Goal: Transaction & Acquisition: Purchase product/service

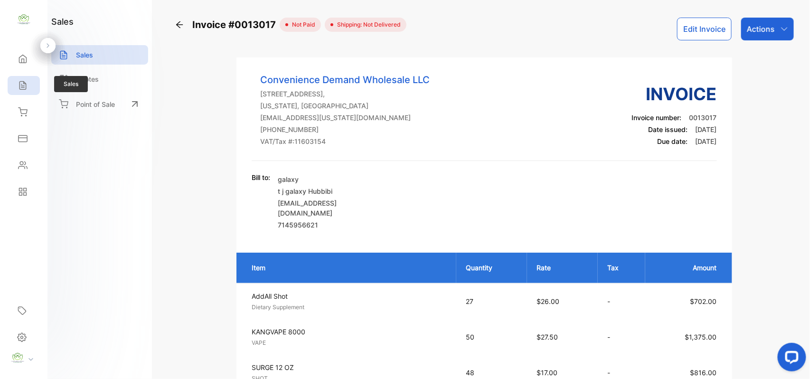
drag, startPoint x: 0, startPoint y: 0, endPoint x: 20, endPoint y: 78, distance: 80.9
click at [20, 78] on div "Sales" at bounding box center [24, 85] width 32 height 19
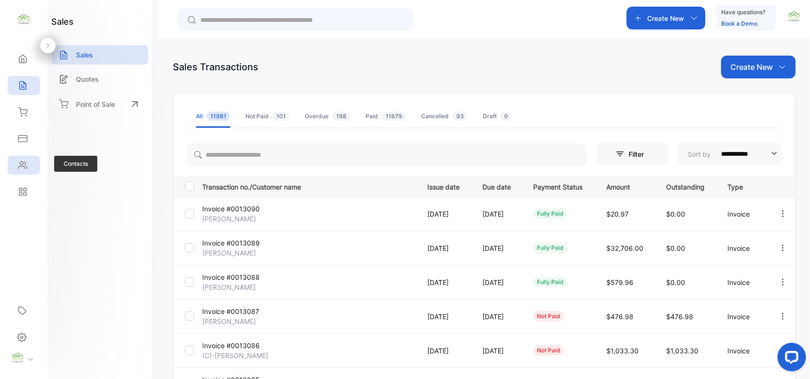
click at [14, 164] on div "Contacts" at bounding box center [24, 165] width 32 height 19
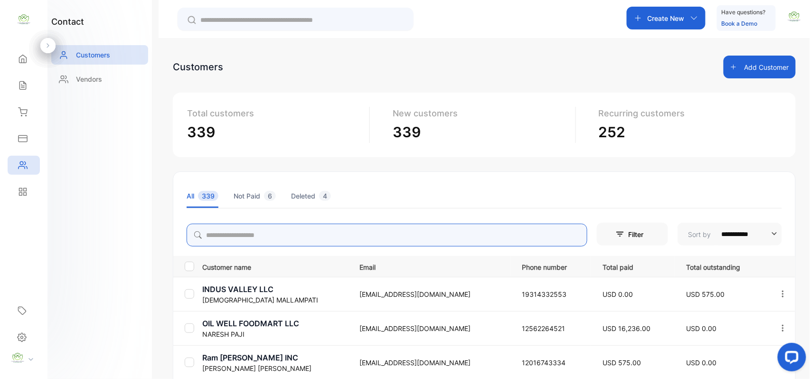
click at [316, 234] on input "search" at bounding box center [387, 235] width 401 height 23
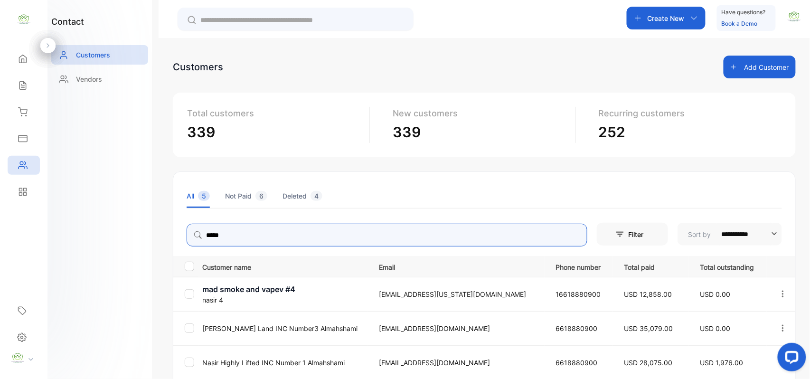
type input "*****"
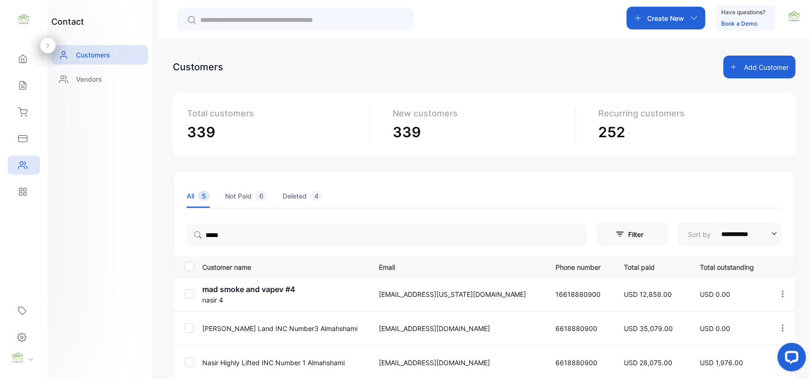
click at [143, 310] on div "contact Customers Vendors" at bounding box center [100, 189] width 105 height 379
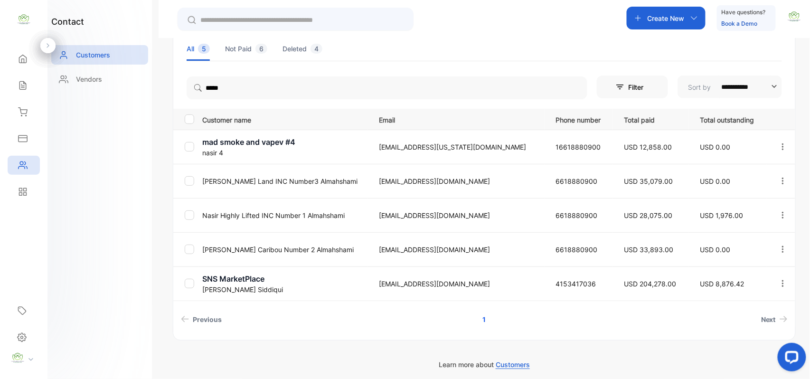
click at [280, 212] on p "Nasir Highly Lifted INC Number 1 Almahshami" at bounding box center [284, 215] width 165 height 10
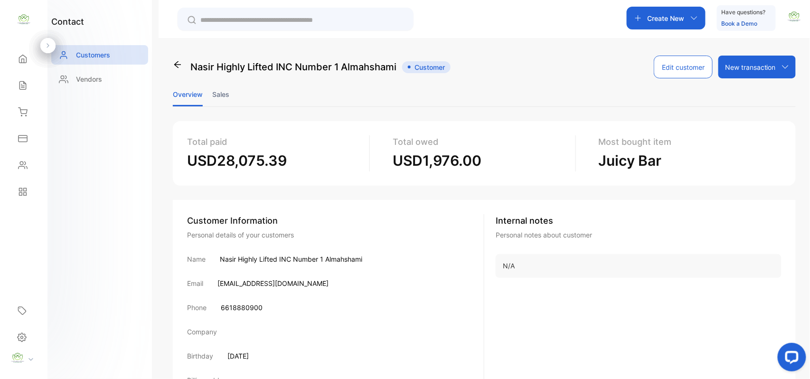
click at [224, 94] on li "Sales" at bounding box center [220, 94] width 17 height 24
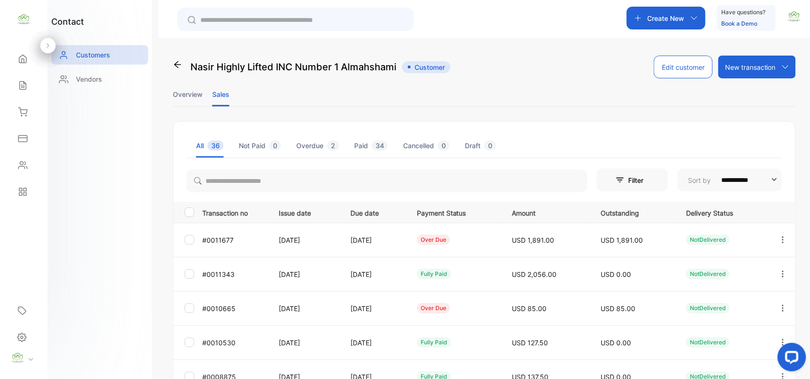
click at [175, 65] on icon at bounding box center [177, 64] width 7 height 7
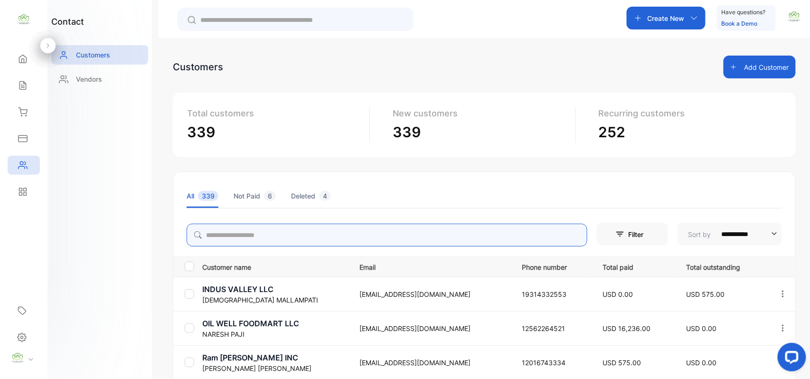
click at [282, 236] on input "search" at bounding box center [387, 235] width 401 height 23
type input "****"
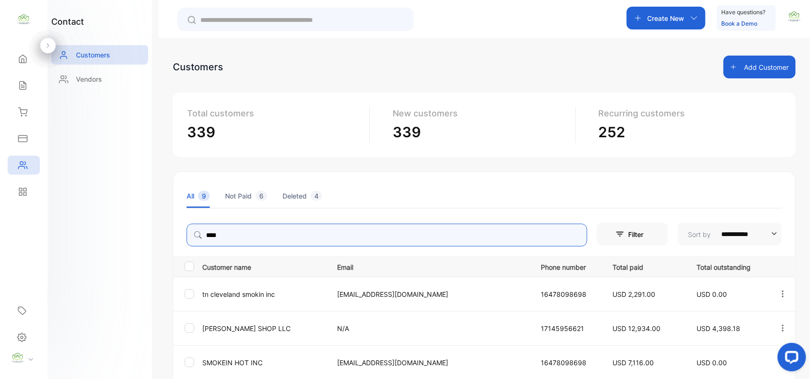
drag, startPoint x: 263, startPoint y: 235, endPoint x: 56, endPoint y: 232, distance: 206.7
click at [43, 241] on div "**********" at bounding box center [405, 218] width 810 height 436
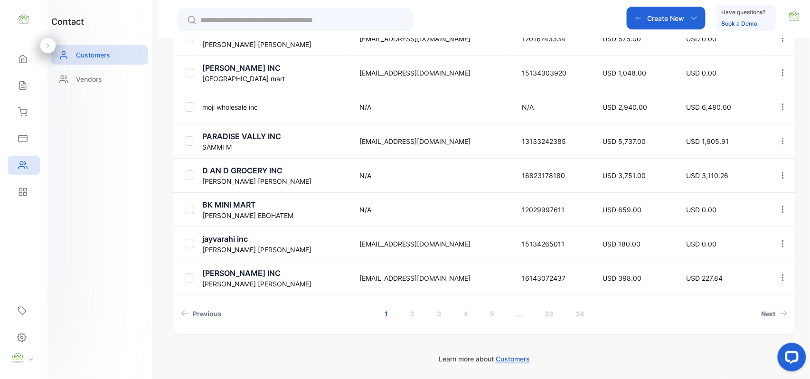
scroll to position [29, 0]
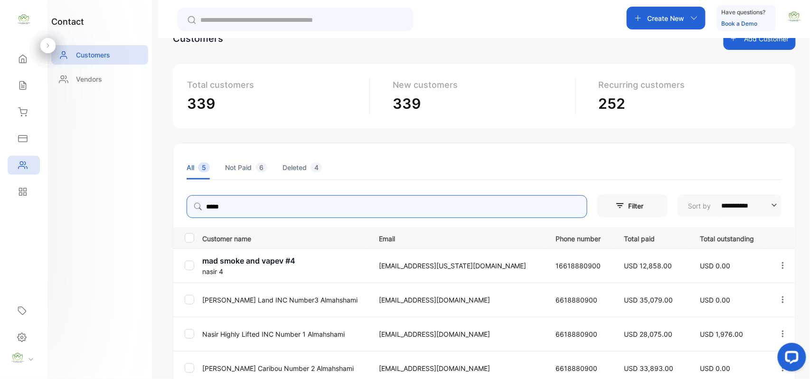
type input "*****"
click at [667, 18] on p "Create New" at bounding box center [666, 18] width 37 height 10
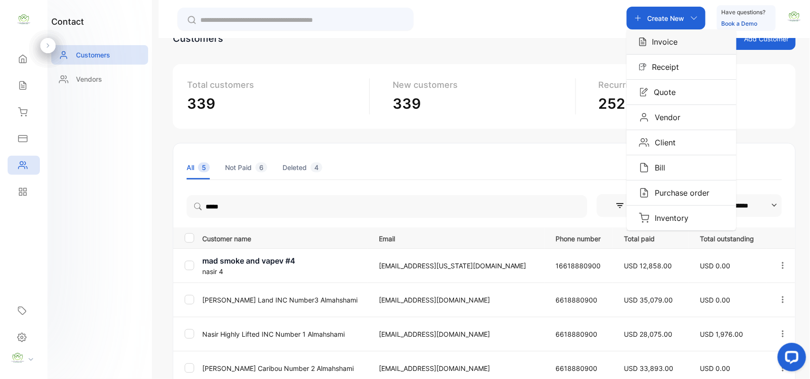
click at [660, 39] on p "Invoice" at bounding box center [662, 41] width 31 height 11
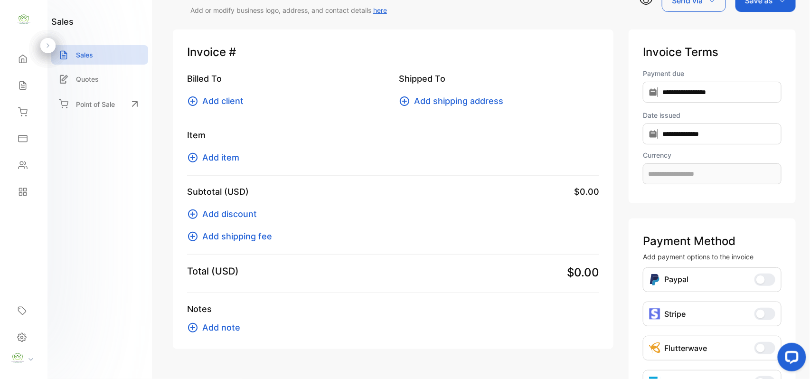
type input "**********"
click at [219, 95] on span "Add client" at bounding box center [222, 101] width 41 height 13
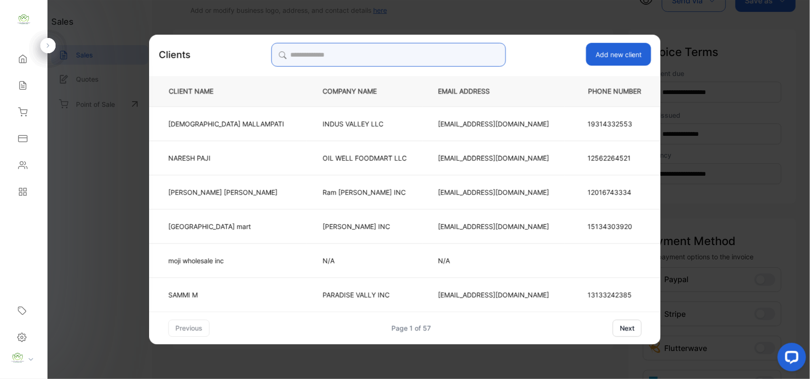
click at [458, 59] on input "search" at bounding box center [388, 55] width 235 height 24
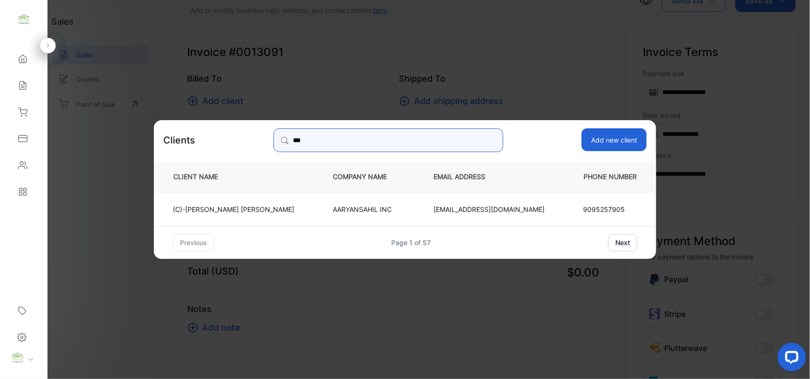
drag, startPoint x: 334, startPoint y: 143, endPoint x: 113, endPoint y: 157, distance: 221.3
click at [173, 349] on div "Clients *** Add new client CLIENT NAME COMPANY NAME EMAIL ADDRESS PHONE NUMBER …" at bounding box center [393, 349] width 441 height 0
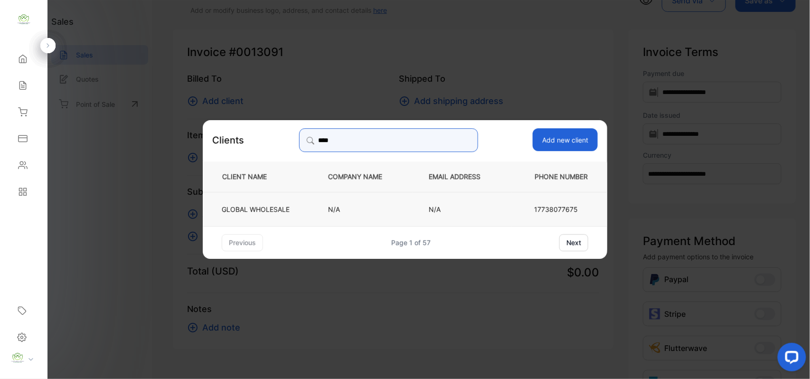
type input "****"
click at [295, 215] on td "GLOBAL WHOLESALE" at bounding box center [258, 208] width 110 height 34
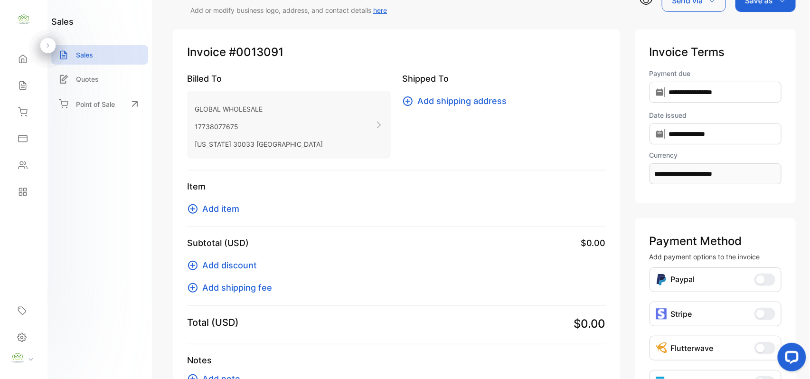
click at [231, 210] on span "Add item" at bounding box center [220, 208] width 37 height 13
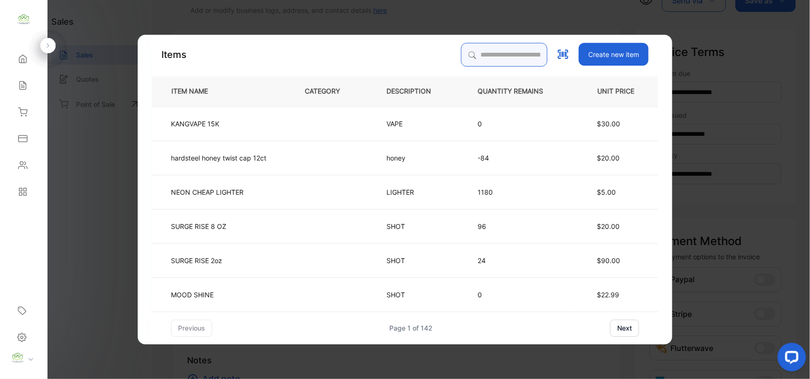
drag, startPoint x: 464, startPoint y: 49, endPoint x: 457, endPoint y: 44, distance: 9.1
click at [464, 49] on input "search" at bounding box center [504, 55] width 86 height 24
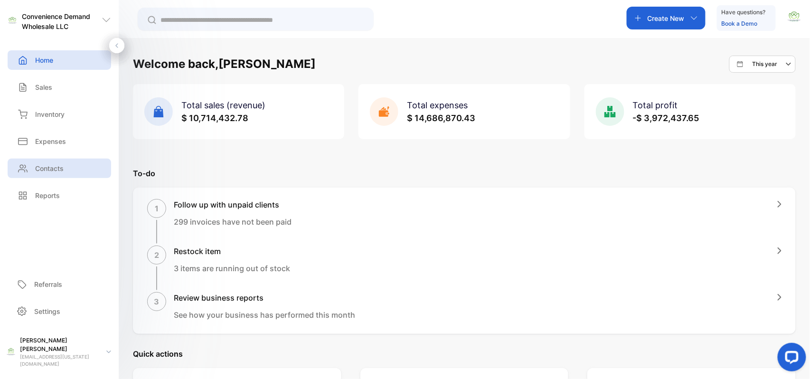
click at [47, 170] on p "Contacts" at bounding box center [49, 168] width 29 height 10
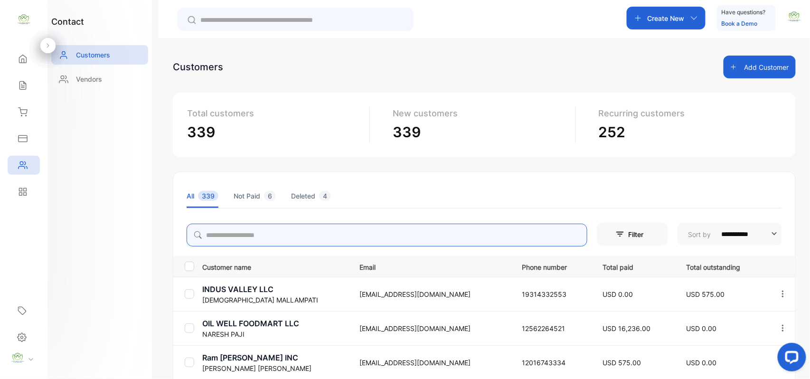
click at [266, 230] on input "search" at bounding box center [387, 235] width 401 height 23
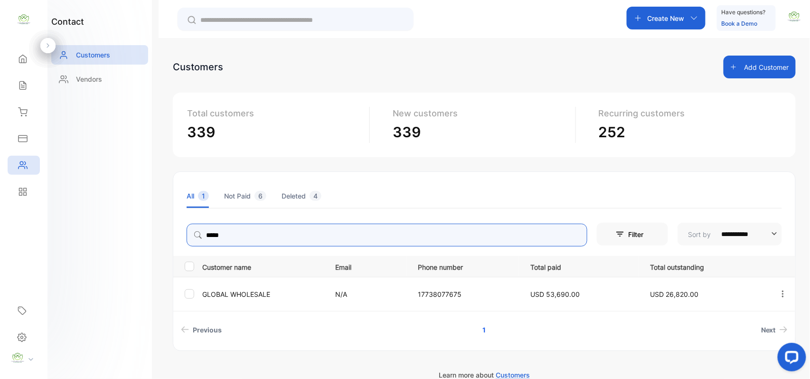
click at [780, 293] on icon "button" at bounding box center [783, 294] width 9 height 9
type input "*****"
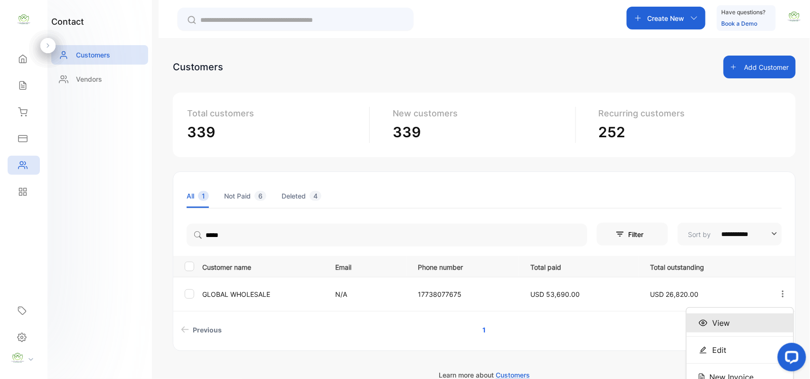
click at [728, 319] on div "View" at bounding box center [740, 323] width 107 height 19
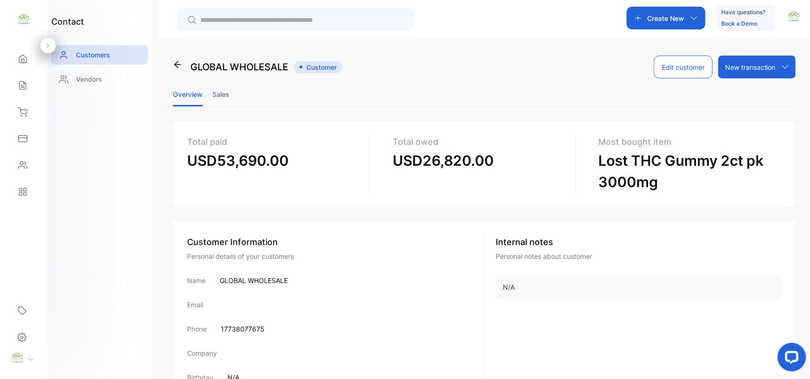
click at [215, 90] on li "Sales" at bounding box center [220, 94] width 17 height 24
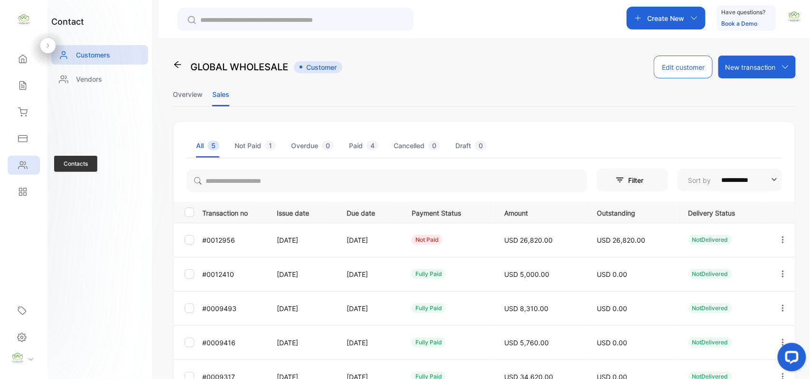
click at [19, 169] on icon at bounding box center [23, 165] width 9 height 7
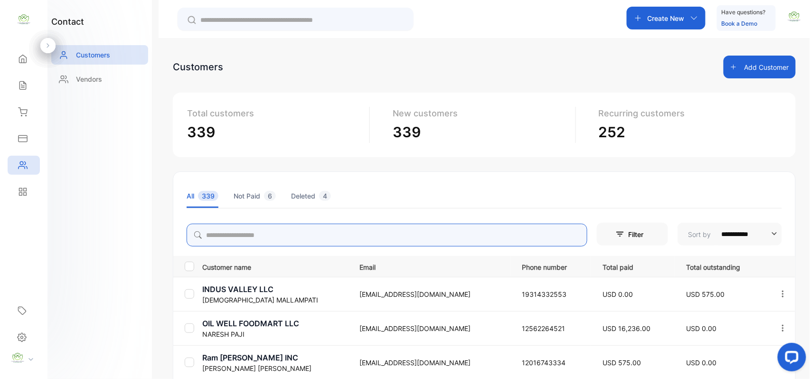
click at [278, 238] on input "search" at bounding box center [387, 235] width 401 height 23
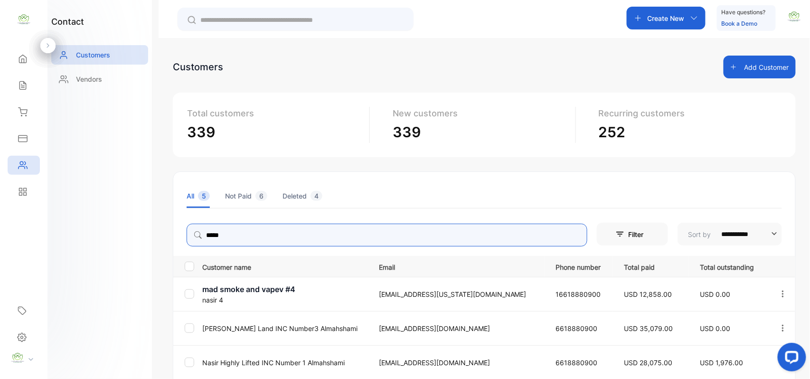
scroll to position [153, 0]
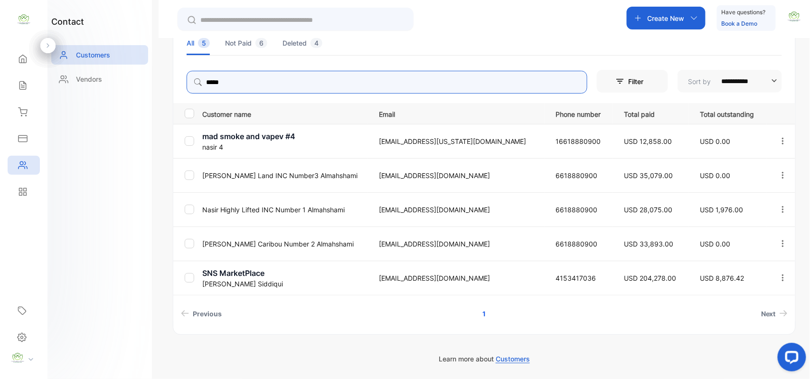
click at [779, 210] on icon "button" at bounding box center [783, 209] width 9 height 9
type input "*****"
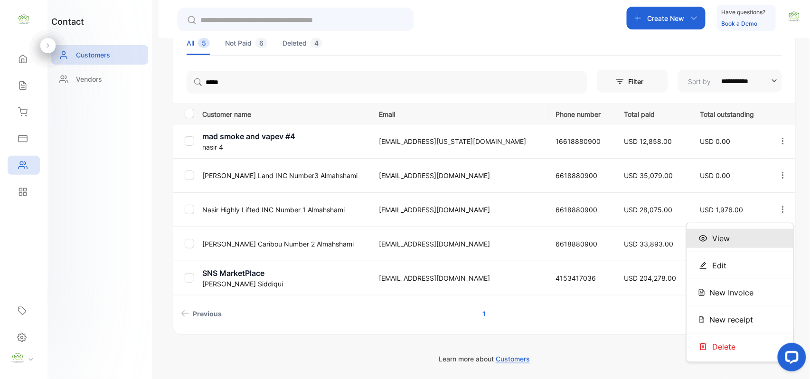
click at [730, 240] on div "View" at bounding box center [740, 238] width 107 height 19
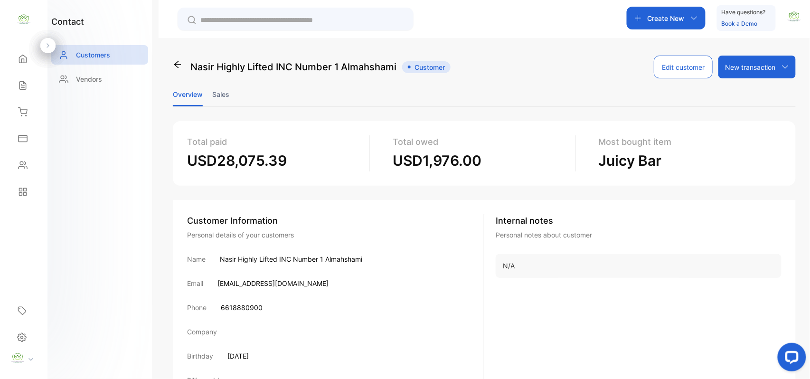
click at [224, 94] on li "Sales" at bounding box center [220, 94] width 17 height 24
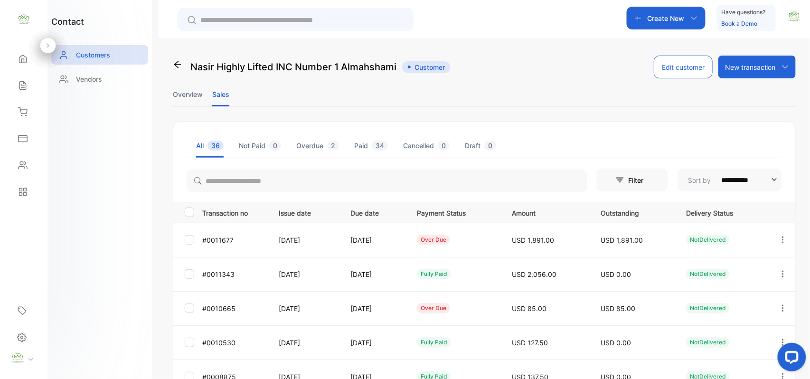
click at [189, 92] on li "Overview" at bounding box center [188, 94] width 30 height 24
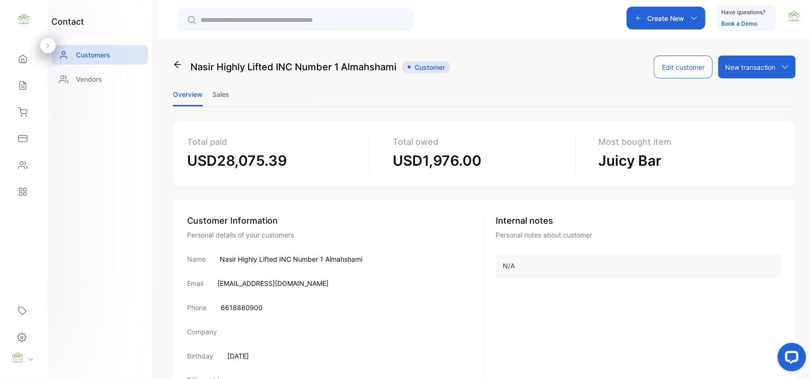
click at [225, 94] on li "Sales" at bounding box center [220, 94] width 17 height 24
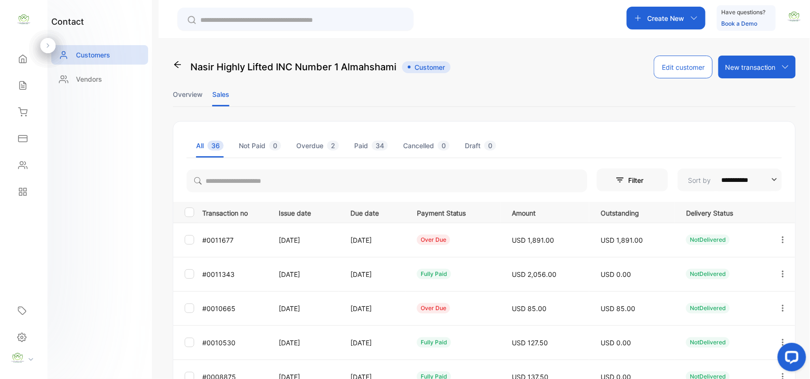
click at [187, 90] on li "Overview" at bounding box center [188, 94] width 30 height 24
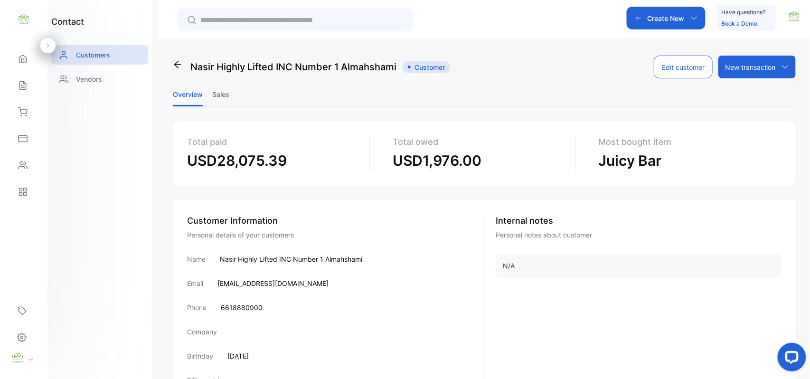
click at [215, 96] on li "Sales" at bounding box center [220, 94] width 17 height 24
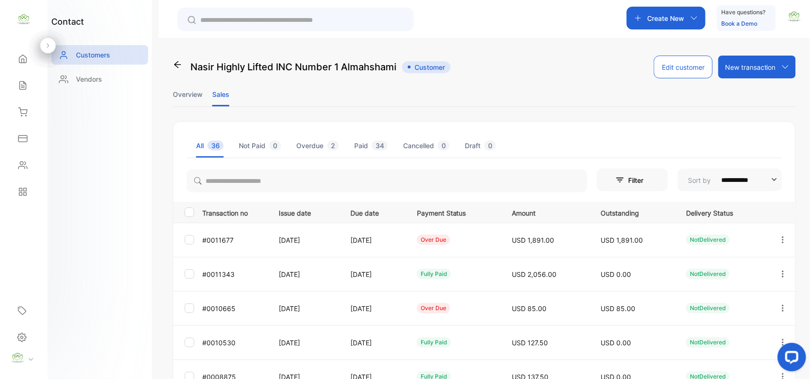
click at [652, 7] on div "Create New" at bounding box center [666, 18] width 79 height 23
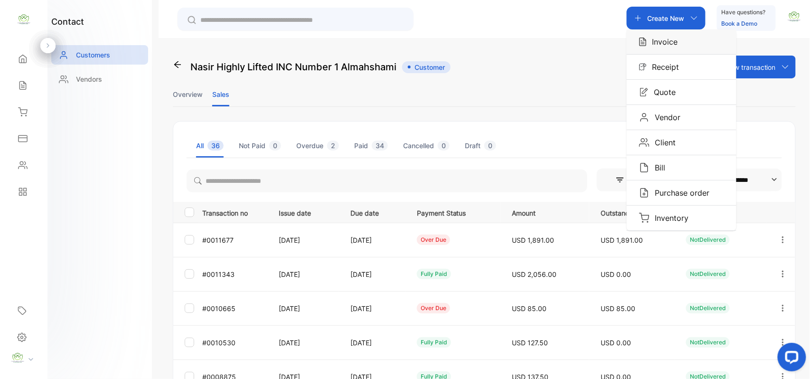
click at [663, 46] on p "Invoice" at bounding box center [662, 41] width 31 height 11
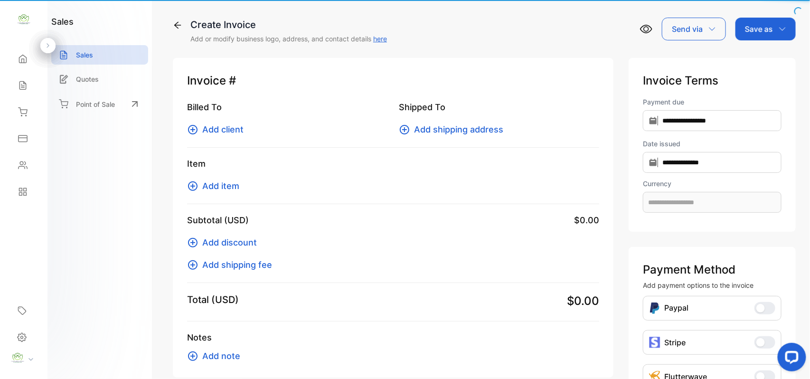
type input "**********"
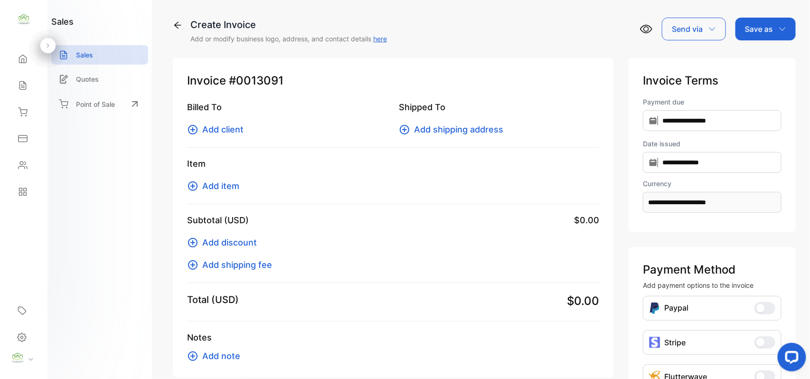
click at [202, 124] on span "Add client" at bounding box center [222, 129] width 41 height 13
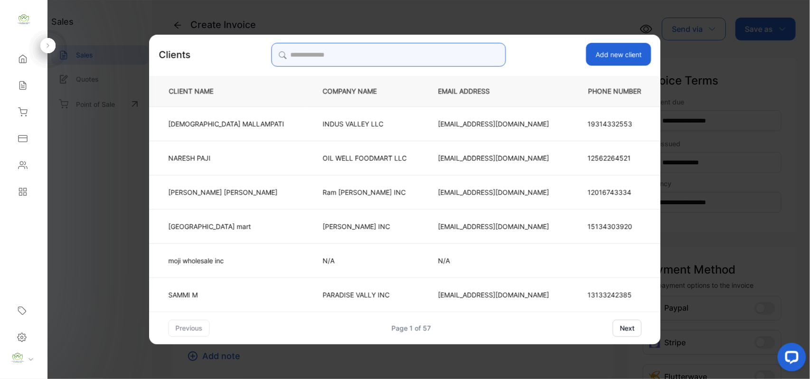
click at [407, 57] on input "search" at bounding box center [388, 55] width 235 height 24
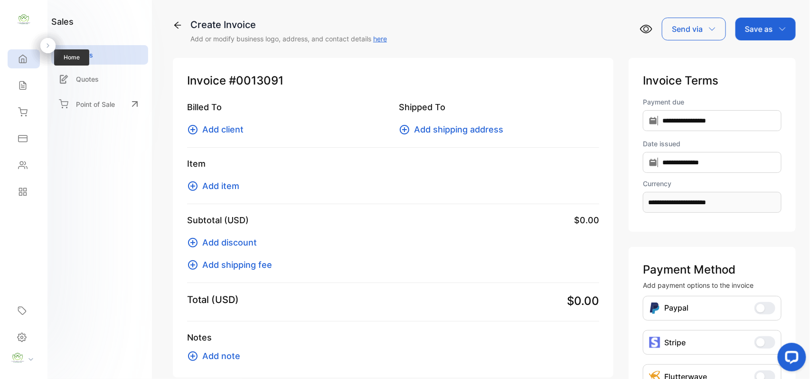
drag, startPoint x: 23, startPoint y: 61, endPoint x: 31, endPoint y: 61, distance: 7.6
click at [23, 61] on icon at bounding box center [23, 59] width 10 height 10
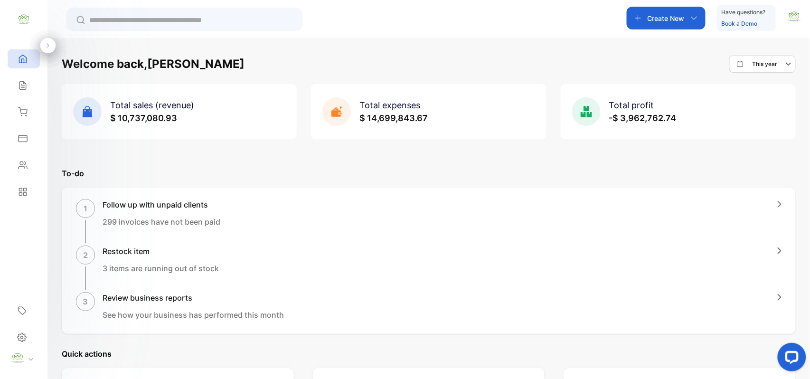
click at [686, 14] on div "Create New" at bounding box center [666, 18] width 79 height 23
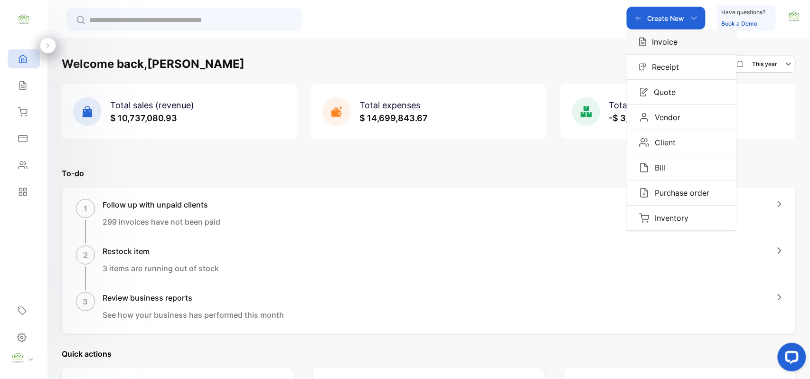
click at [677, 40] on p "Invoice" at bounding box center [662, 41] width 31 height 11
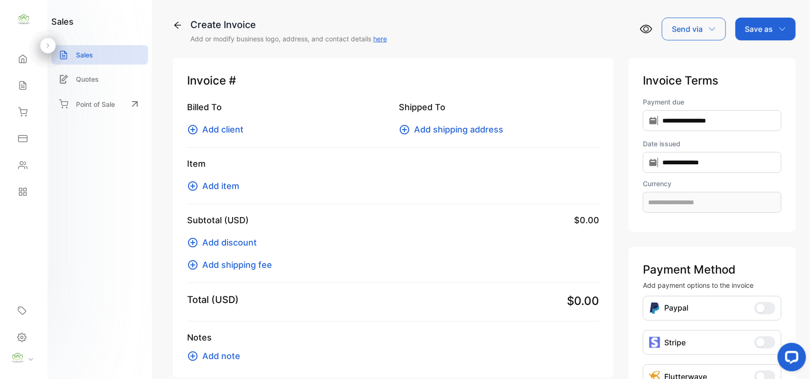
type input "**********"
click at [222, 128] on span "Add client" at bounding box center [222, 129] width 41 height 13
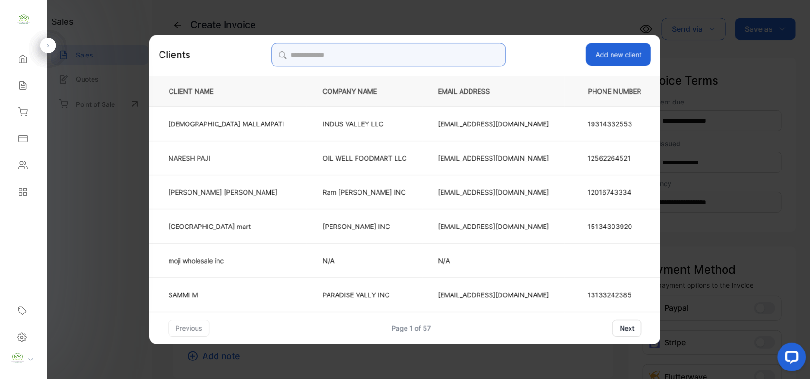
click at [459, 54] on input "search" at bounding box center [388, 55] width 235 height 24
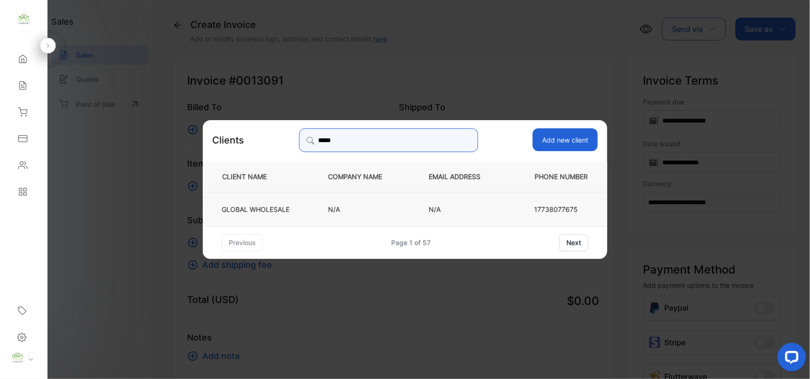
type input "*****"
drag, startPoint x: 321, startPoint y: 214, endPoint x: 274, endPoint y: 185, distance: 55.2
click at [322, 213] on td "N/A" at bounding box center [363, 208] width 101 height 34
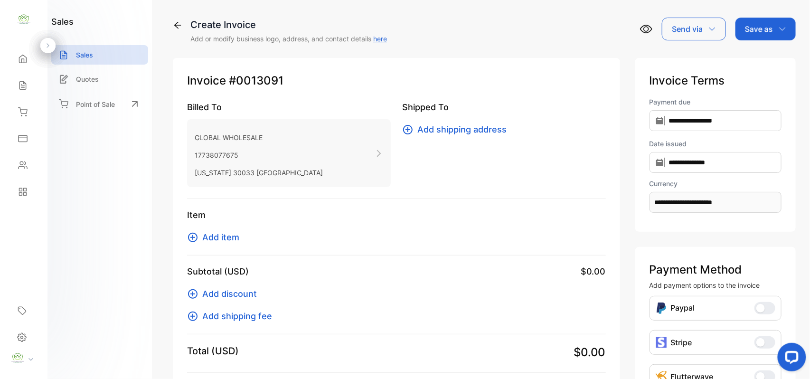
click at [221, 238] on span "Add item" at bounding box center [220, 237] width 37 height 13
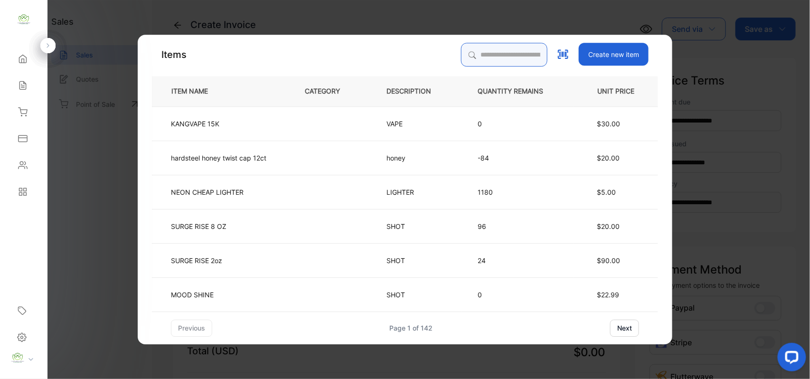
click at [476, 59] on input "search" at bounding box center [504, 55] width 86 height 24
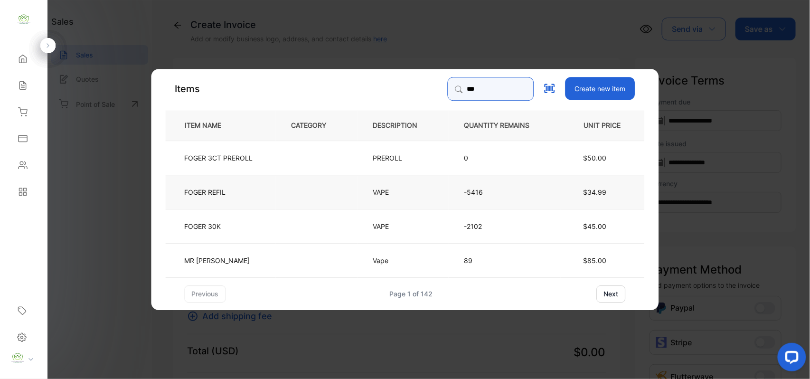
type input "***"
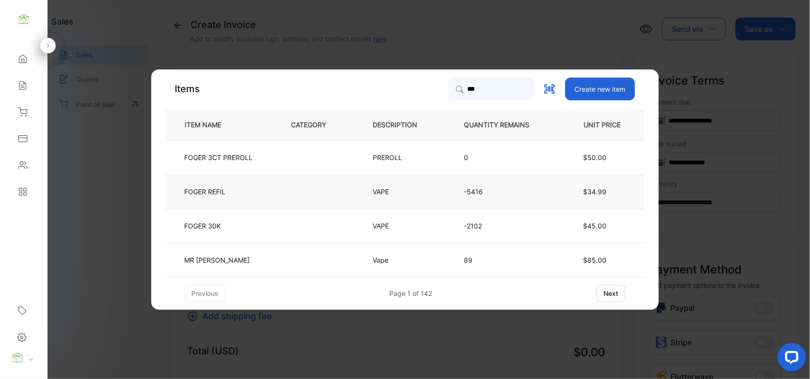
click at [317, 195] on td at bounding box center [317, 191] width 82 height 34
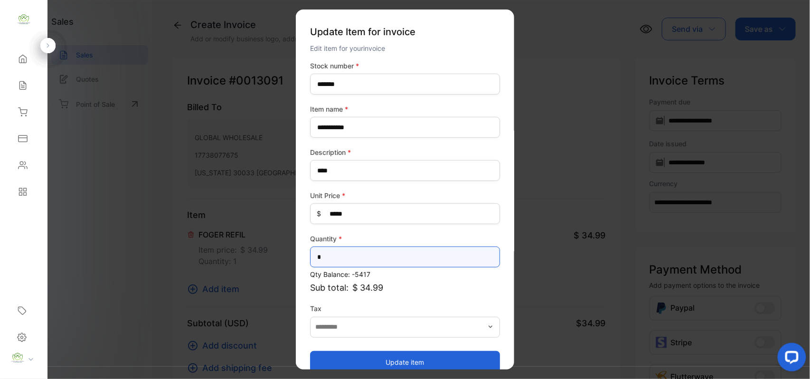
drag, startPoint x: 344, startPoint y: 258, endPoint x: 101, endPoint y: 297, distance: 246.8
type input "***"
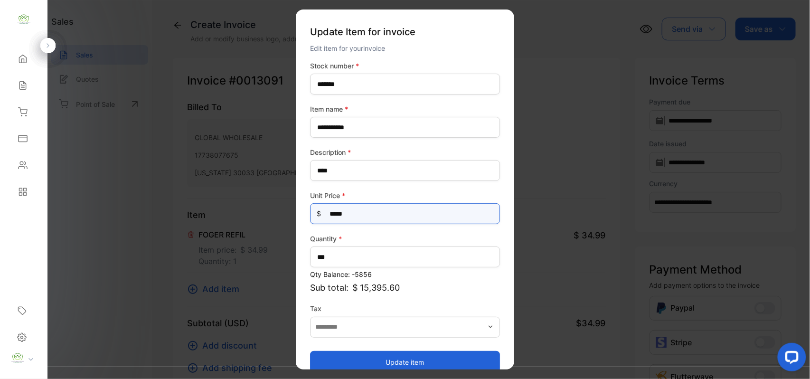
drag, startPoint x: 404, startPoint y: 219, endPoint x: 170, endPoint y: 213, distance: 233.8
type Price-inputprice "*****"
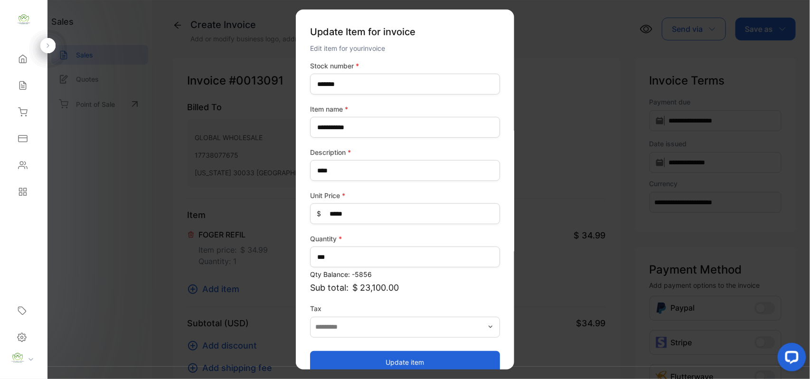
click at [425, 356] on button "Update item" at bounding box center [405, 362] width 190 height 23
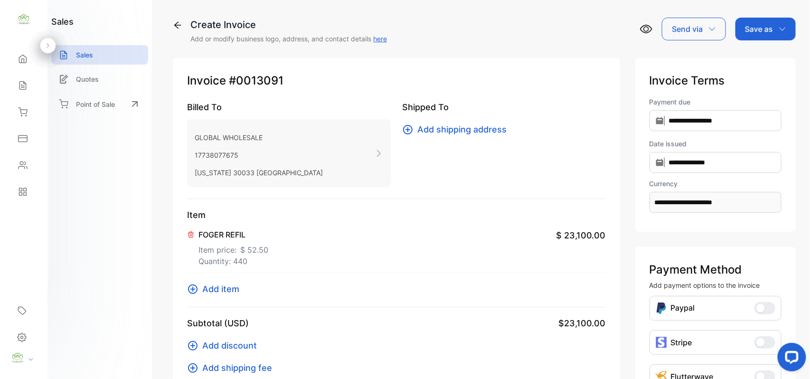
click at [222, 290] on span "Add item" at bounding box center [220, 289] width 37 height 13
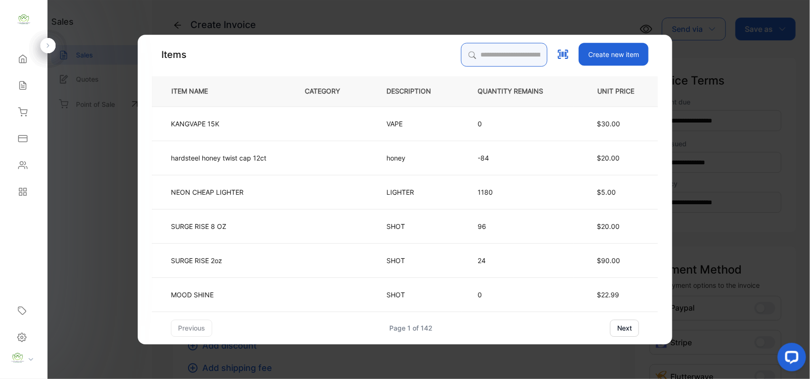
click at [491, 56] on input "search" at bounding box center [504, 55] width 86 height 24
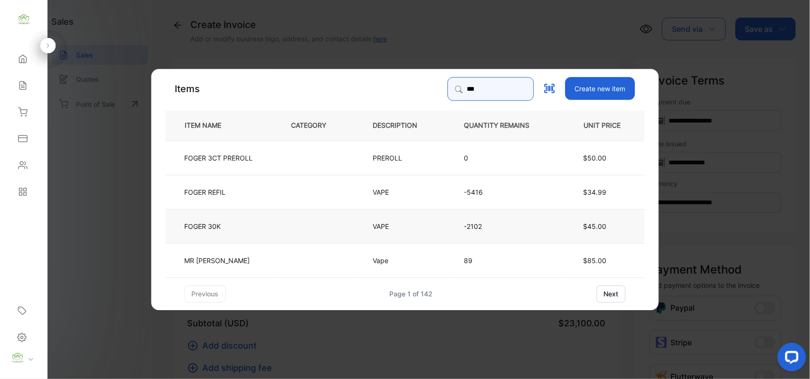
type input "***"
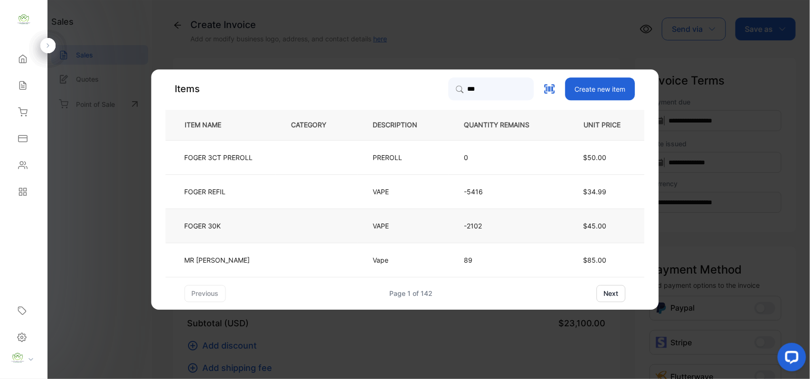
click at [262, 228] on td "FOGER 30K" at bounding box center [221, 226] width 110 height 34
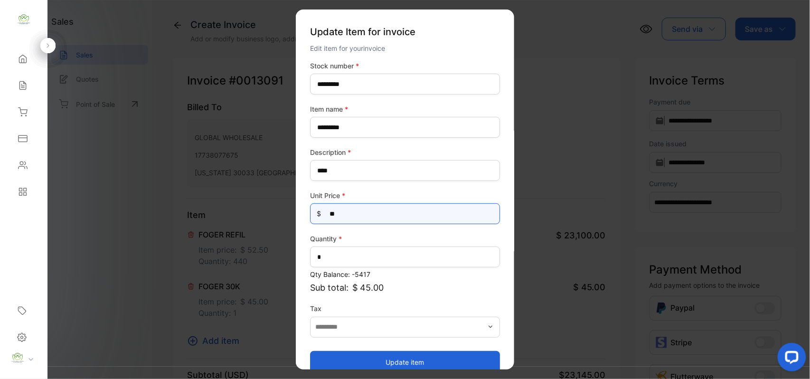
drag, startPoint x: 210, startPoint y: 216, endPoint x: 54, endPoint y: 211, distance: 155.9
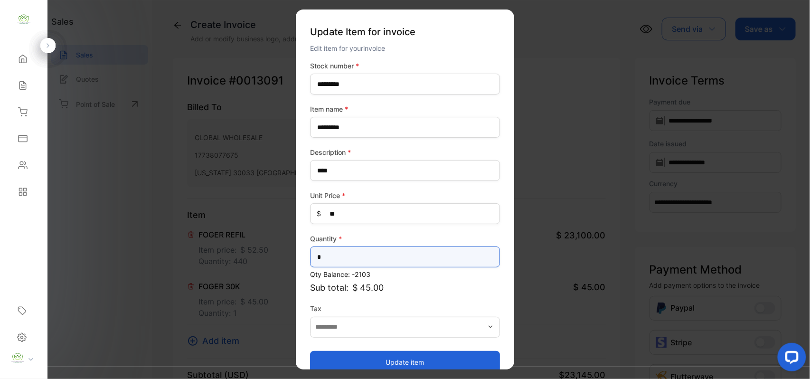
drag, startPoint x: 353, startPoint y: 262, endPoint x: 0, endPoint y: 255, distance: 353.5
click at [0, 255] on div "Convenience Demand Wholesale LLC Convenience Demand Wholesale LLC Home Home Sal…" at bounding box center [405, 199] width 810 height 398
type input "***"
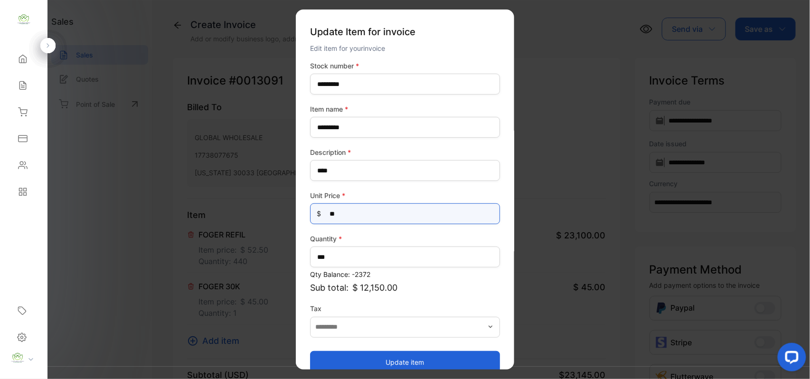
drag, startPoint x: 414, startPoint y: 216, endPoint x: 0, endPoint y: 187, distance: 415.2
click at [3, 194] on div "Convenience Demand Wholesale LLC Convenience Demand Wholesale LLC Home Home Sal…" at bounding box center [405, 199] width 810 height 398
type Price-inputprice "*****"
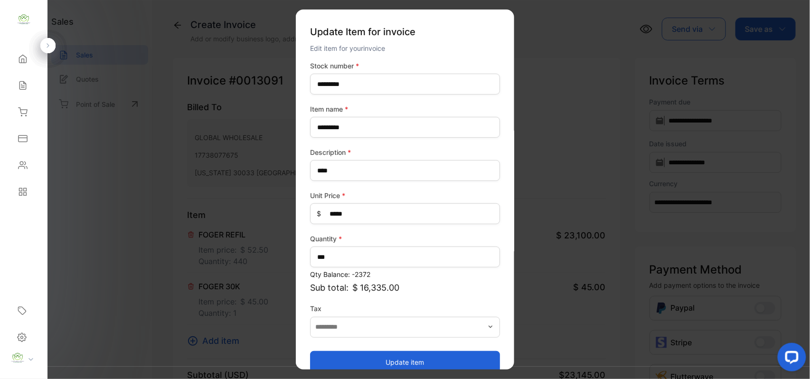
click at [335, 357] on button "Update item" at bounding box center [405, 362] width 190 height 23
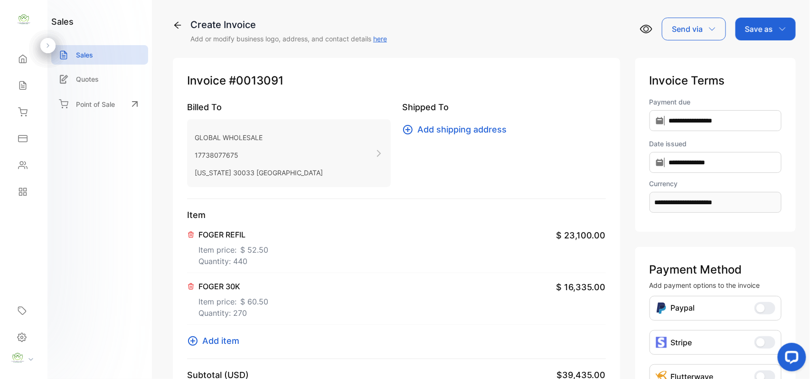
click at [774, 31] on div "Save as" at bounding box center [766, 29] width 60 height 23
click at [759, 61] on div "Invoice" at bounding box center [763, 60] width 55 height 19
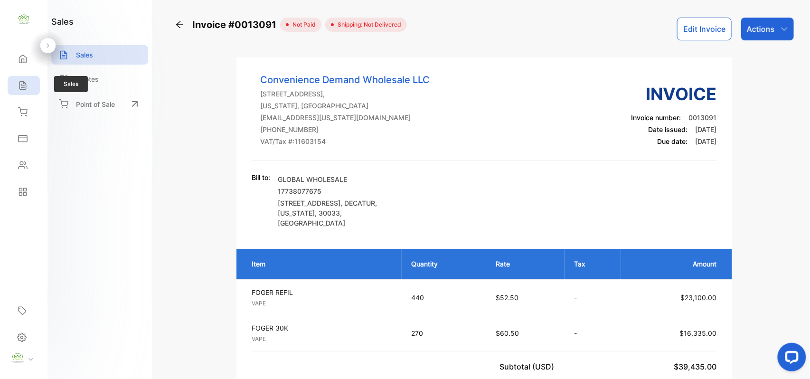
click at [29, 82] on div "Sales" at bounding box center [24, 85] width 32 height 19
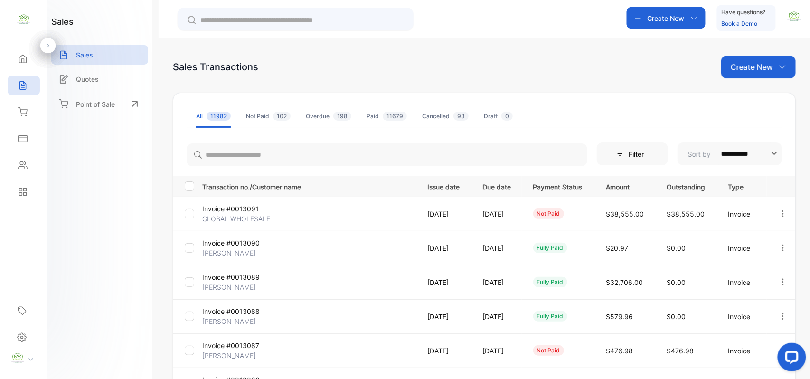
click at [241, 211] on p "Invoice #0013091" at bounding box center [237, 209] width 71 height 10
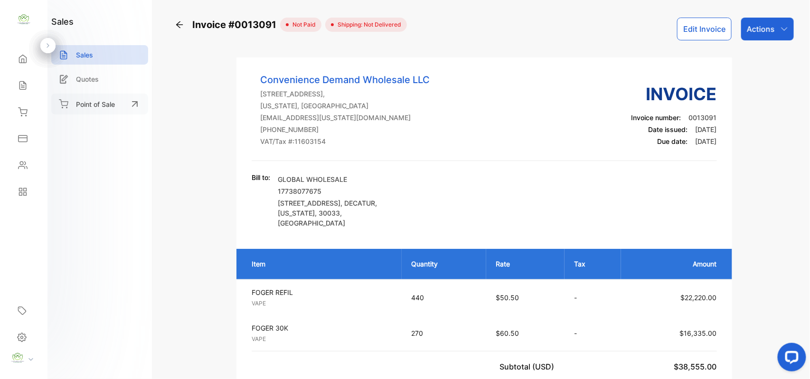
drag, startPoint x: 24, startPoint y: 86, endPoint x: 87, endPoint y: 95, distance: 64.3
click at [24, 86] on icon at bounding box center [22, 86] width 6 height 8
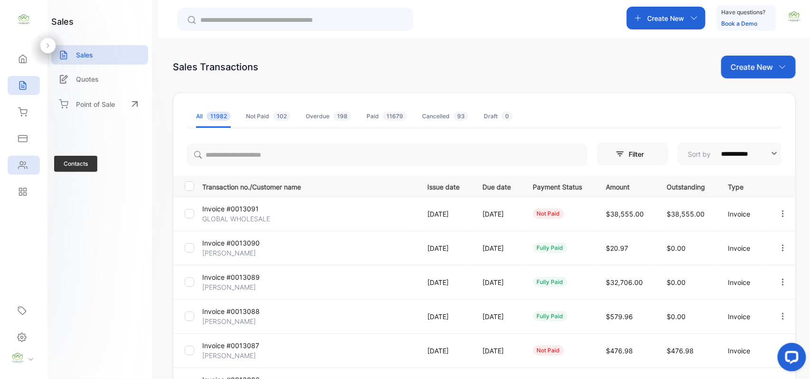
click at [21, 162] on icon at bounding box center [23, 165] width 9 height 7
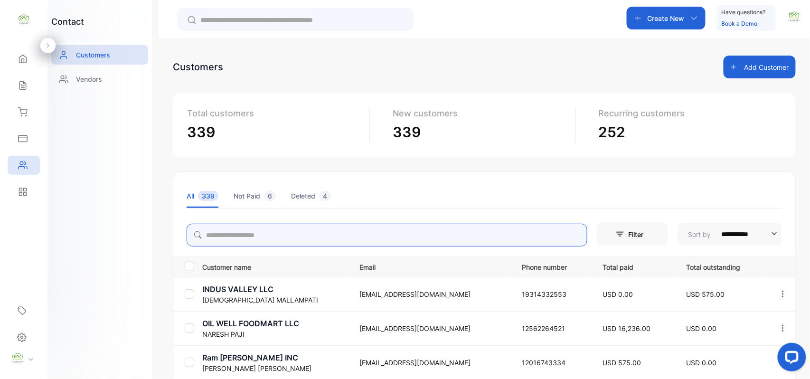
click at [327, 240] on input "search" at bounding box center [387, 235] width 401 height 23
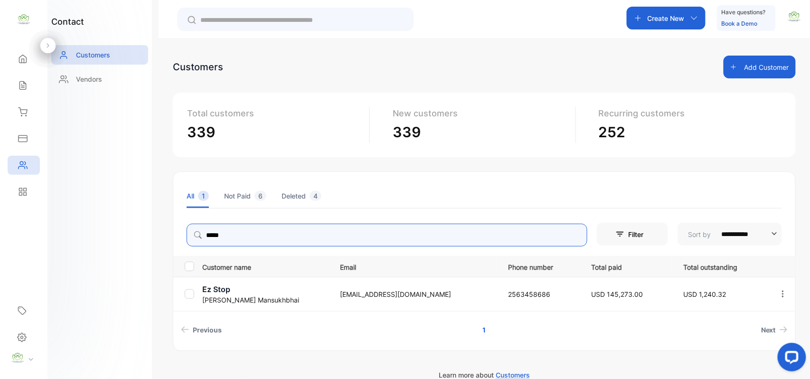
type input "*****"
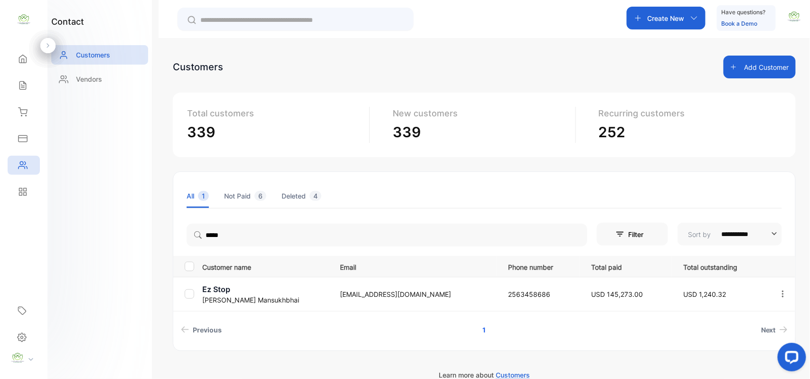
click at [216, 291] on p "Ez Stop" at bounding box center [265, 289] width 126 height 11
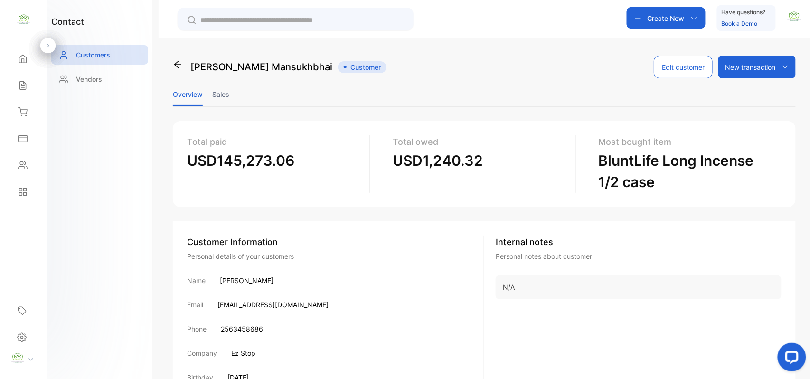
click at [226, 92] on li "Sales" at bounding box center [220, 94] width 17 height 24
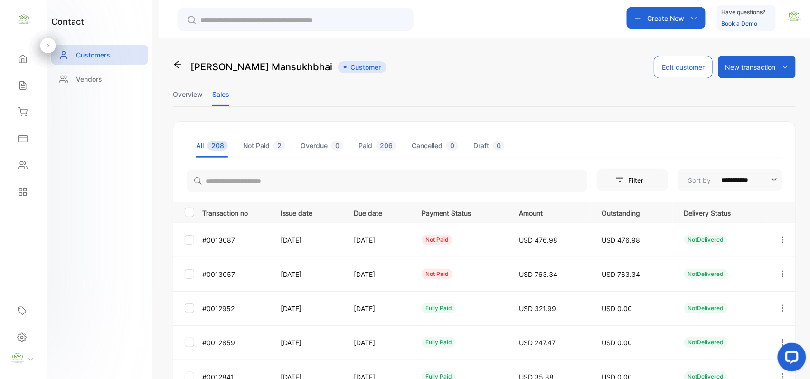
click at [785, 242] on div at bounding box center [783, 240] width 24 height 23
click at [193, 92] on li "Overview" at bounding box center [188, 94] width 30 height 24
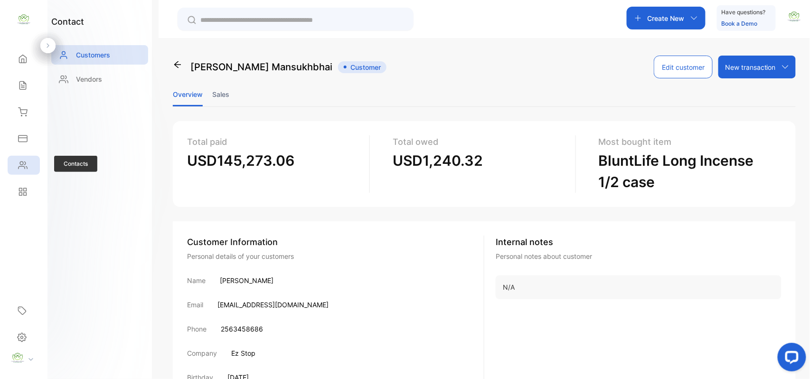
click at [24, 160] on div "Contacts" at bounding box center [24, 165] width 32 height 19
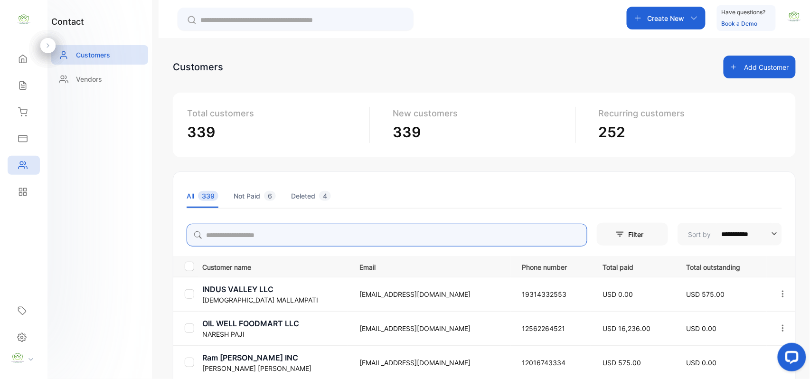
click at [257, 232] on input "search" at bounding box center [387, 235] width 401 height 23
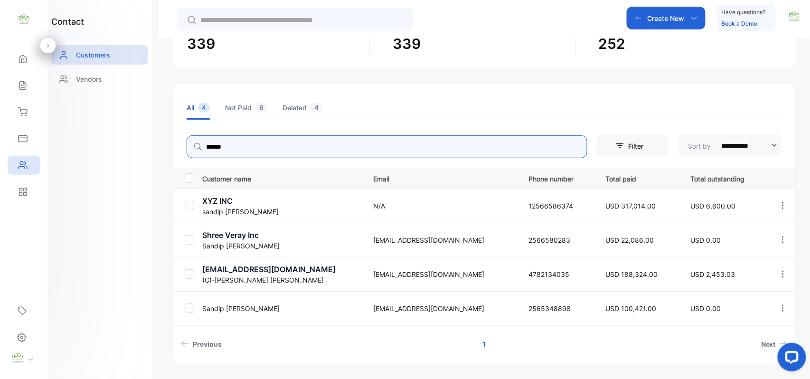
scroll to position [119, 0]
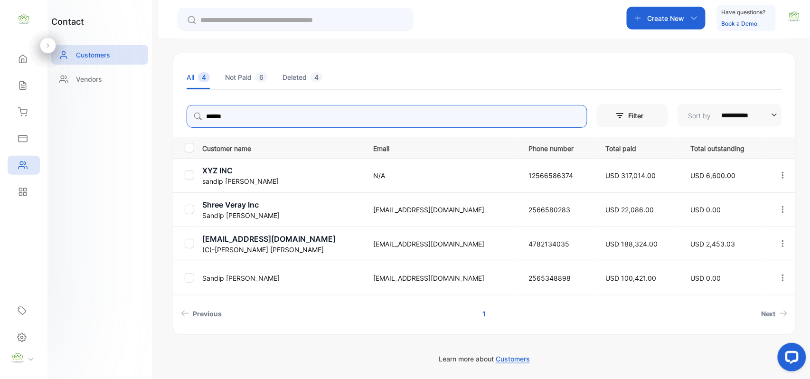
click at [782, 245] on icon "button" at bounding box center [783, 243] width 9 height 9
type input "******"
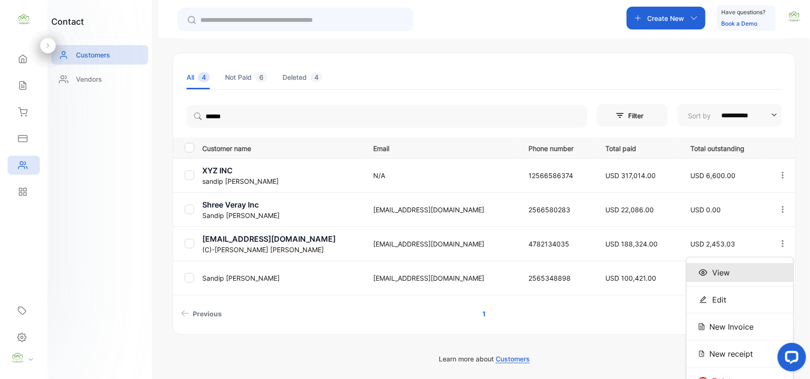
click at [734, 275] on div "View" at bounding box center [740, 272] width 107 height 19
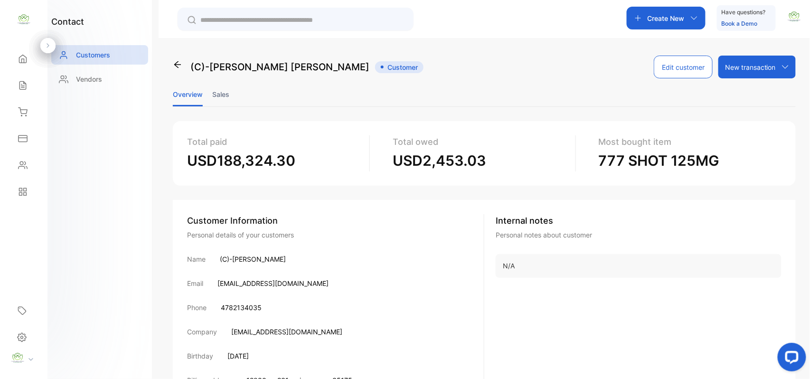
click at [219, 93] on li "Sales" at bounding box center [220, 94] width 17 height 24
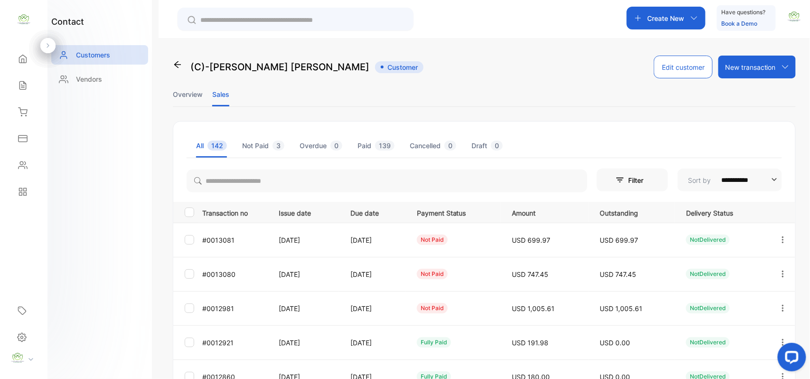
drag, startPoint x: 784, startPoint y: 238, endPoint x: 778, endPoint y: 238, distance: 5.7
click at [783, 238] on icon "button" at bounding box center [783, 240] width 9 height 9
click at [734, 267] on div "View" at bounding box center [740, 268] width 107 height 19
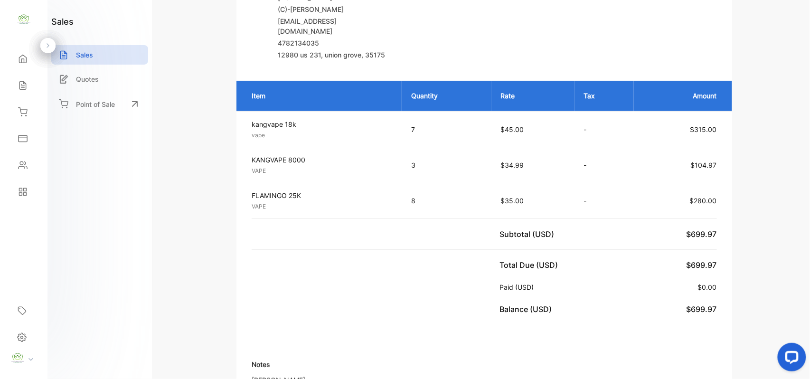
scroll to position [147, 0]
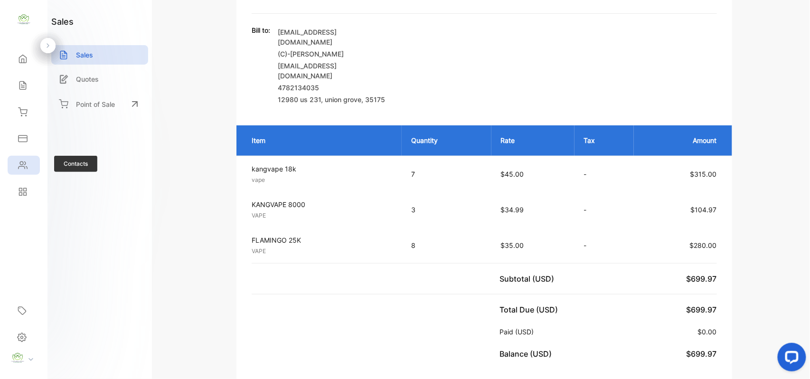
click at [26, 164] on icon at bounding box center [23, 166] width 10 height 10
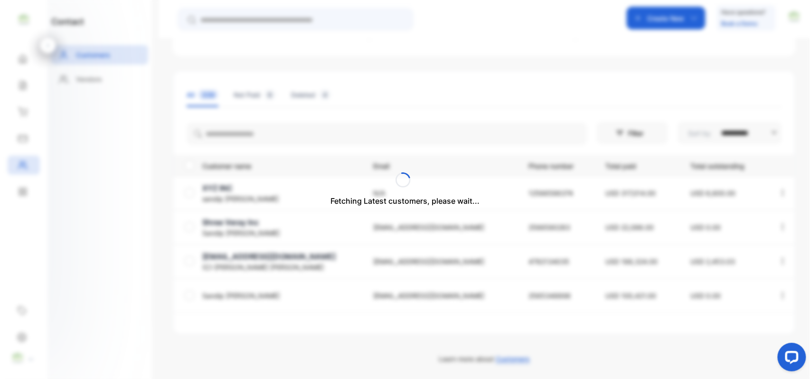
scroll to position [119, 0]
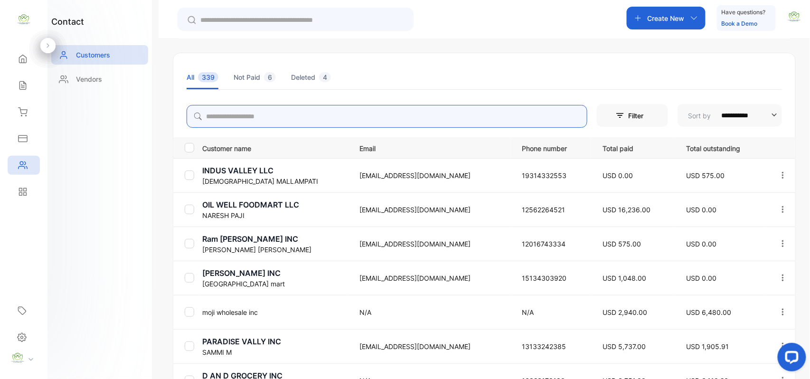
click at [331, 122] on input "search" at bounding box center [387, 116] width 401 height 23
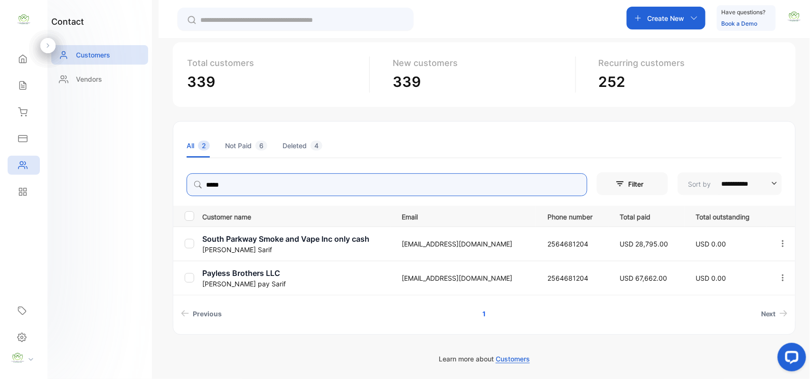
scroll to position [50, 0]
click at [783, 276] on icon "button" at bounding box center [783, 278] width 9 height 9
type input "*****"
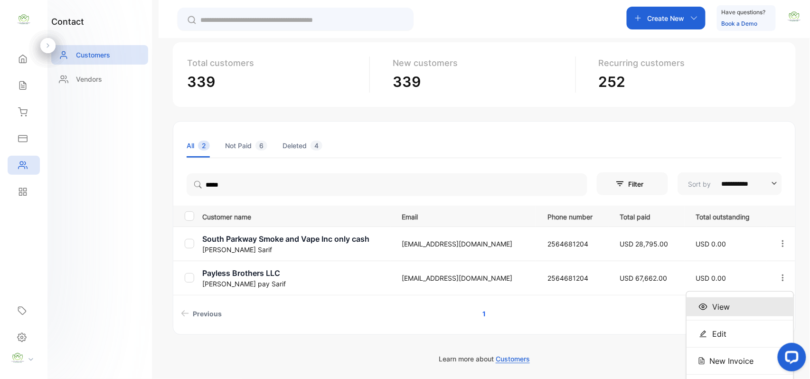
click at [723, 305] on span "View" at bounding box center [722, 306] width 18 height 11
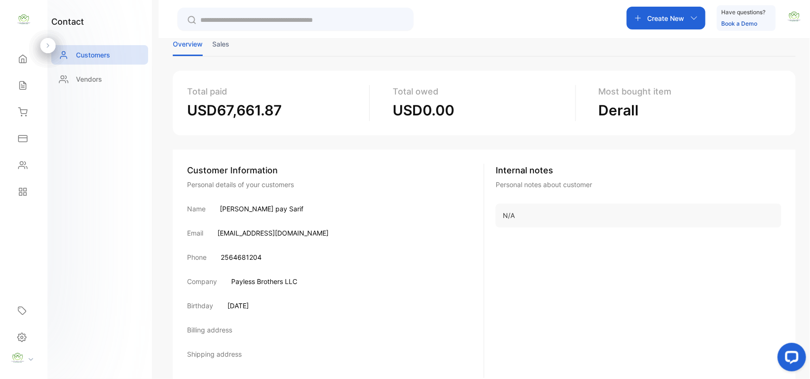
click at [229, 45] on li "Sales" at bounding box center [220, 44] width 17 height 24
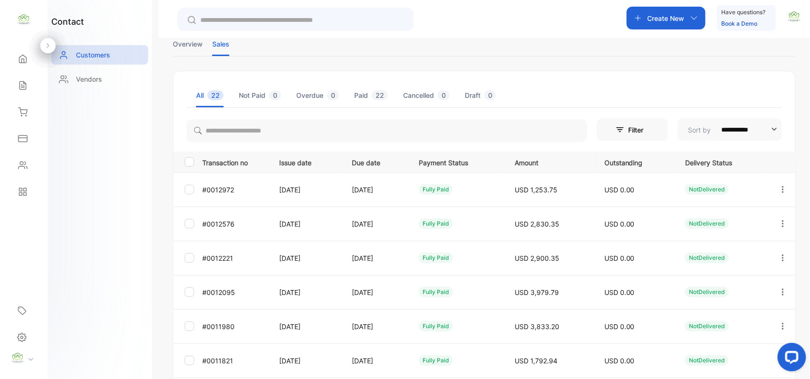
click at [186, 42] on li "Overview" at bounding box center [188, 44] width 30 height 24
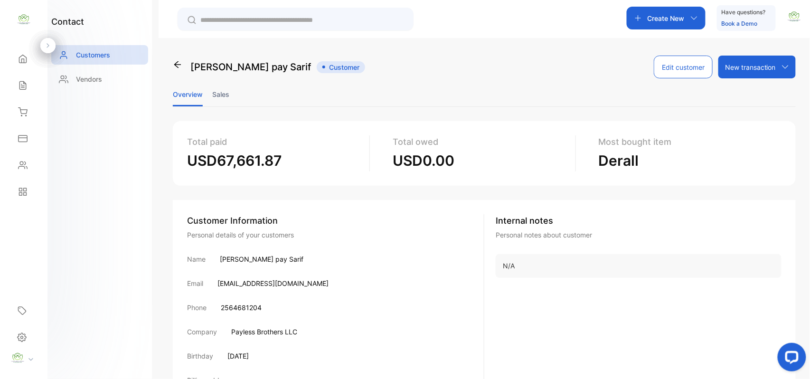
drag, startPoint x: 28, startPoint y: 162, endPoint x: 42, endPoint y: 159, distance: 15.2
click at [38, 160] on div "Contacts" at bounding box center [24, 165] width 32 height 19
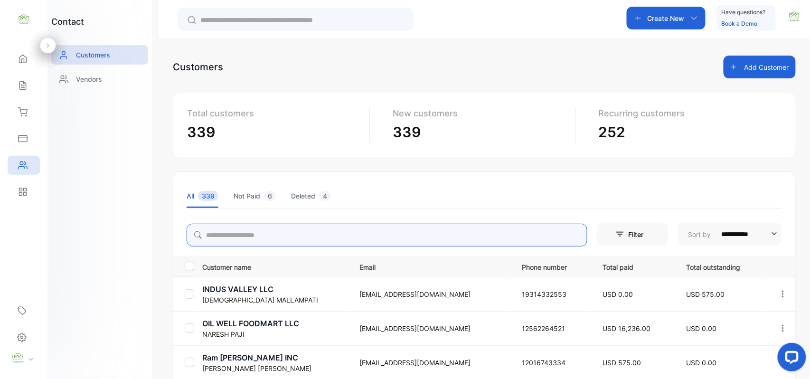
click at [242, 234] on input "search" at bounding box center [387, 235] width 401 height 23
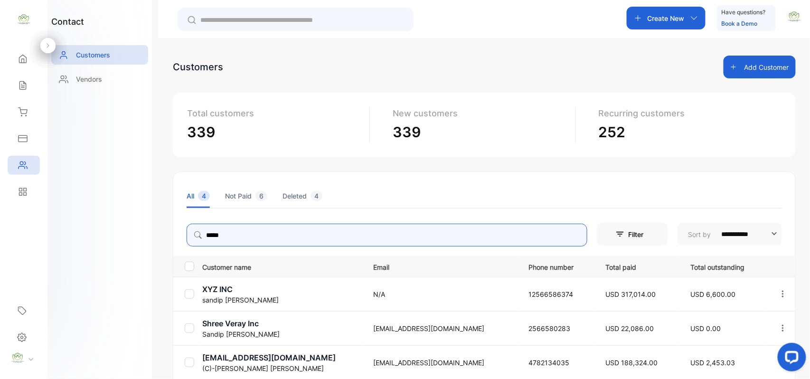
type input "*****"
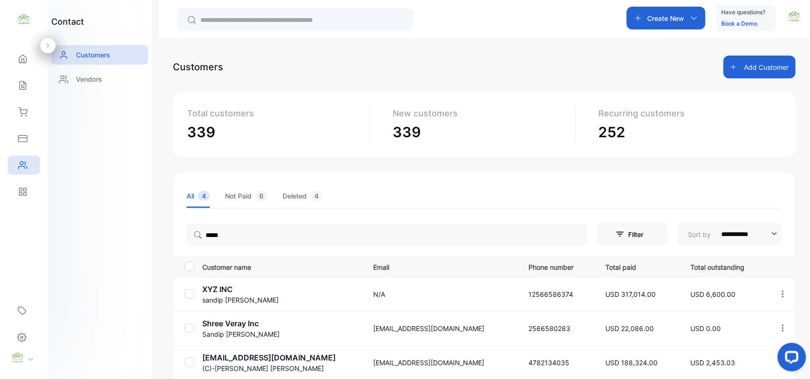
click at [44, 232] on aside "Convenience Demand Wholesale LLC Home Home Sales Sales Inventory Inventory Expe…" at bounding box center [24, 189] width 48 height 379
click at [238, 362] on p "srpatel1984@gmail.com" at bounding box center [282, 357] width 160 height 11
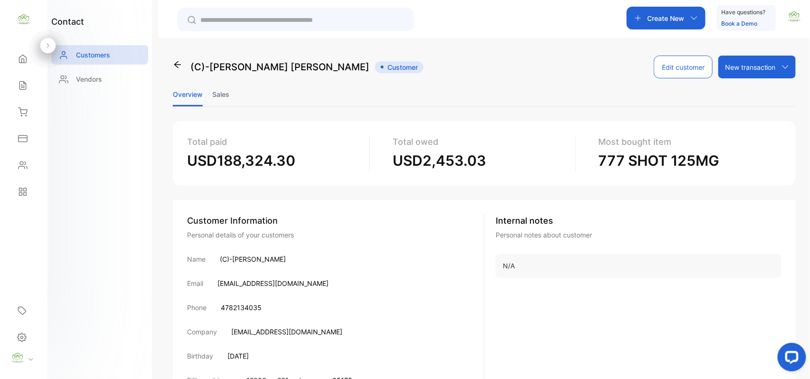
click at [220, 89] on li "Sales" at bounding box center [220, 94] width 17 height 24
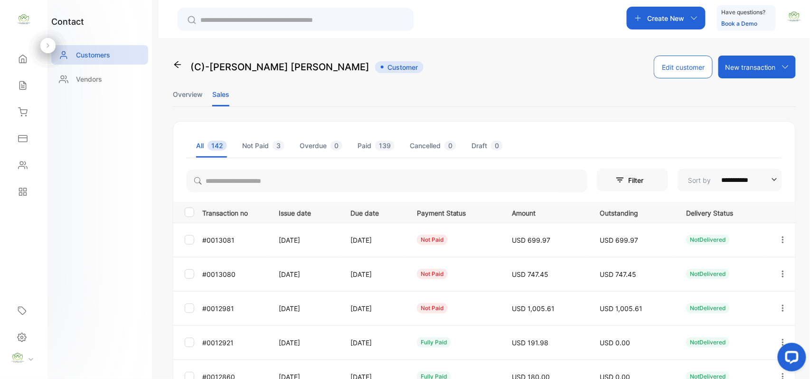
click at [785, 241] on icon "button" at bounding box center [783, 240] width 9 height 9
click at [738, 293] on div "Add payment" at bounding box center [740, 295] width 107 height 19
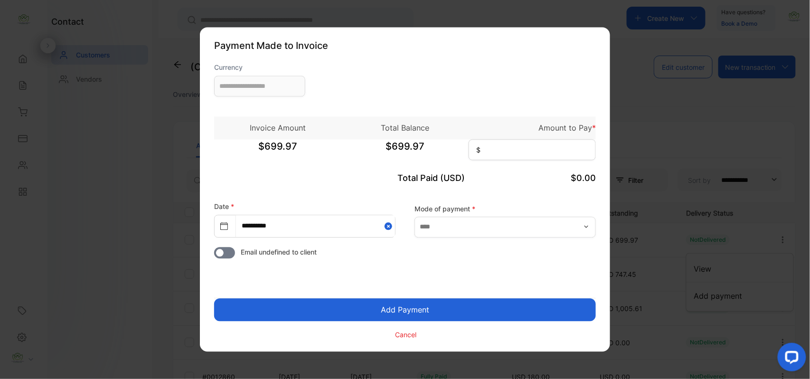
type input "**********"
click at [537, 145] on input at bounding box center [532, 150] width 127 height 21
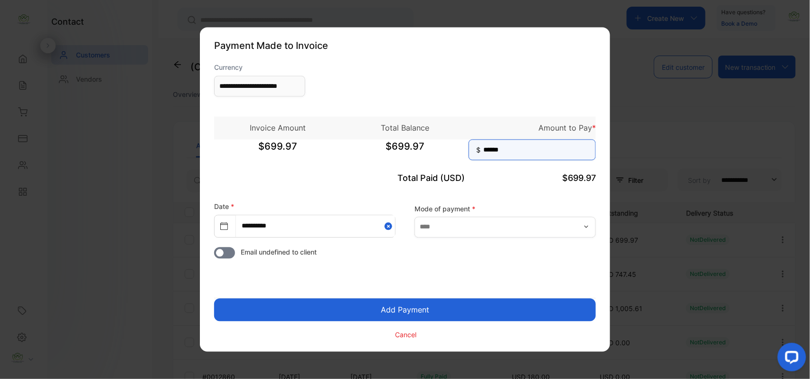
type input "******"
click at [370, 315] on button "Add Payment" at bounding box center [405, 310] width 382 height 23
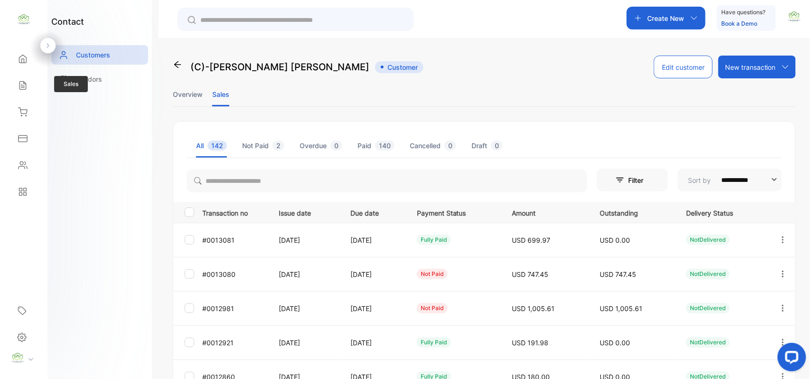
click at [24, 75] on div "Sales Sales" at bounding box center [24, 85] width 32 height 27
click at [24, 83] on icon at bounding box center [23, 86] width 10 height 10
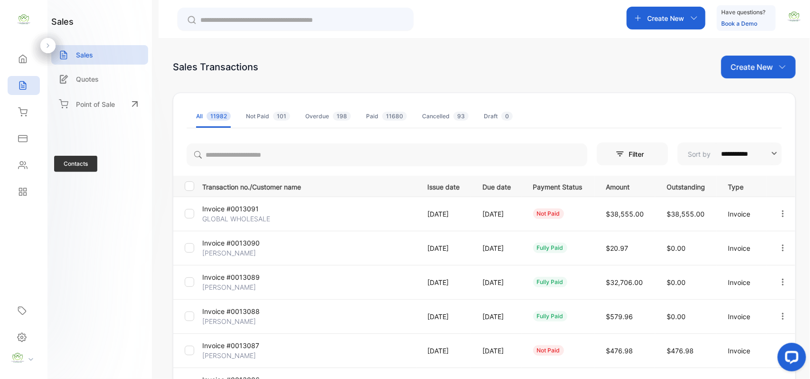
click at [23, 154] on div "Contacts Contacts" at bounding box center [24, 165] width 32 height 27
click at [22, 170] on div "Contacts" at bounding box center [24, 165] width 32 height 19
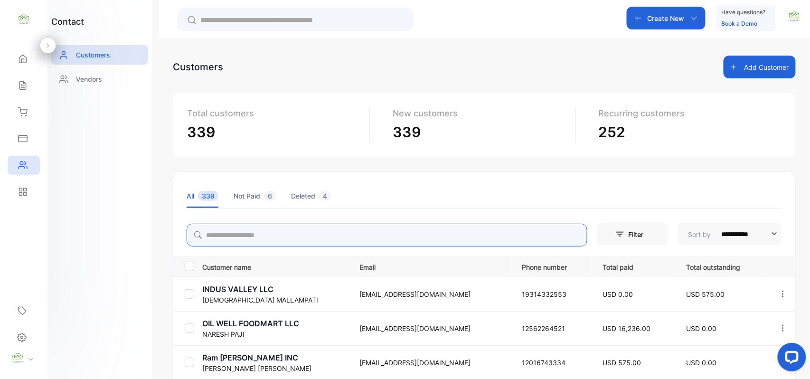
click at [287, 225] on input "search" at bounding box center [387, 235] width 401 height 23
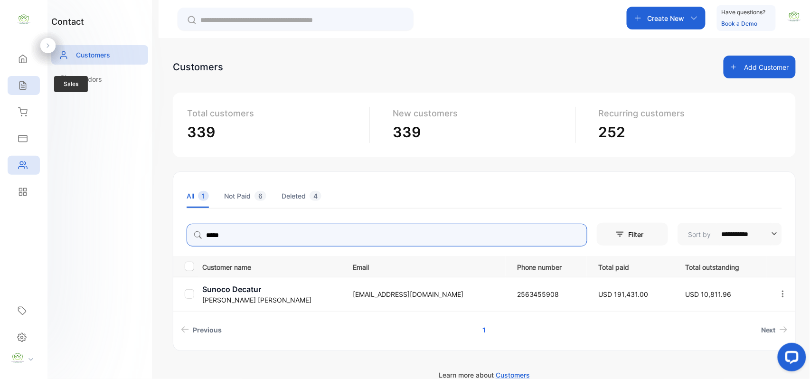
type input "*****"
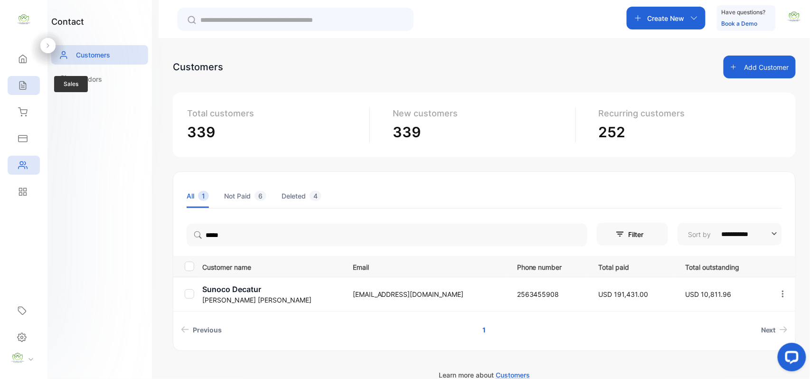
click at [29, 89] on div "Sales" at bounding box center [24, 85] width 32 height 19
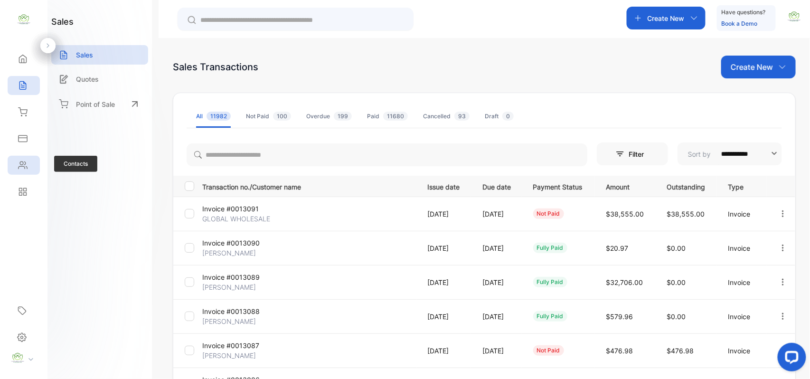
drag, startPoint x: 30, startPoint y: 166, endPoint x: 34, endPoint y: 162, distance: 5.7
click at [31, 163] on div "Contacts" at bounding box center [24, 165] width 32 height 19
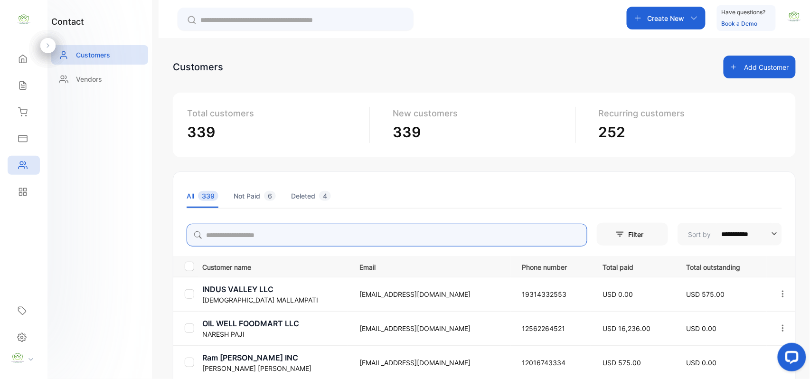
drag, startPoint x: 256, startPoint y: 234, endPoint x: 265, endPoint y: 224, distance: 13.5
click at [256, 234] on input "search" at bounding box center [387, 235] width 401 height 23
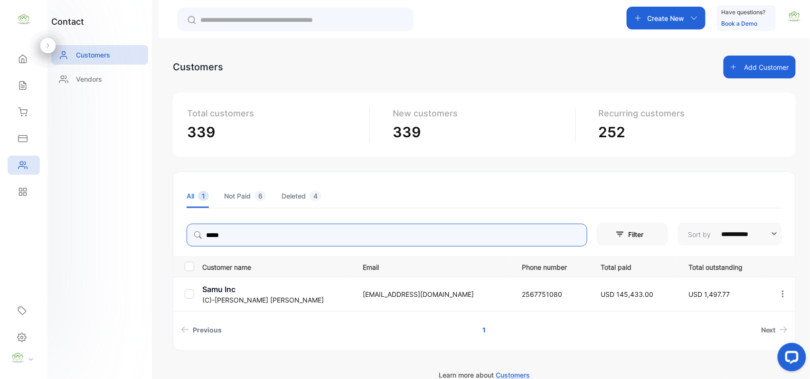
type input "*****"
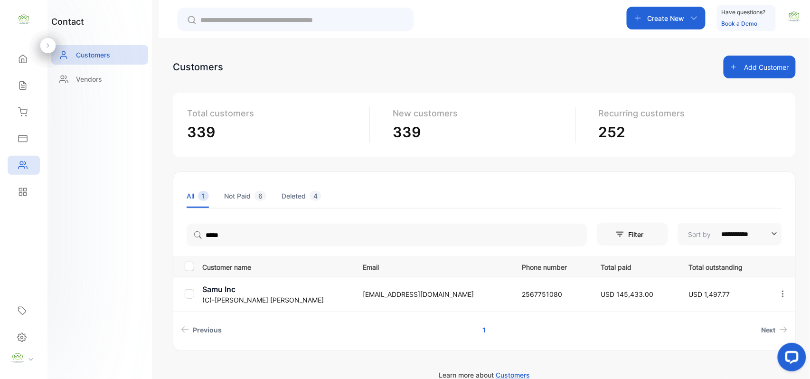
click at [98, 226] on div "contact Customers Vendors" at bounding box center [100, 189] width 105 height 379
drag, startPoint x: 233, startPoint y: 297, endPoint x: 232, endPoint y: 290, distance: 7.6
click at [233, 294] on td "Samu Inc (C)-Mamindra Karki" at bounding box center [275, 294] width 153 height 34
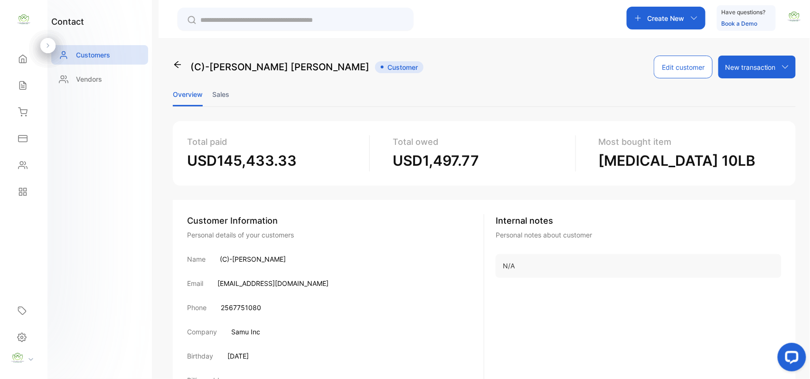
click at [228, 91] on li "Sales" at bounding box center [220, 94] width 17 height 24
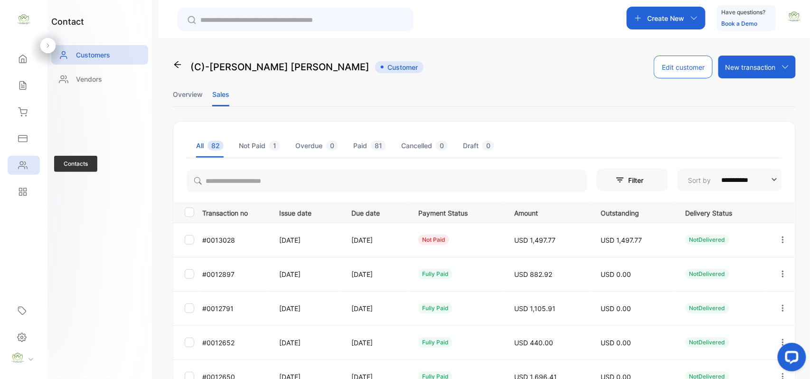
click at [27, 168] on icon at bounding box center [23, 166] width 10 height 10
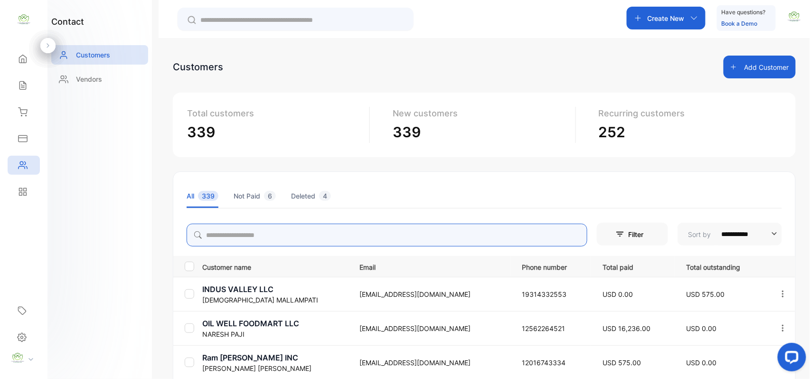
click at [274, 238] on input "search" at bounding box center [387, 235] width 401 height 23
type input "***"
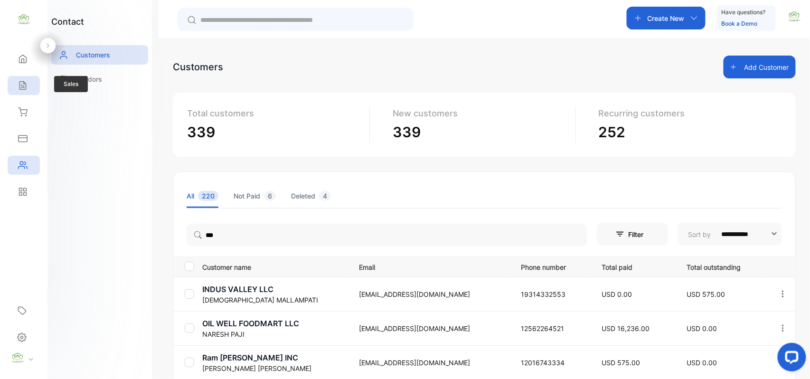
click at [24, 85] on icon at bounding box center [23, 86] width 10 height 10
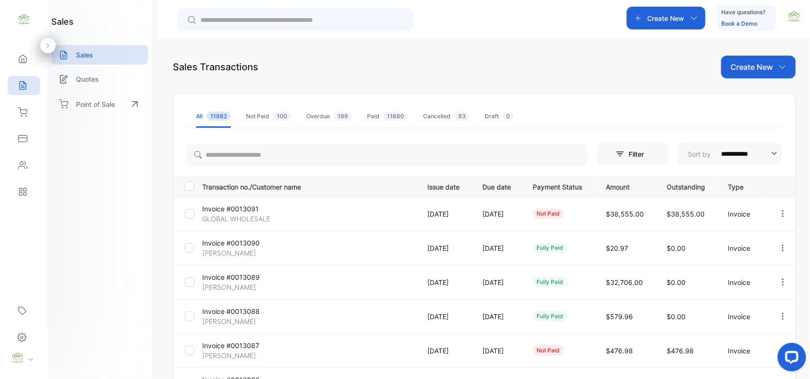
click at [760, 61] on p "Create New" at bounding box center [752, 66] width 42 height 11
click at [765, 96] on span "Invoice" at bounding box center [760, 99] width 22 height 10
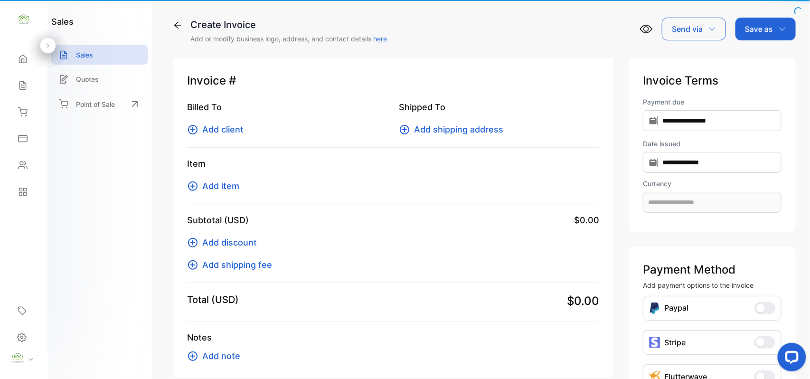
type input "**********"
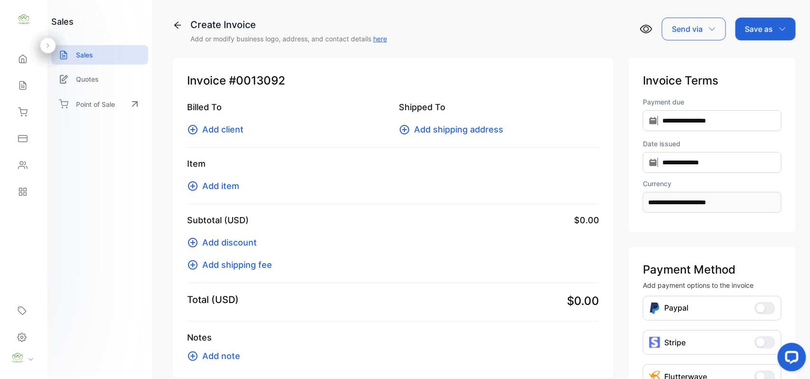
click at [229, 127] on span "Add client" at bounding box center [222, 129] width 41 height 13
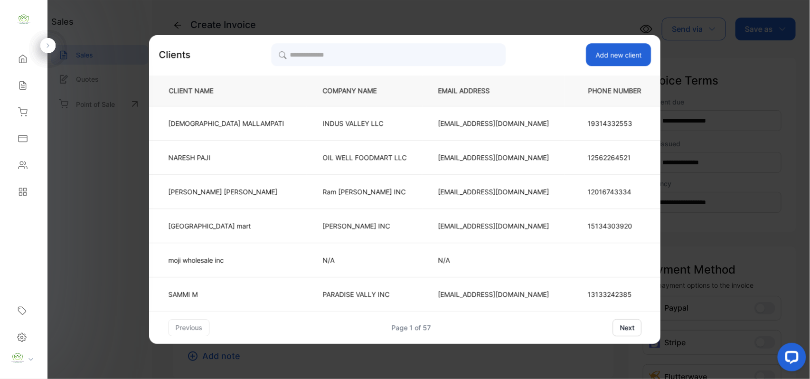
click at [375, 42] on div "Clients Add new client CLIENT NAME COMPANY NAME EMAIL ADDRESS PHONE NUMBER VISH…" at bounding box center [406, 189] width 512 height 309
click at [368, 52] on input "search" at bounding box center [388, 55] width 235 height 24
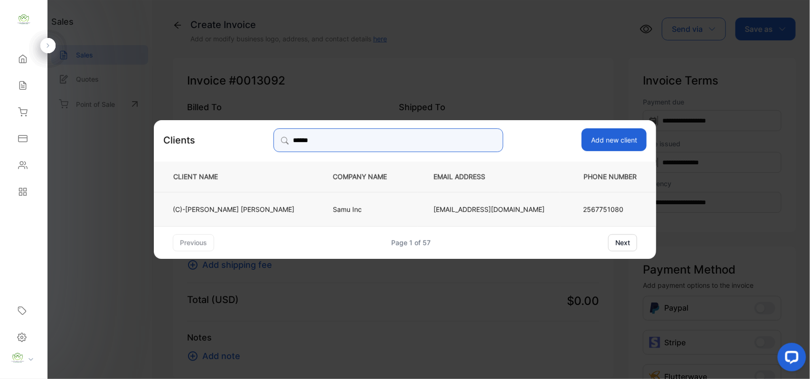
type input "******"
click at [268, 204] on p "(C)-Mamindra Karki" at bounding box center [234, 209] width 122 height 10
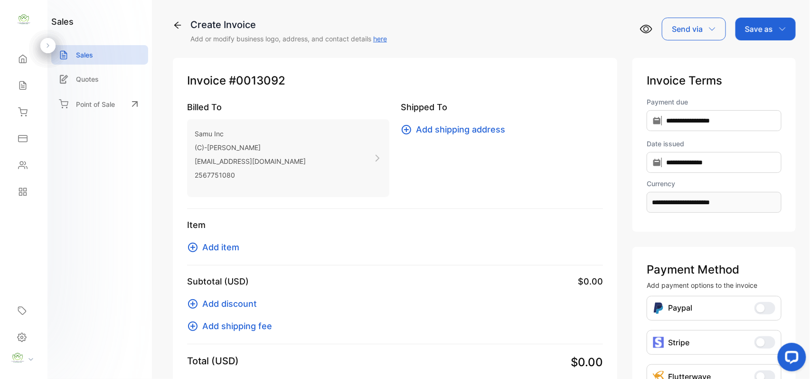
click at [234, 246] on span "Add item" at bounding box center [220, 247] width 37 height 13
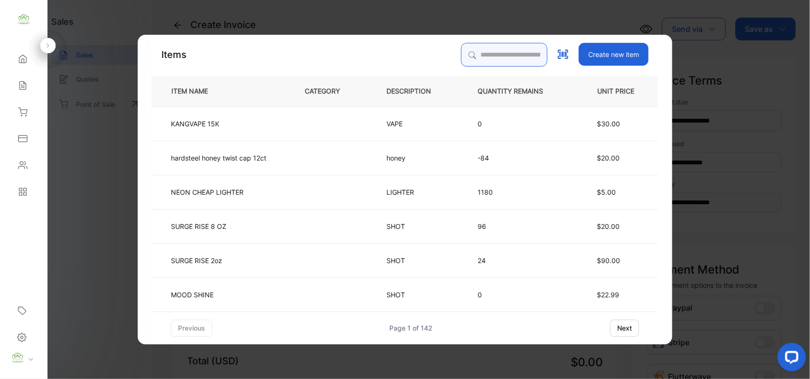
click at [499, 48] on input "search" at bounding box center [504, 55] width 86 height 24
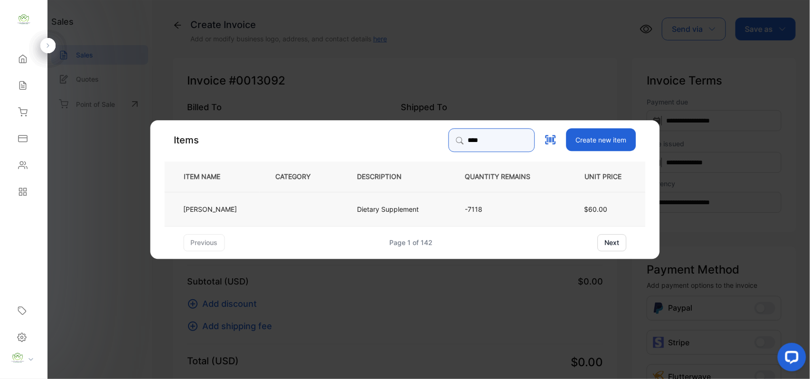
type input "****"
click at [327, 212] on td at bounding box center [301, 208] width 82 height 34
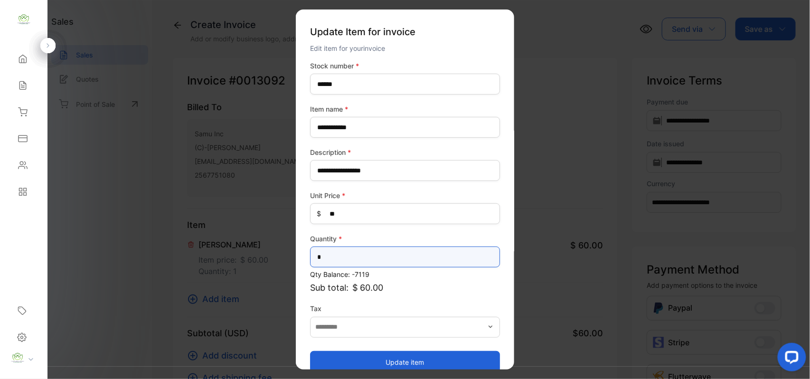
click at [353, 251] on input "*" at bounding box center [405, 257] width 190 height 21
type input "**"
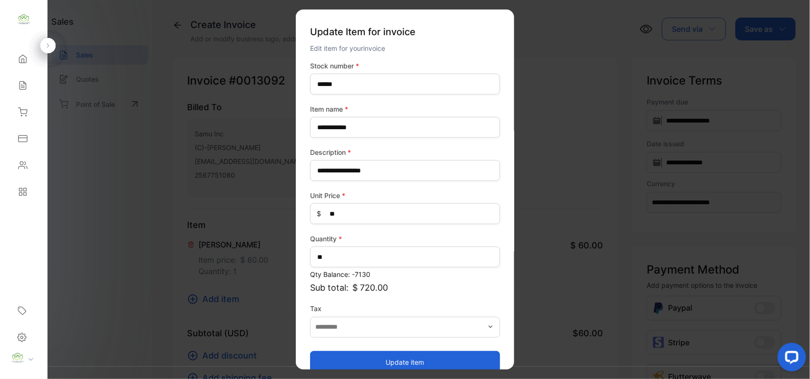
click at [329, 363] on button "Update item" at bounding box center [405, 362] width 190 height 23
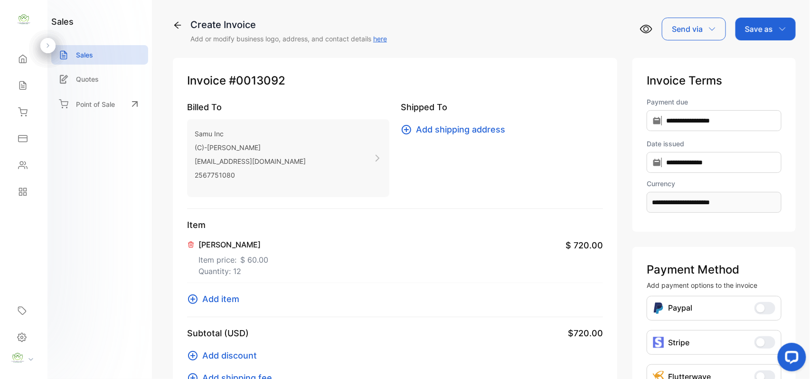
click at [240, 265] on p "Item price: $ 60.00" at bounding box center [234, 257] width 70 height 15
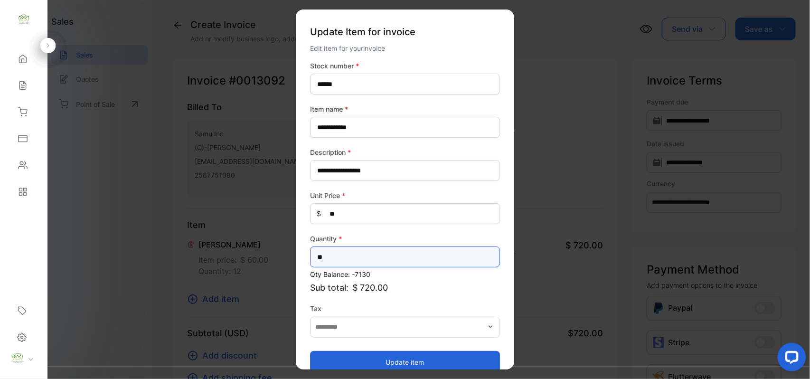
click at [343, 253] on input "**" at bounding box center [405, 257] width 190 height 21
type input "**"
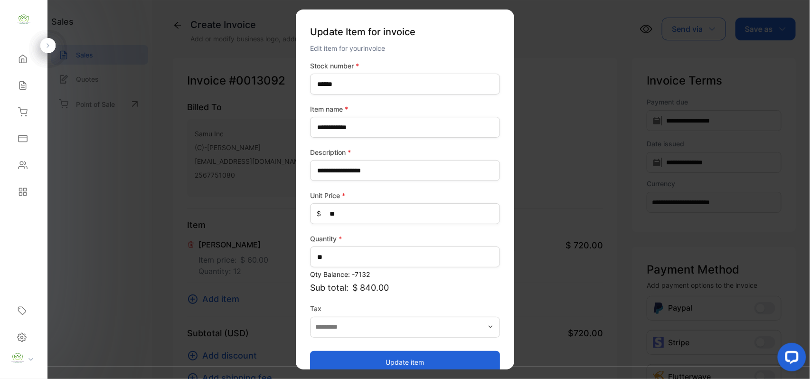
drag, startPoint x: 373, startPoint y: 355, endPoint x: 367, endPoint y: 354, distance: 6.7
click at [375, 355] on button "Update item" at bounding box center [405, 362] width 190 height 23
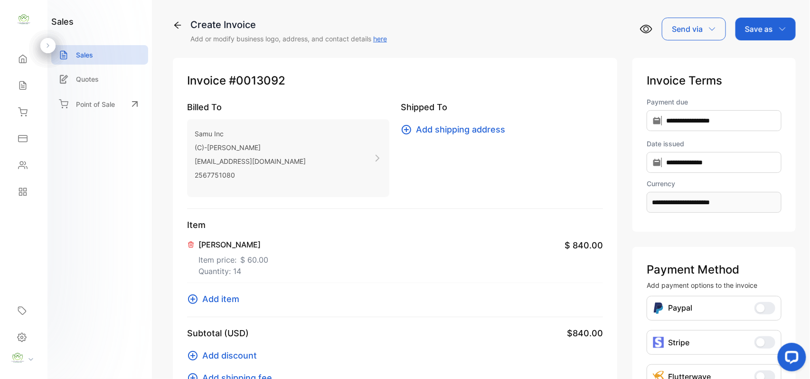
click at [225, 296] on span "Add item" at bounding box center [220, 299] width 37 height 13
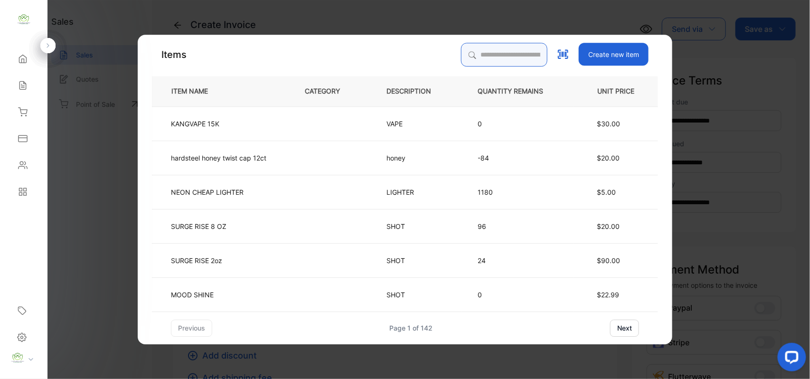
click at [463, 49] on input "search" at bounding box center [504, 55] width 86 height 24
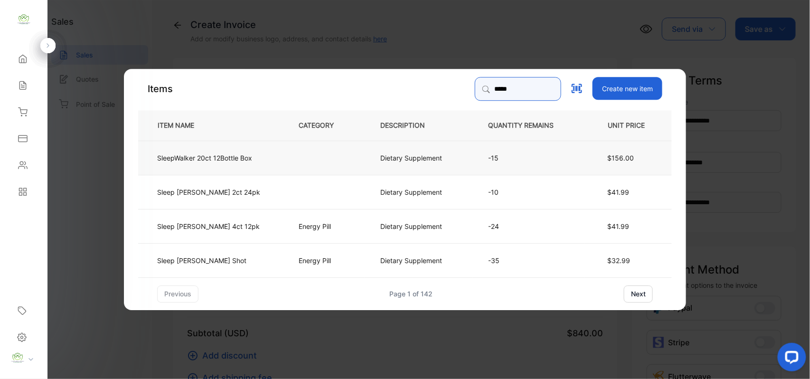
type input "*****"
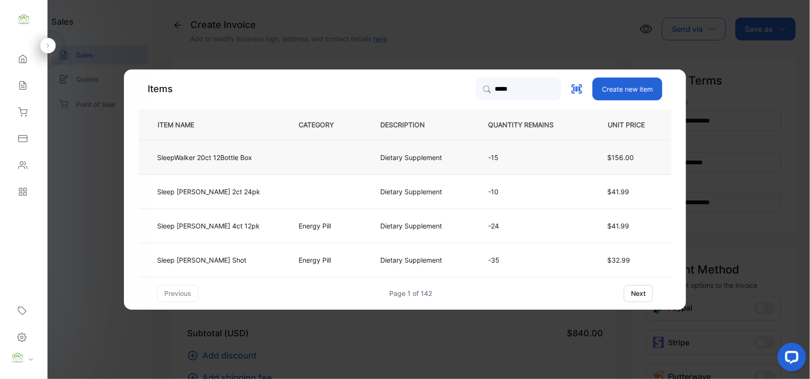
click at [246, 158] on p "SleepWalker 20ct 12Bottle Box" at bounding box center [204, 157] width 95 height 10
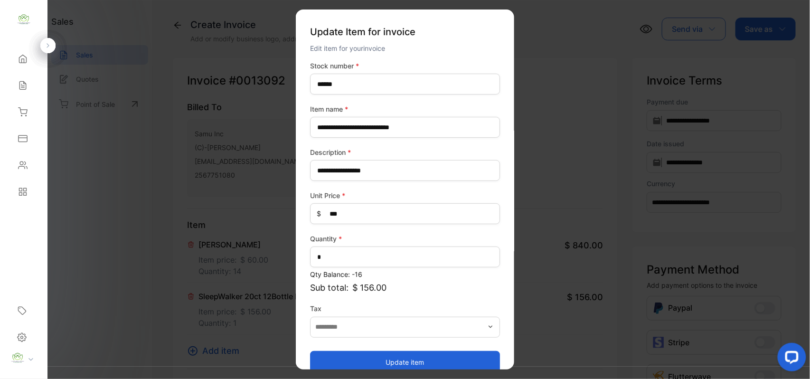
click at [381, 356] on button "Update item" at bounding box center [405, 362] width 190 height 23
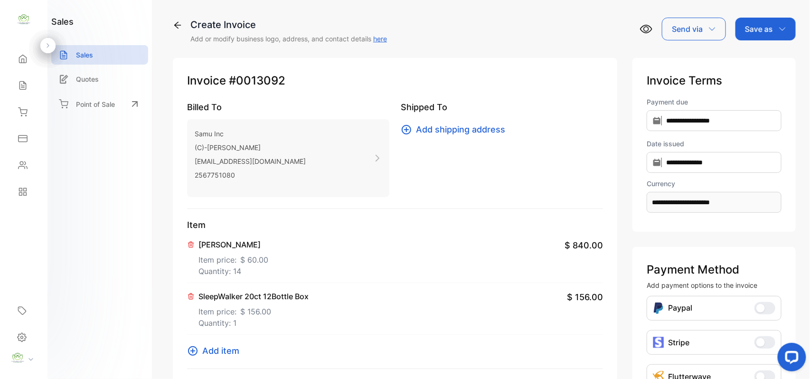
scroll to position [147, 0]
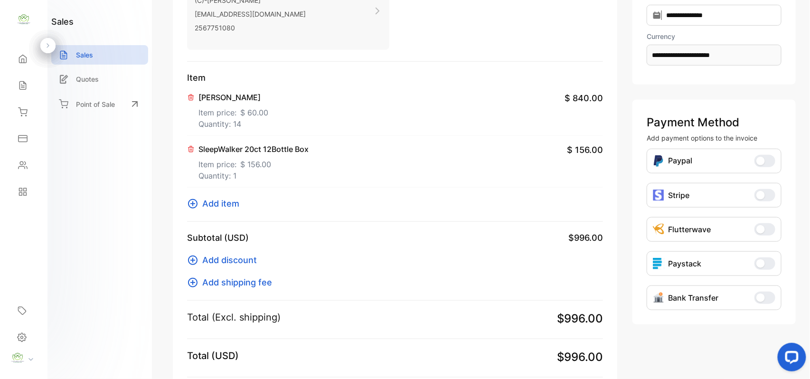
click at [235, 204] on span "Add item" at bounding box center [220, 203] width 37 height 13
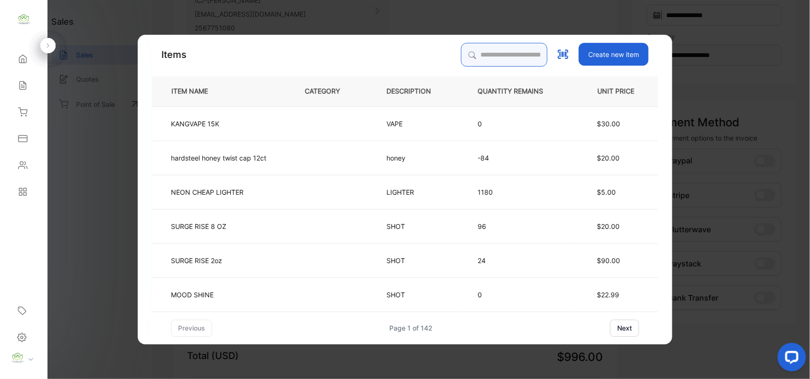
click at [495, 55] on input "search" at bounding box center [504, 55] width 86 height 24
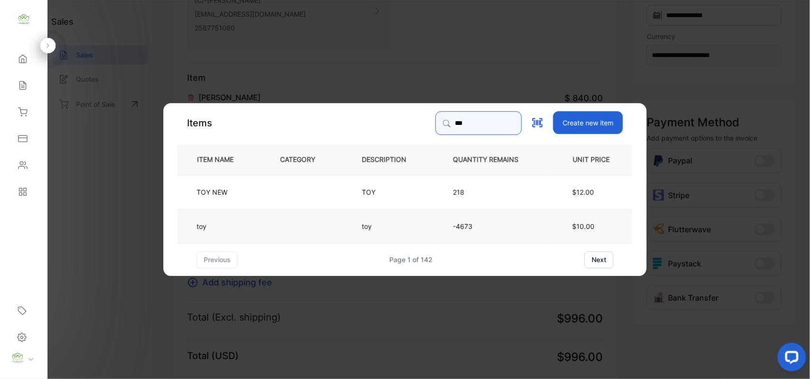
type input "***"
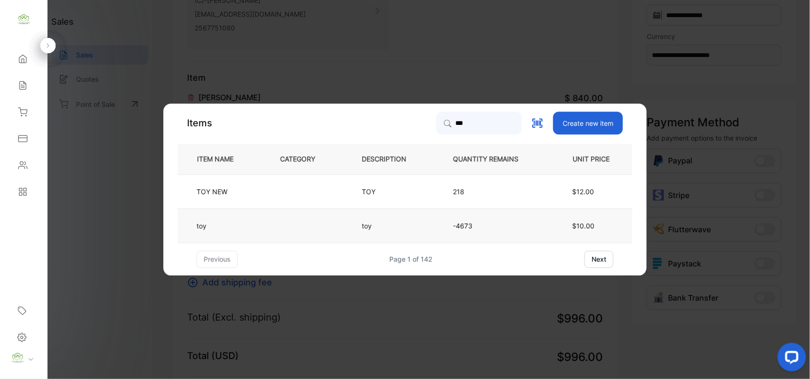
click at [305, 224] on td at bounding box center [306, 226] width 82 height 34
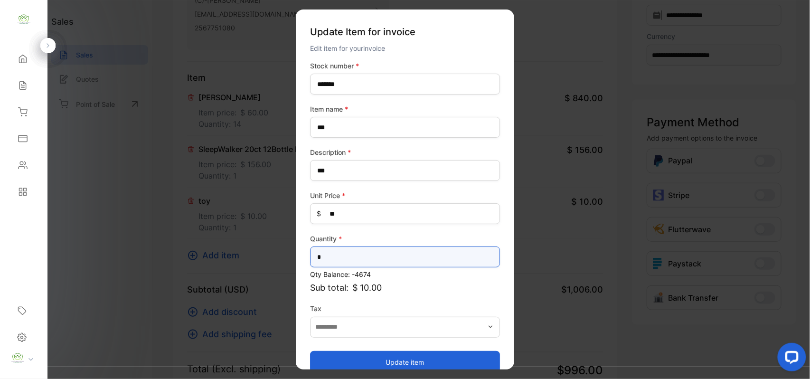
click at [405, 257] on input "*" at bounding box center [405, 257] width 190 height 21
type input "*"
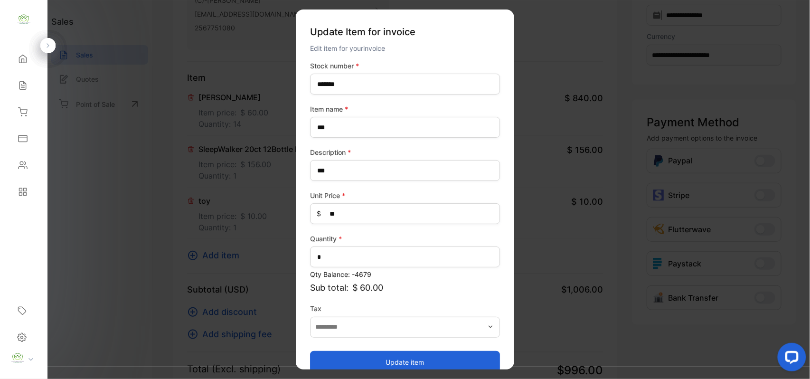
click at [409, 357] on button "Update item" at bounding box center [405, 362] width 190 height 23
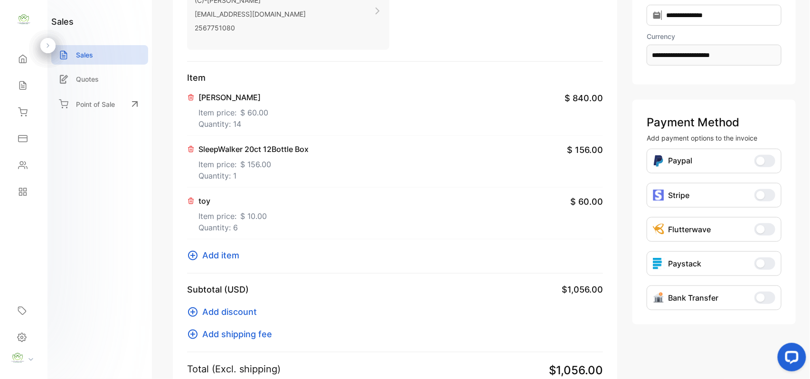
click at [222, 253] on span "Add item" at bounding box center [220, 255] width 37 height 13
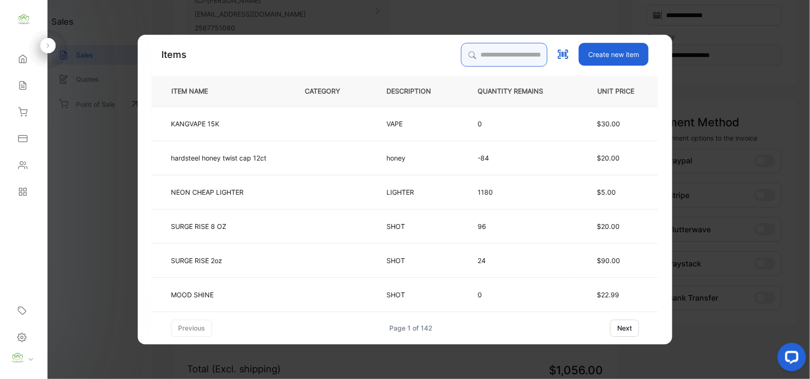
click at [468, 54] on input "search" at bounding box center [504, 55] width 86 height 24
type input "**"
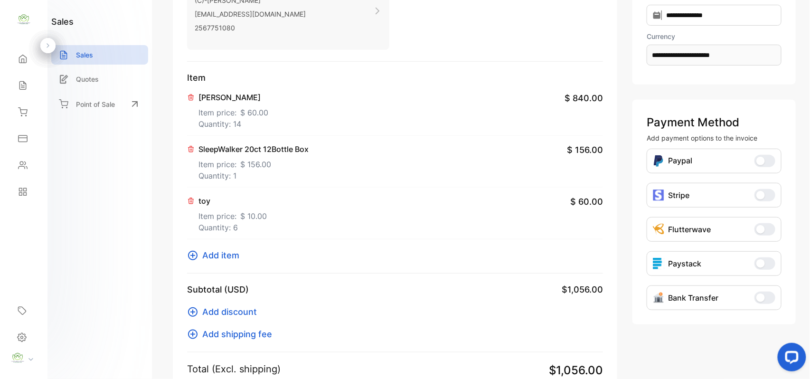
click at [236, 257] on span "Add item" at bounding box center [220, 255] width 37 height 13
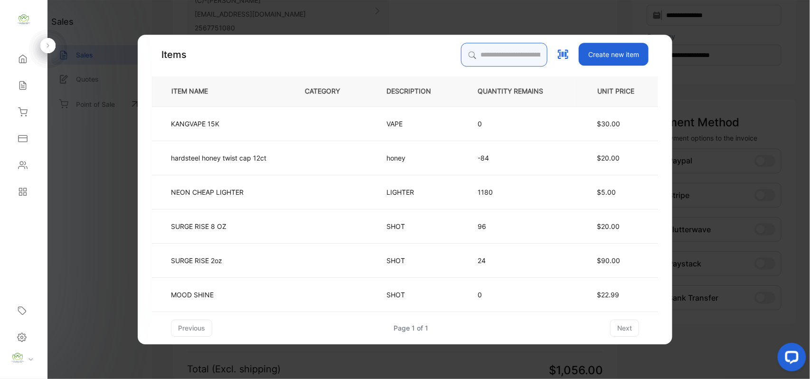
click at [517, 56] on input "search" at bounding box center [504, 55] width 86 height 24
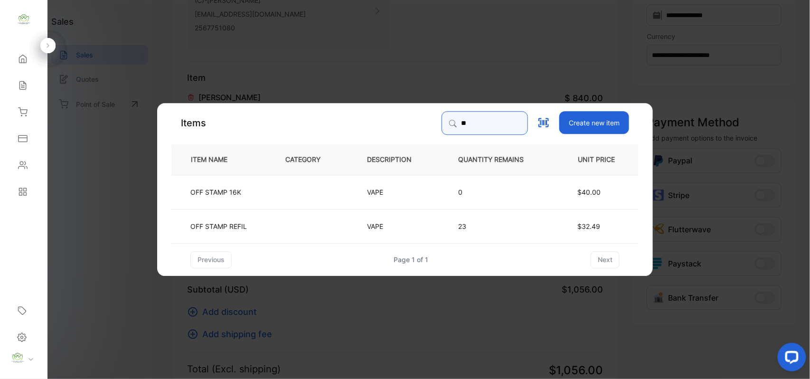
type input "*"
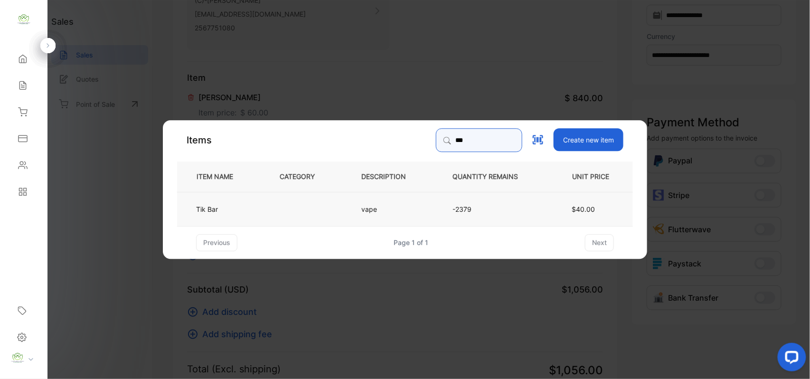
type input "***"
click at [251, 211] on td "Tik Bar" at bounding box center [220, 208] width 87 height 34
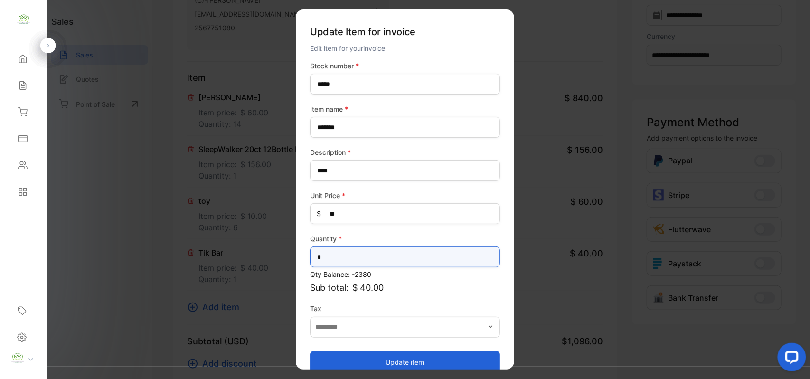
click at [401, 258] on input "*" at bounding box center [405, 257] width 190 height 21
type input "*"
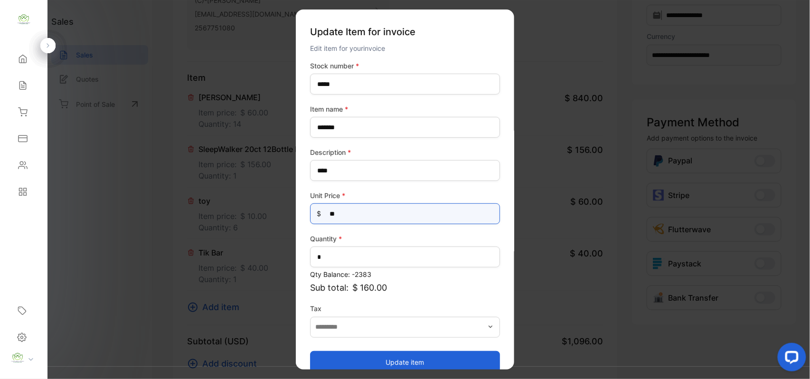
click at [351, 218] on Price-inputprice "**" at bounding box center [405, 213] width 190 height 21
type Price-inputprice "*"
type Price-inputprice "**"
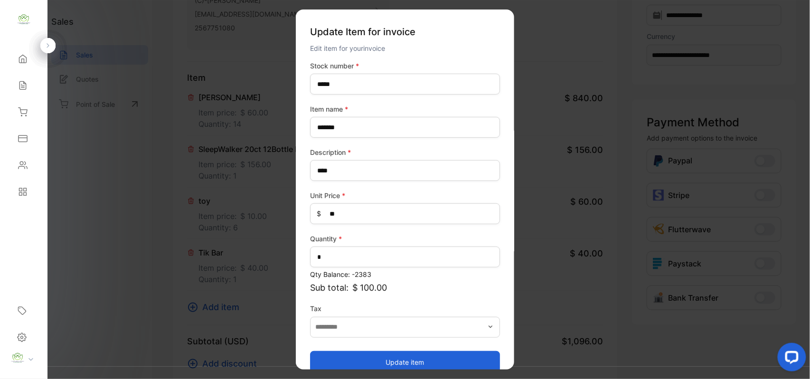
click at [347, 360] on button "Update item" at bounding box center [405, 362] width 190 height 23
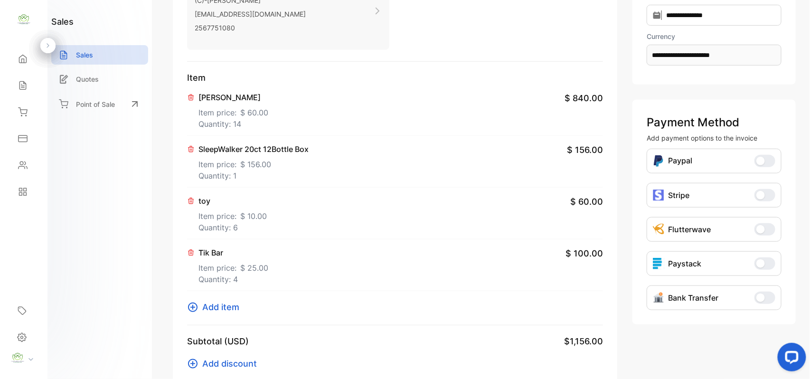
click at [221, 311] on span "Add item" at bounding box center [220, 307] width 37 height 13
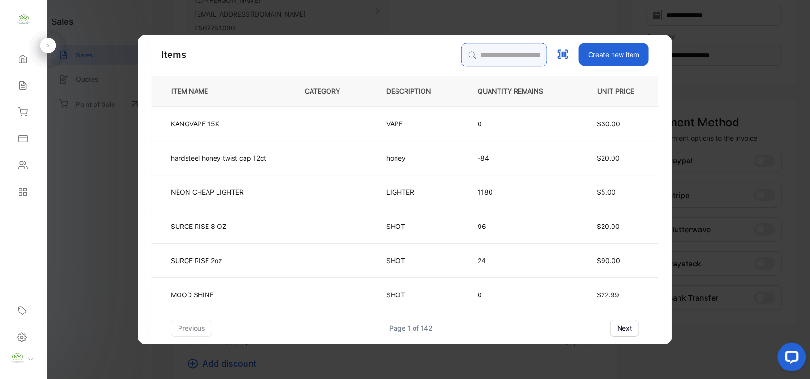
click at [494, 46] on input "search" at bounding box center [504, 55] width 86 height 24
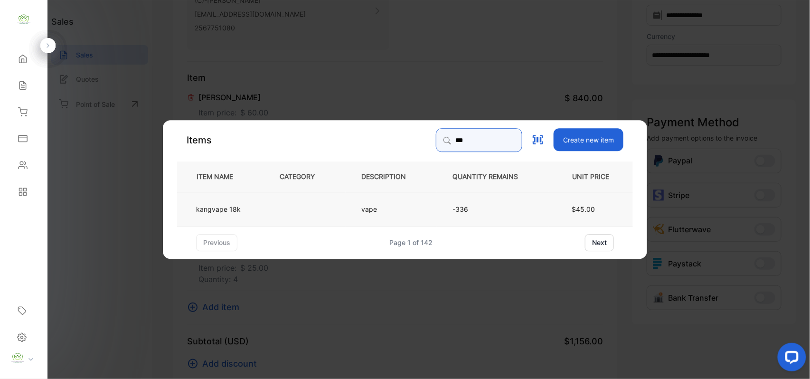
type input "***"
click at [314, 207] on td at bounding box center [305, 208] width 82 height 34
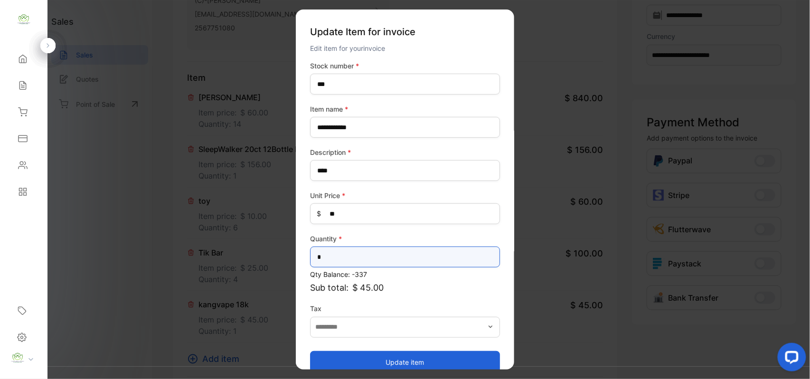
click at [325, 253] on input "*" at bounding box center [405, 257] width 190 height 21
type input "*"
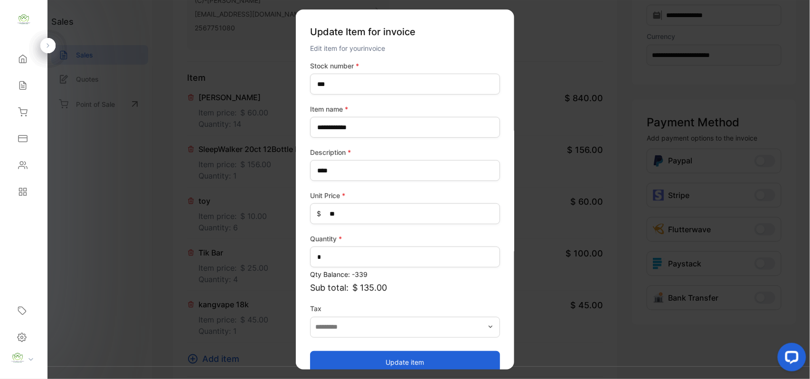
click at [361, 354] on button "Update item" at bounding box center [405, 362] width 190 height 23
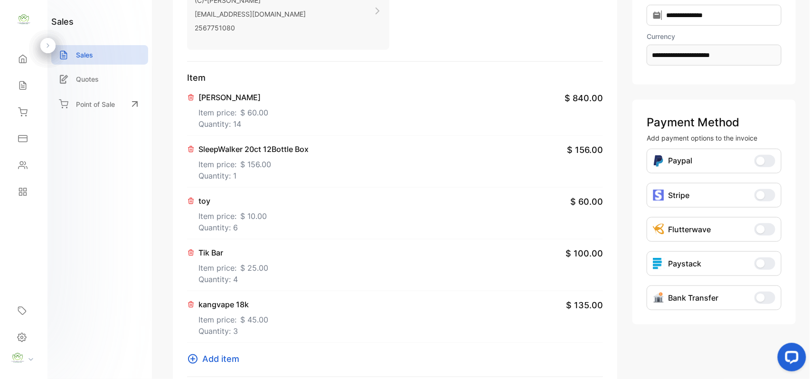
click at [213, 354] on span "Add item" at bounding box center [220, 359] width 37 height 13
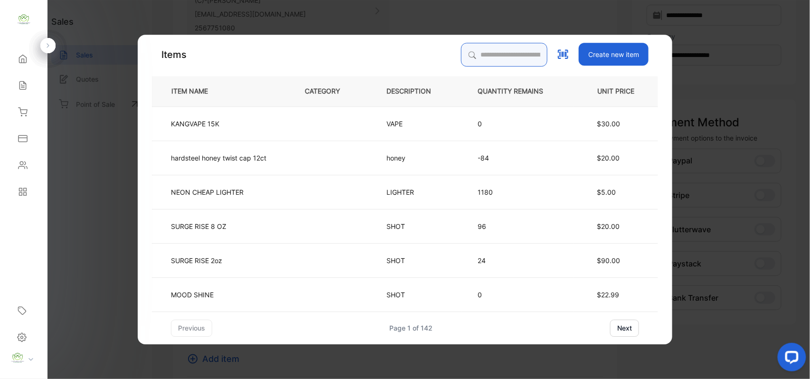
click at [486, 55] on input "search" at bounding box center [504, 55] width 86 height 24
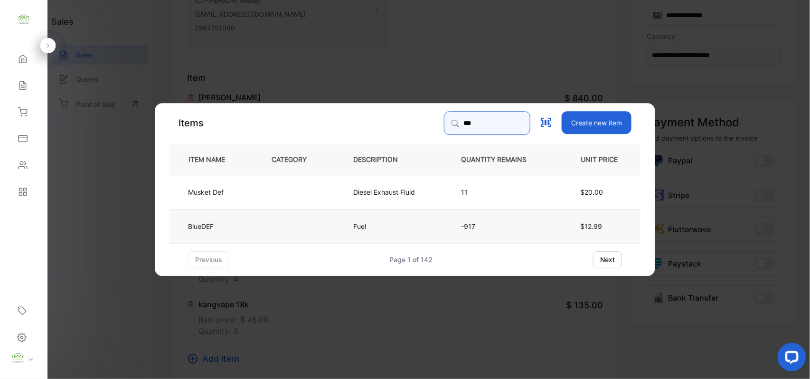
type input "***"
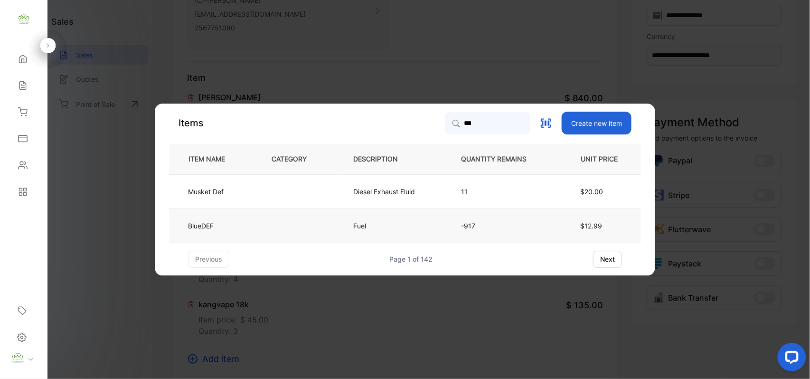
click at [233, 217] on td "BlueDEF" at bounding box center [212, 226] width 87 height 34
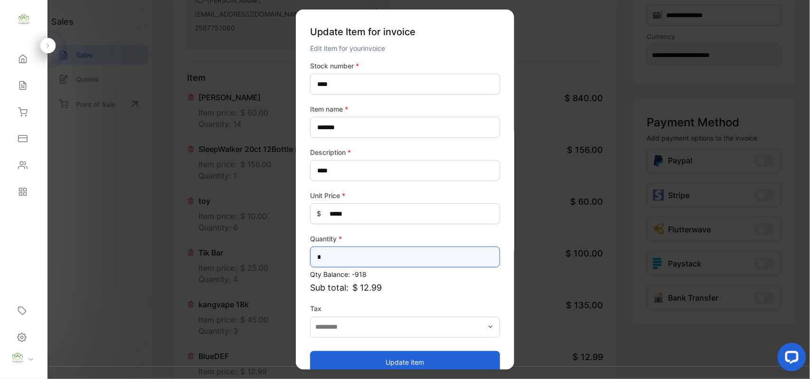
drag, startPoint x: 361, startPoint y: 252, endPoint x: 358, endPoint y: 256, distance: 5.1
click at [358, 256] on input "*" at bounding box center [405, 257] width 190 height 21
type input "*"
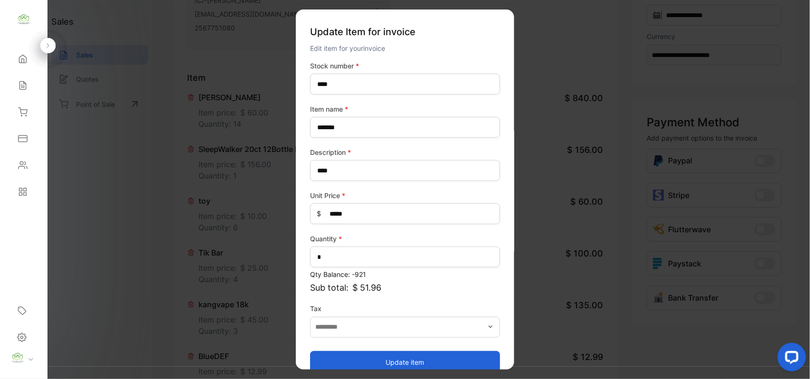
click at [363, 358] on button "Update item" at bounding box center [405, 362] width 190 height 23
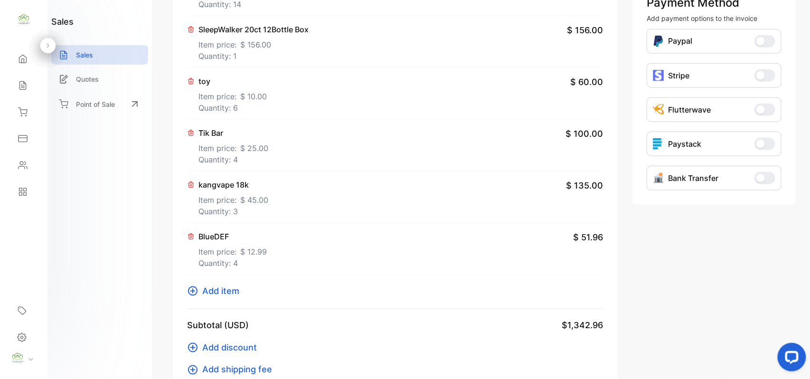
scroll to position [295, 0]
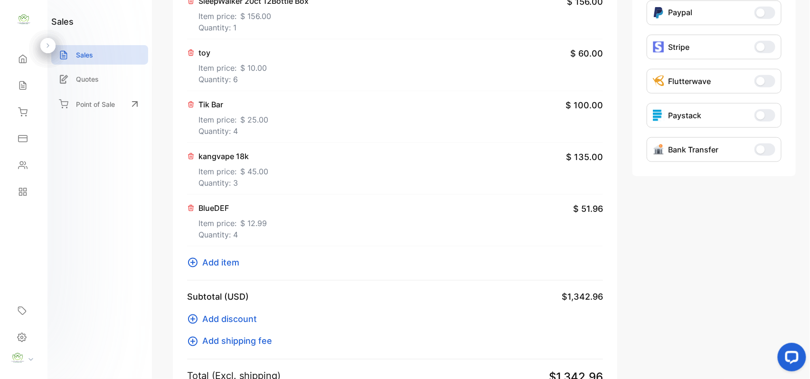
click at [210, 259] on span "Add item" at bounding box center [220, 262] width 37 height 13
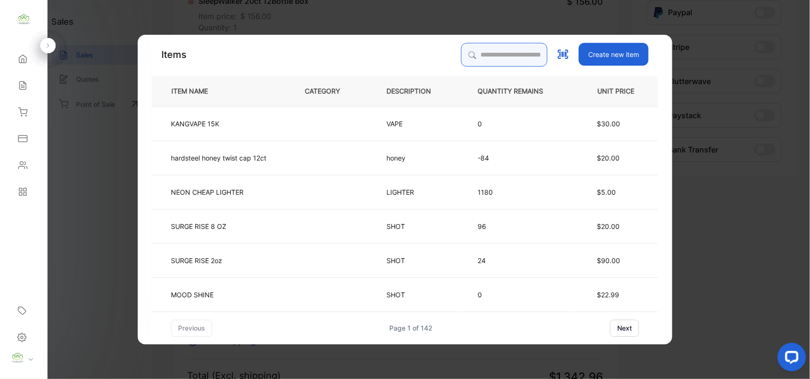
click at [485, 49] on input "search" at bounding box center [504, 55] width 86 height 24
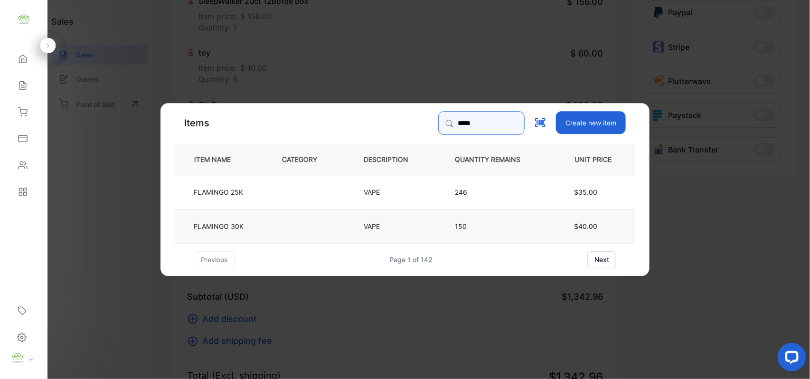
type input "*****"
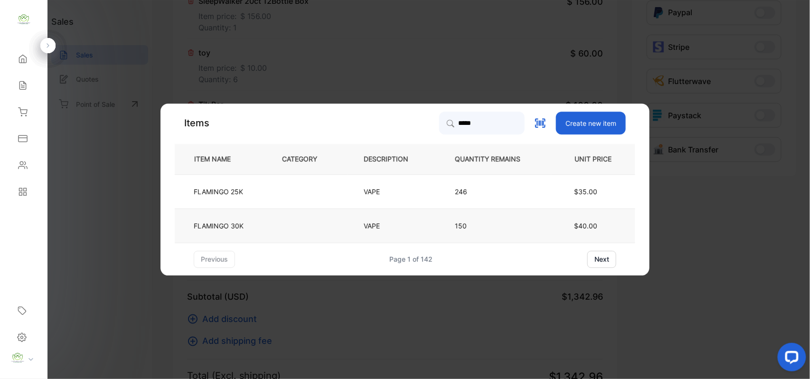
click at [247, 217] on td "FLAMINGO 30K" at bounding box center [221, 226] width 92 height 34
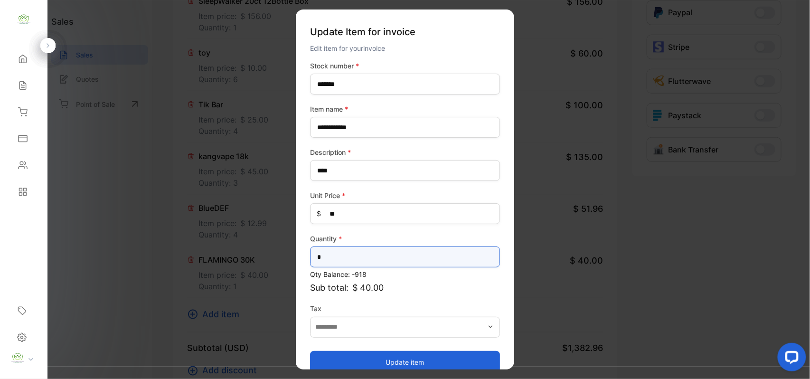
click at [357, 255] on input "*" at bounding box center [405, 257] width 190 height 21
type input "*"
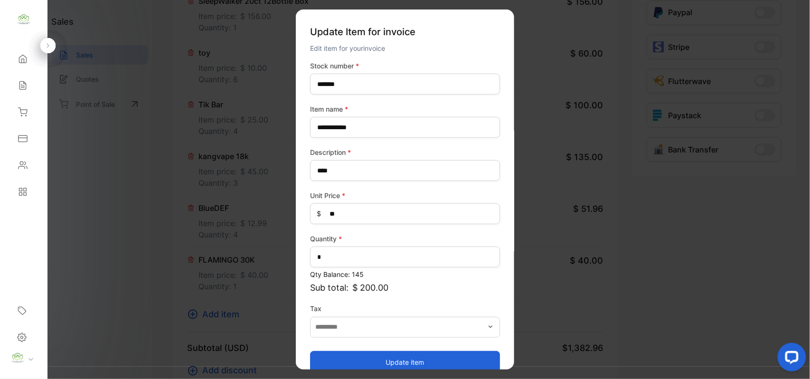
click at [363, 354] on button "Update item" at bounding box center [405, 362] width 190 height 23
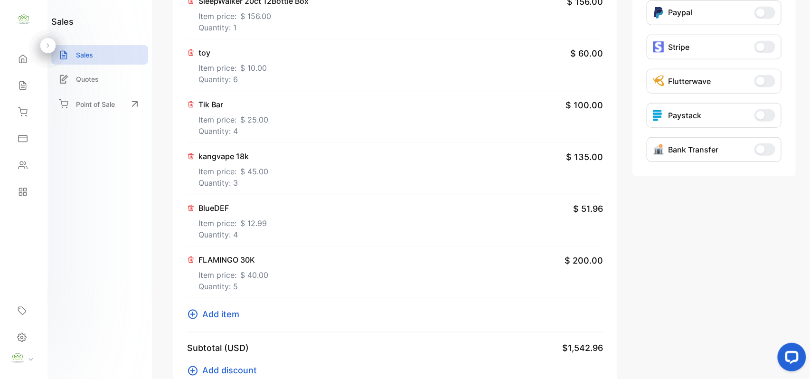
click at [225, 314] on span "Add item" at bounding box center [220, 314] width 37 height 13
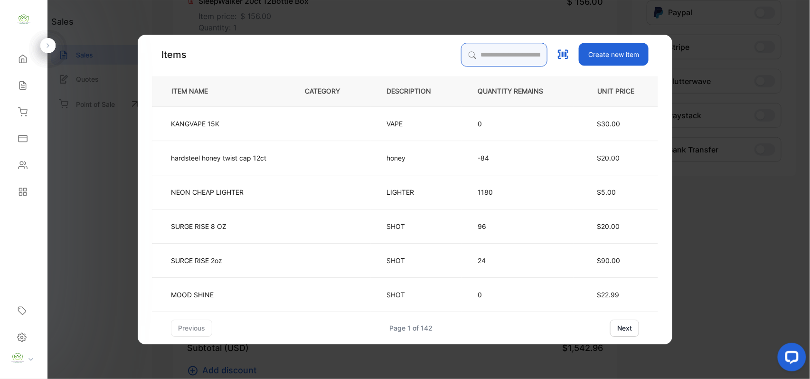
click at [514, 65] on input "search" at bounding box center [504, 55] width 86 height 24
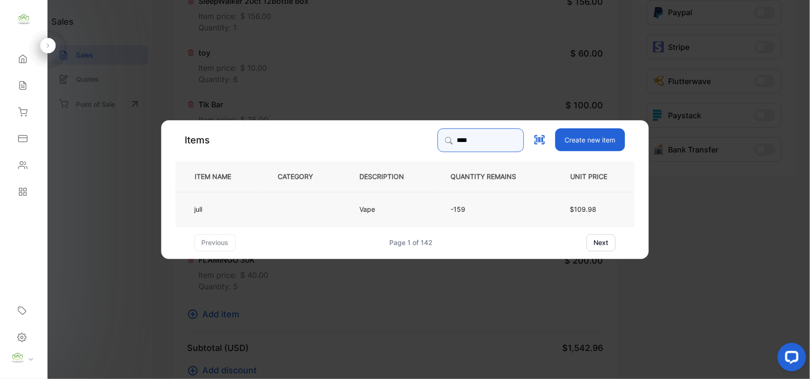
type input "****"
click at [249, 200] on td "jull" at bounding box center [219, 208] width 87 height 34
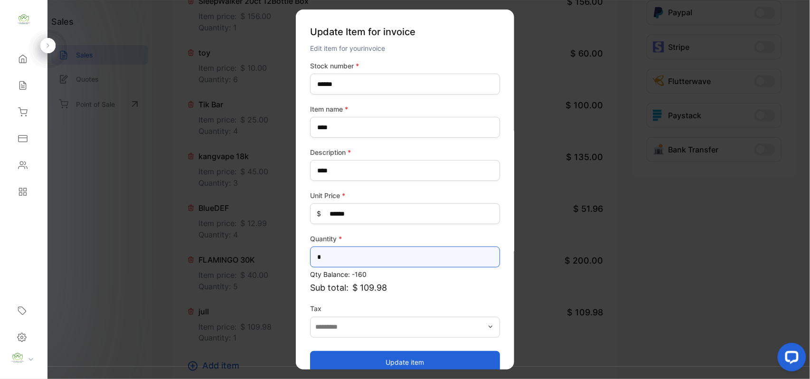
click at [331, 257] on input "*" at bounding box center [405, 257] width 190 height 21
type input "*"
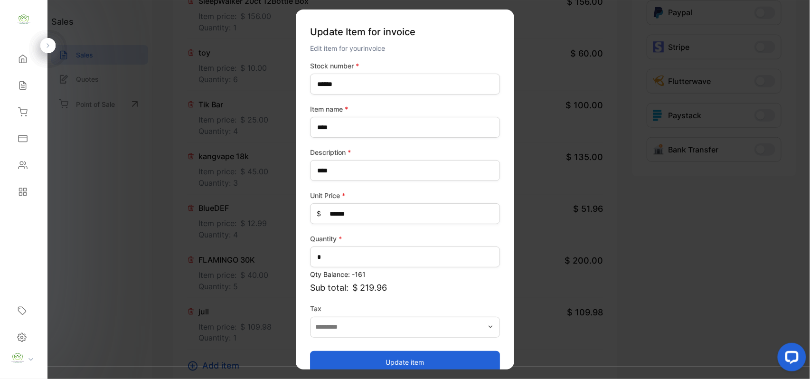
click at [339, 354] on button "Update item" at bounding box center [405, 362] width 190 height 23
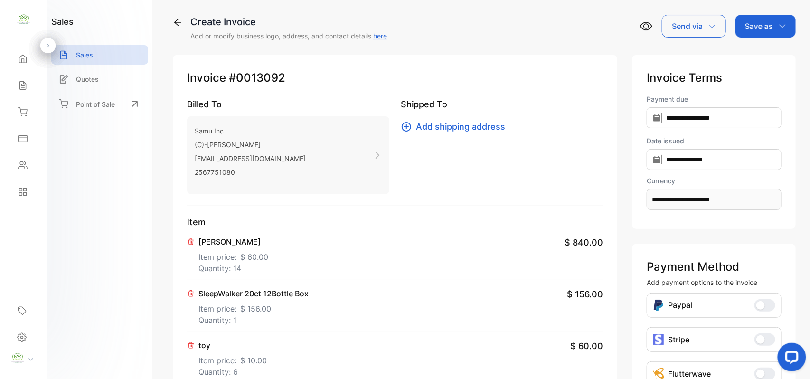
scroll to position [0, 0]
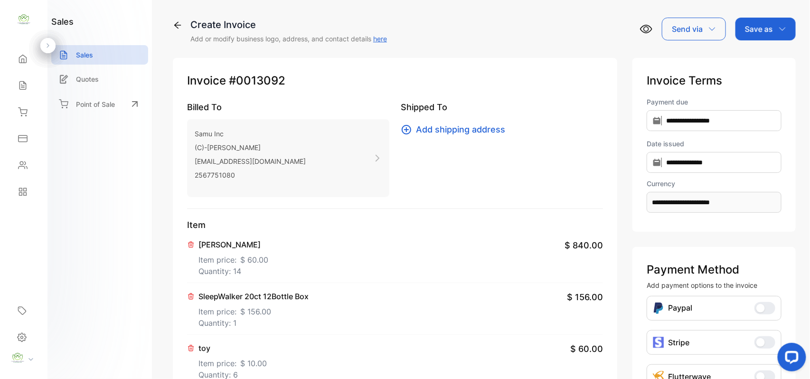
click at [238, 264] on p "Item price: $ 60.00" at bounding box center [234, 257] width 70 height 15
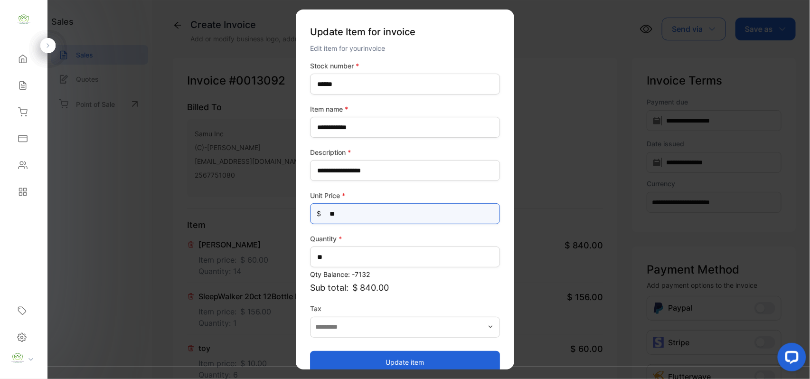
click at [394, 218] on Price-inputprice "**" at bounding box center [405, 213] width 190 height 21
type Price-inputprice "*"
type Price-inputprice "**"
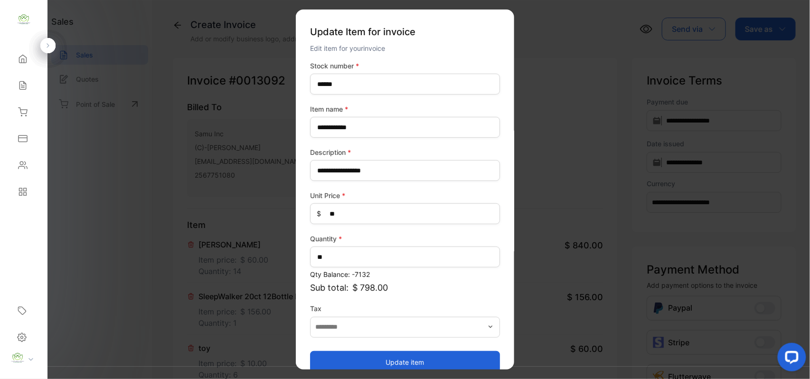
click at [348, 356] on button "Update item" at bounding box center [405, 362] width 190 height 23
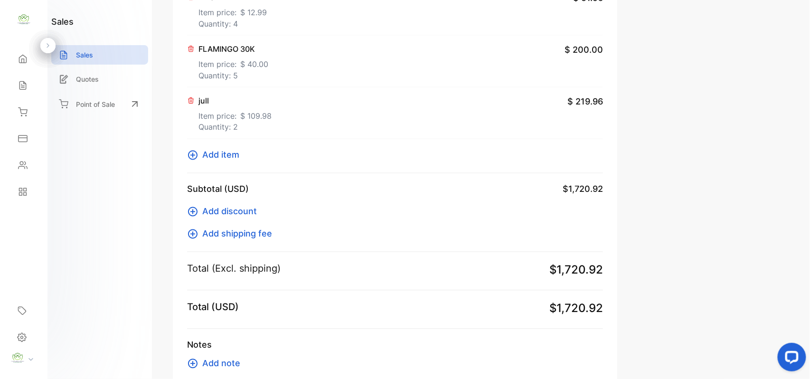
scroll to position [567, 0]
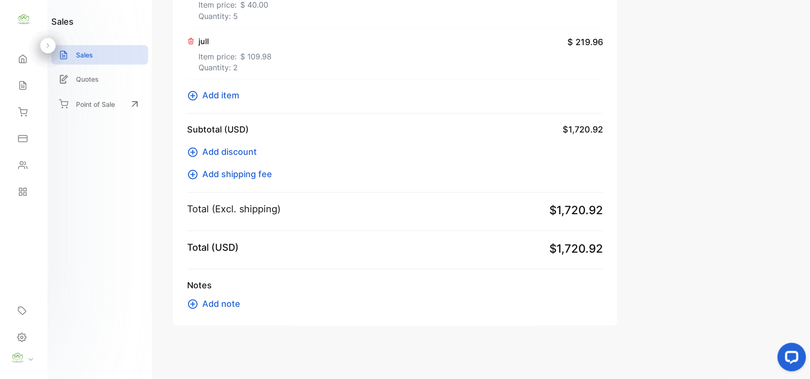
click at [222, 92] on span "Add item" at bounding box center [220, 95] width 37 height 13
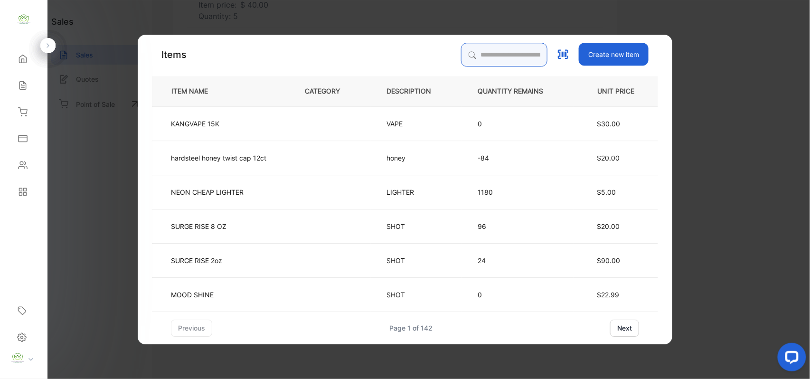
click at [513, 55] on input "search" at bounding box center [504, 55] width 86 height 24
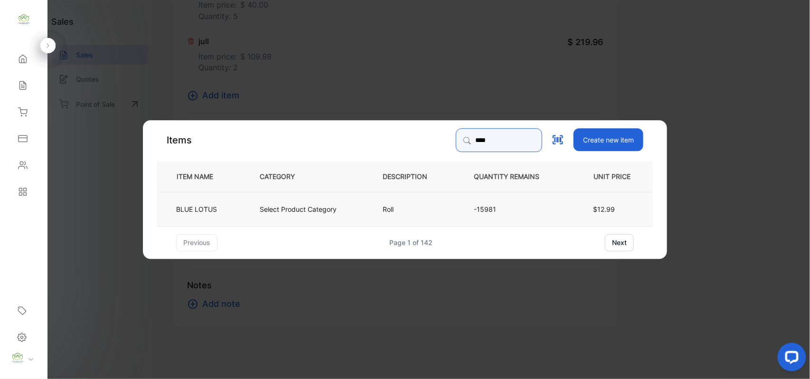
type input "****"
click at [294, 209] on p "Select Product Category" at bounding box center [298, 209] width 77 height 10
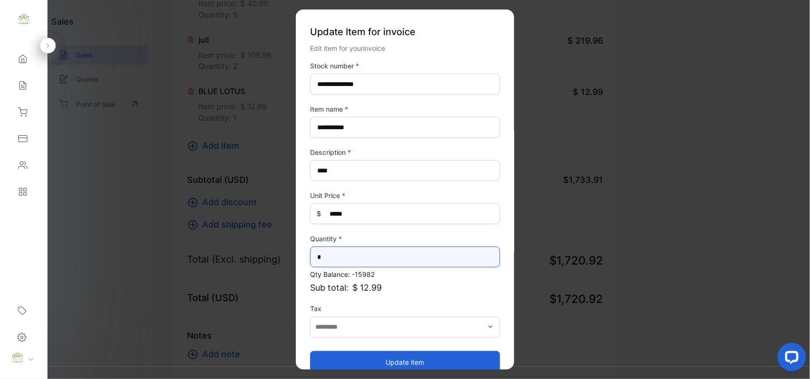
click at [379, 252] on input "*" at bounding box center [405, 257] width 190 height 21
type input "*"
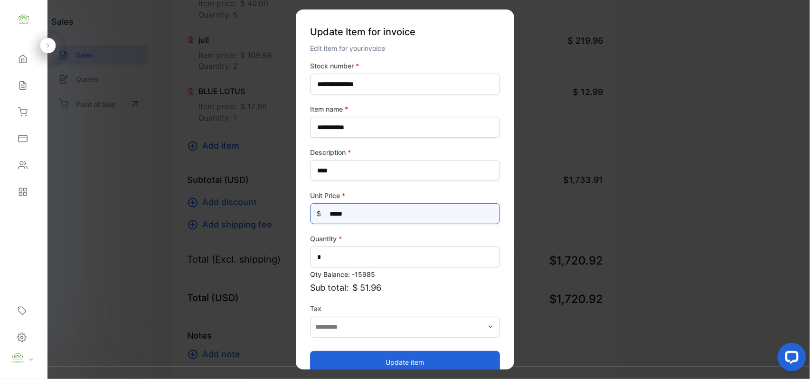
click at [360, 211] on Price-inputprice "*****" at bounding box center [405, 213] width 190 height 21
type Price-inputprice "*"
type Price-inputprice "**"
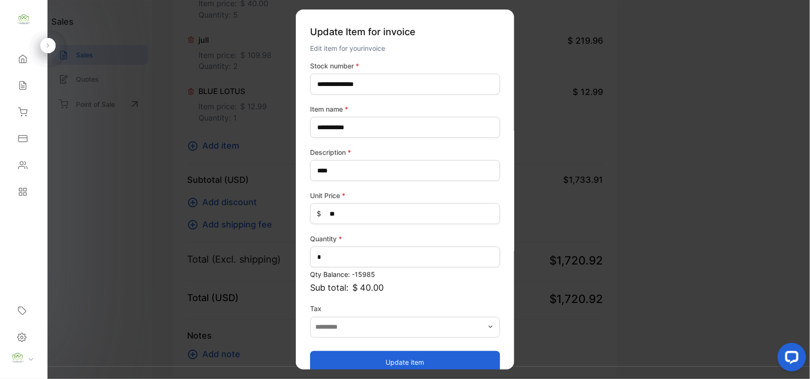
click at [348, 353] on button "Update item" at bounding box center [405, 362] width 190 height 23
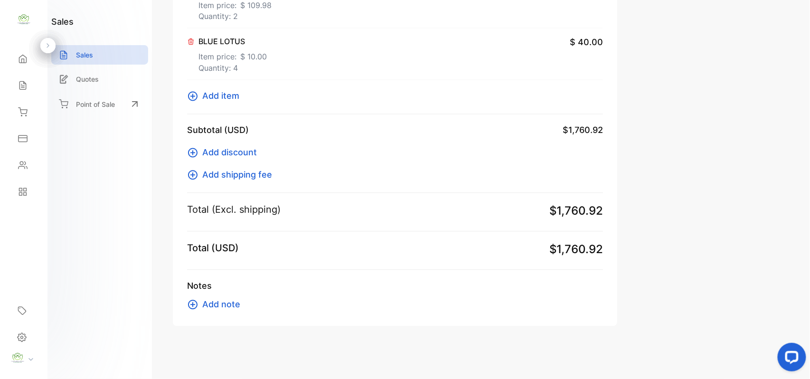
scroll to position [619, 0]
click at [232, 101] on span "Add item" at bounding box center [220, 95] width 37 height 13
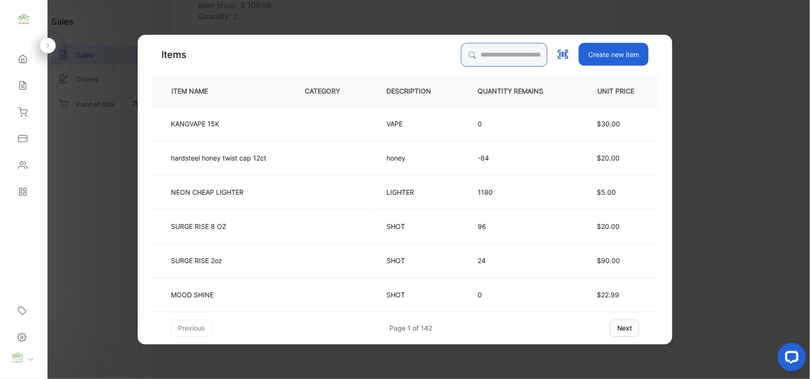
click at [505, 48] on input "search" at bounding box center [504, 55] width 86 height 24
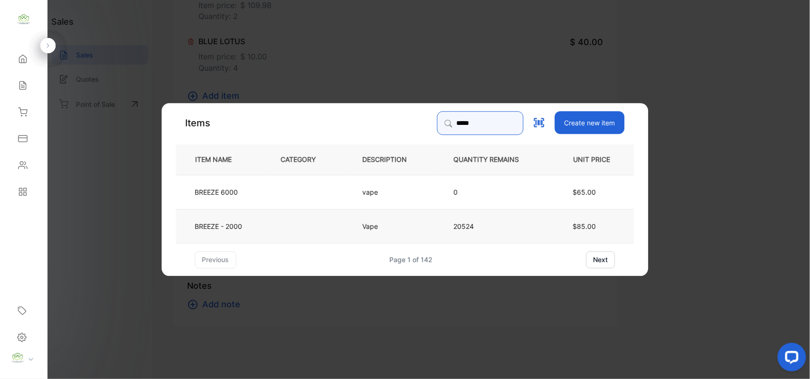
type input "*****"
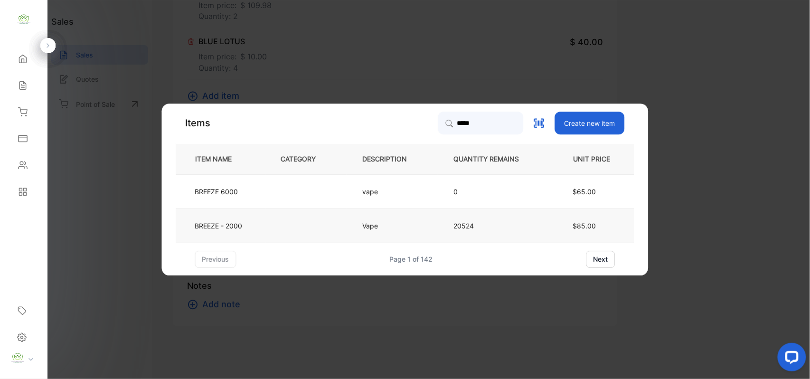
click at [356, 223] on td "Vape" at bounding box center [392, 226] width 91 height 34
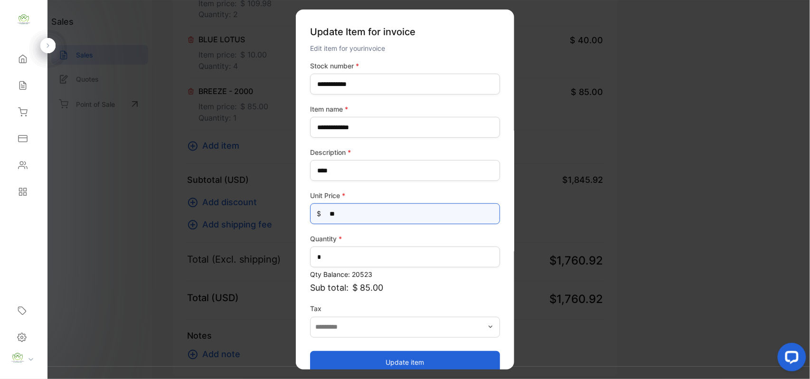
click at [407, 219] on Price-inputprice "**" at bounding box center [405, 213] width 190 height 21
type Price-inputprice "*"
type Price-inputprice "***"
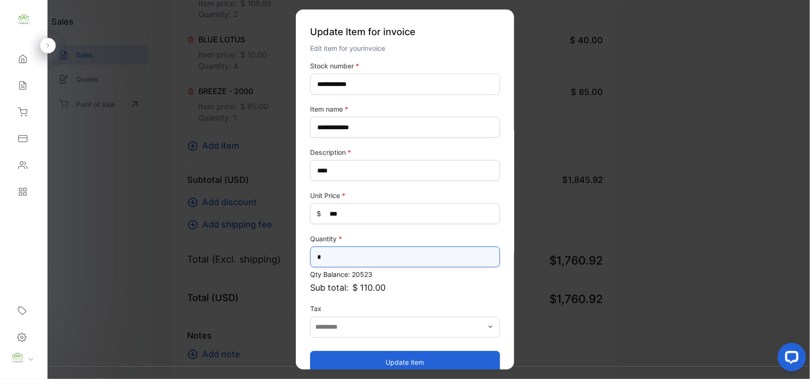
click at [398, 259] on input "*" at bounding box center [405, 257] width 190 height 21
click at [398, 261] on input "*" at bounding box center [405, 257] width 190 height 21
type input "**"
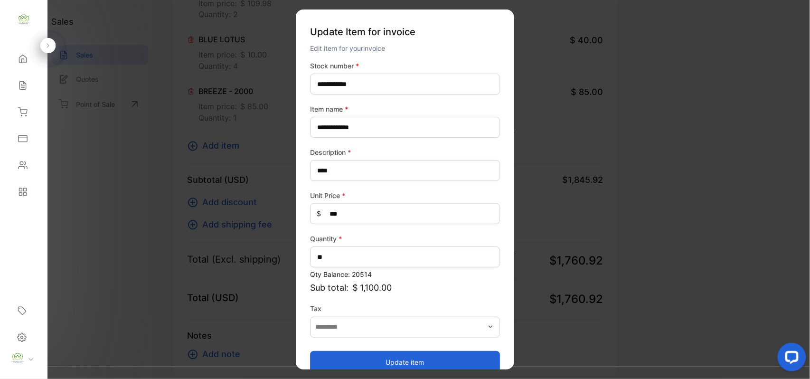
click at [325, 353] on button "Update item" at bounding box center [405, 362] width 190 height 23
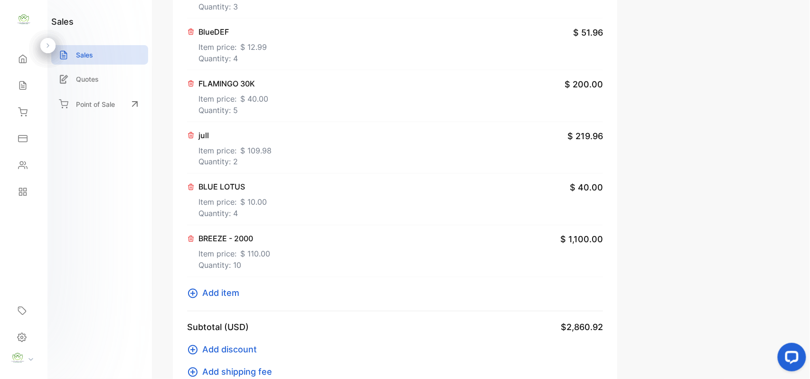
scroll to position [0, 0]
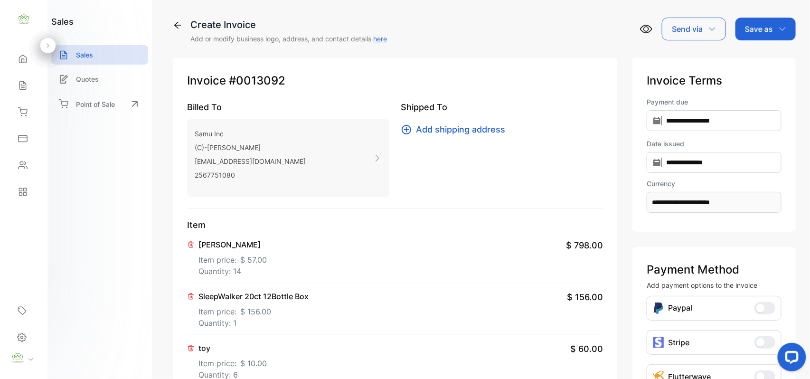
click at [753, 36] on div "Save as" at bounding box center [766, 29] width 60 height 23
click at [747, 59] on div "Invoice" at bounding box center [763, 60] width 55 height 19
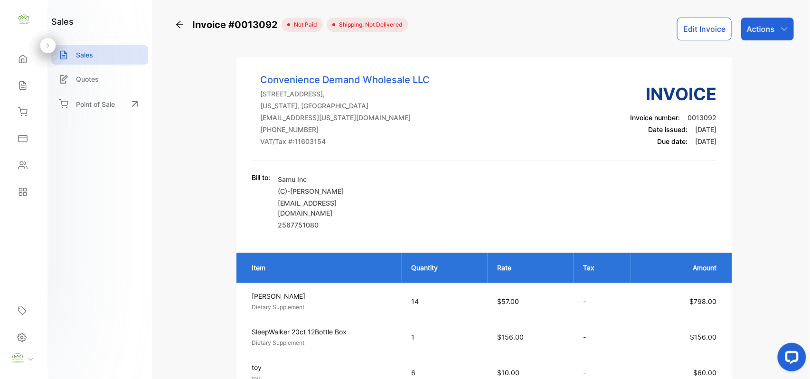
drag, startPoint x: 766, startPoint y: 27, endPoint x: 772, endPoint y: 40, distance: 14.2
click at [768, 29] on p "Actions" at bounding box center [761, 28] width 28 height 11
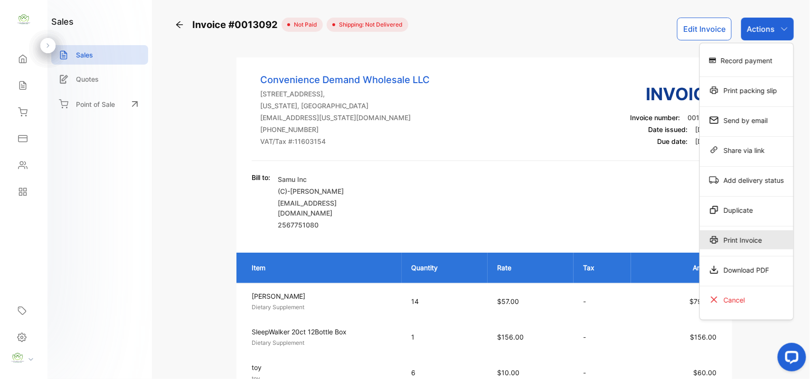
click at [753, 241] on div "Print Invoice" at bounding box center [747, 239] width 94 height 19
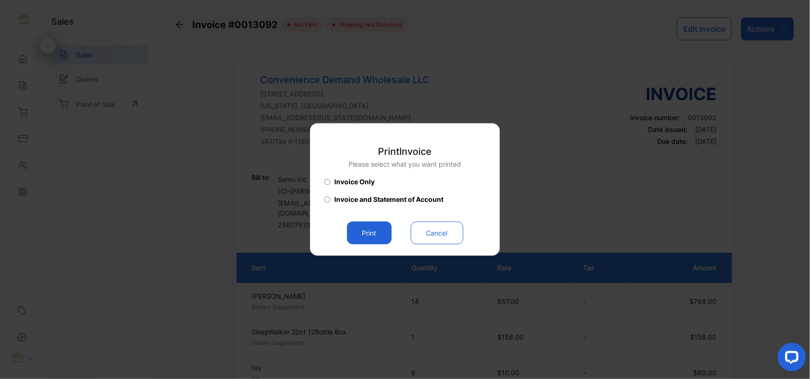
click at [354, 236] on button "Print" at bounding box center [369, 233] width 45 height 23
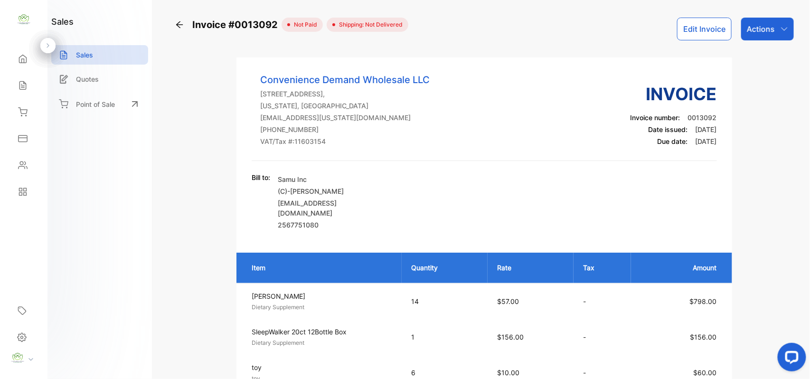
click at [694, 26] on button "Edit Invoice" at bounding box center [704, 29] width 55 height 23
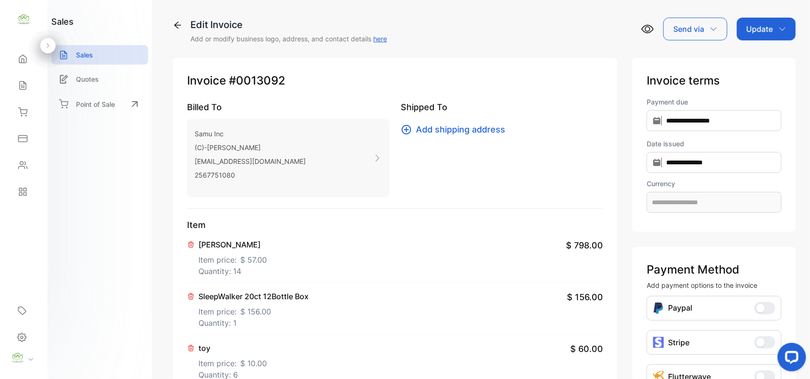
type input "**********"
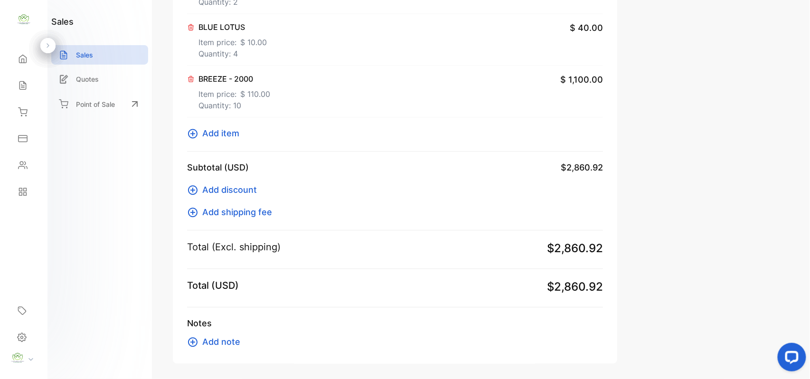
scroll to position [671, 0]
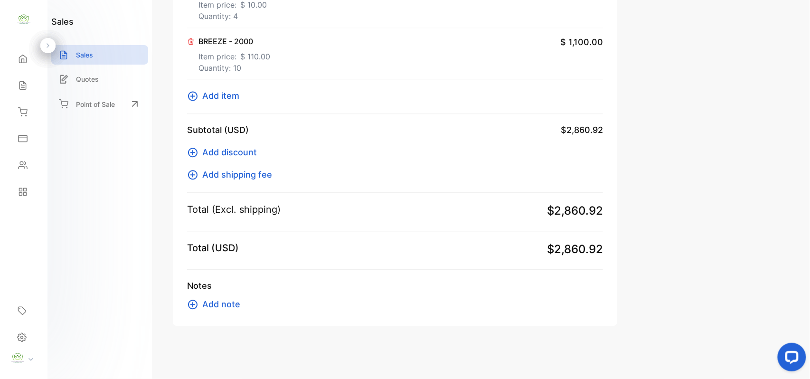
click at [225, 94] on span "Add item" at bounding box center [220, 95] width 37 height 13
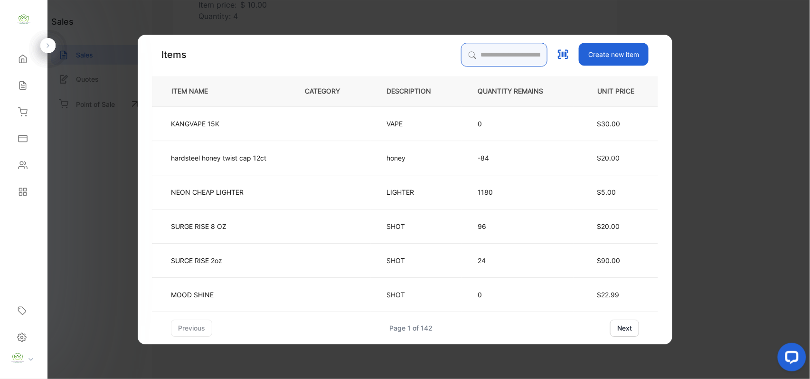
click at [511, 56] on input "search" at bounding box center [504, 55] width 86 height 24
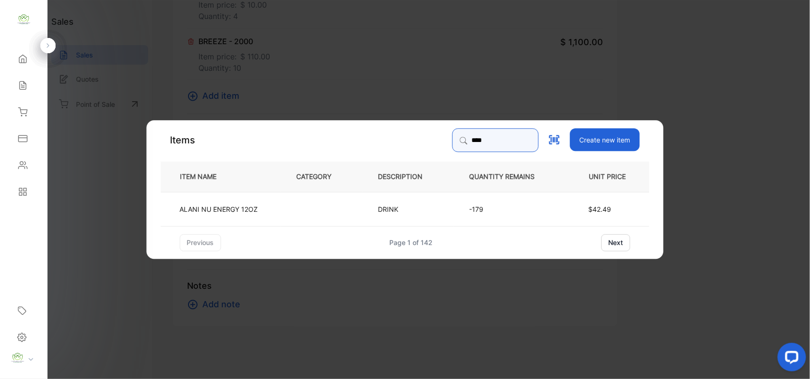
type input "****"
click at [247, 215] on td "ALANI NU ENERGY 12OZ" at bounding box center [221, 208] width 120 height 34
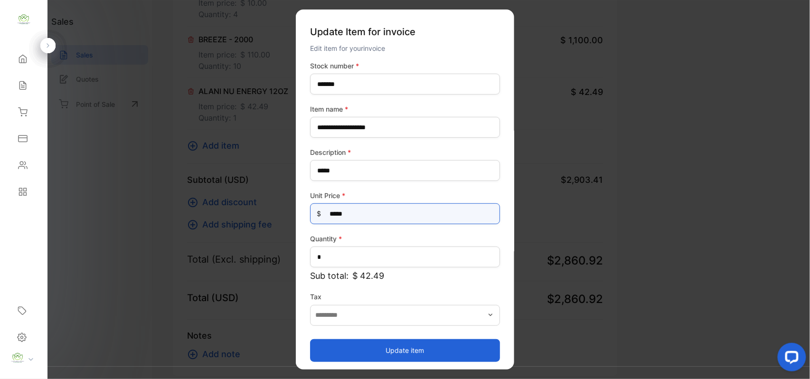
click at [387, 209] on Price-inputprice "*****" at bounding box center [405, 213] width 190 height 21
type Price-inputprice "*"
type Price-inputprice "**"
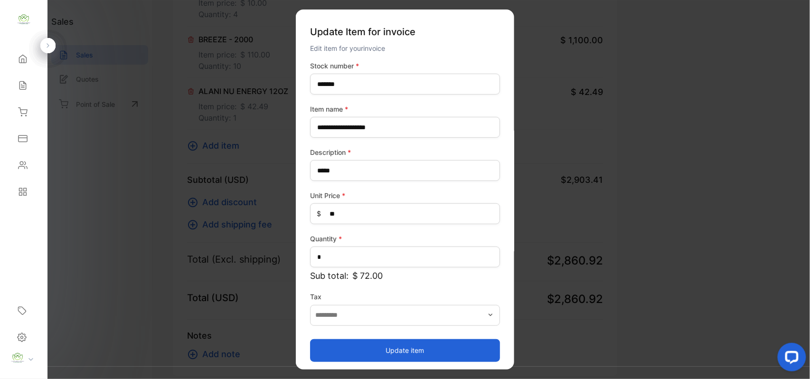
click at [393, 346] on button "Update item" at bounding box center [405, 350] width 190 height 23
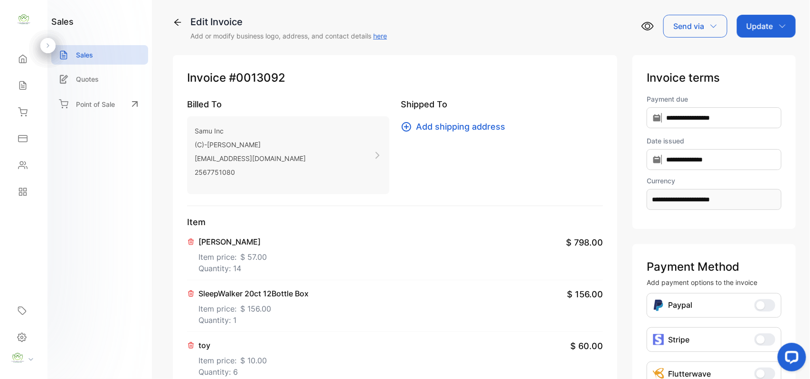
scroll to position [0, 0]
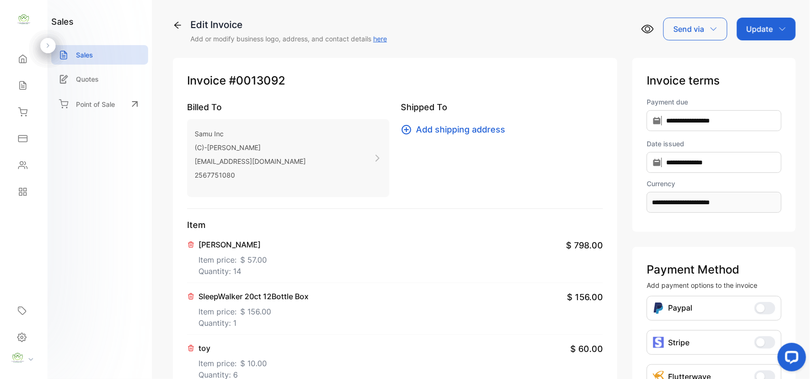
click at [758, 30] on p "Update" at bounding box center [760, 28] width 27 height 11
click at [759, 60] on div "Invoice" at bounding box center [768, 60] width 55 height 19
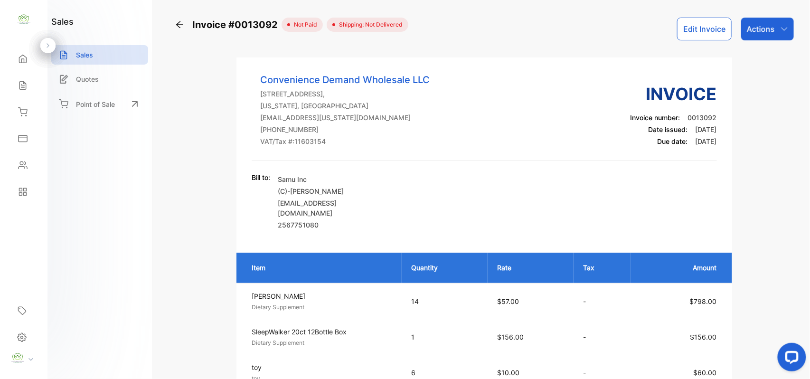
click at [767, 27] on p "Actions" at bounding box center [761, 28] width 28 height 11
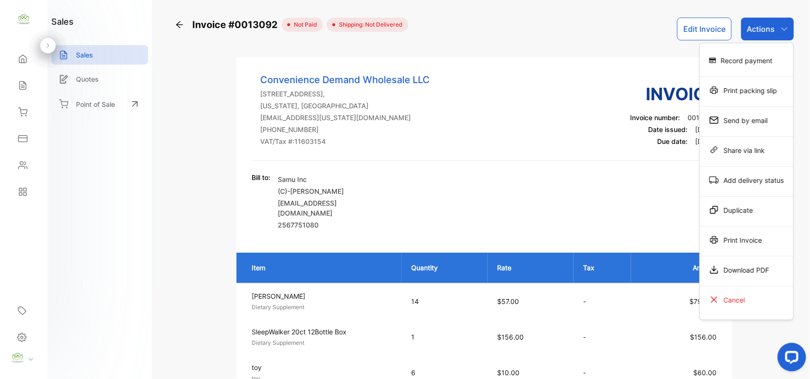
click at [745, 237] on div "Print Invoice" at bounding box center [747, 239] width 94 height 19
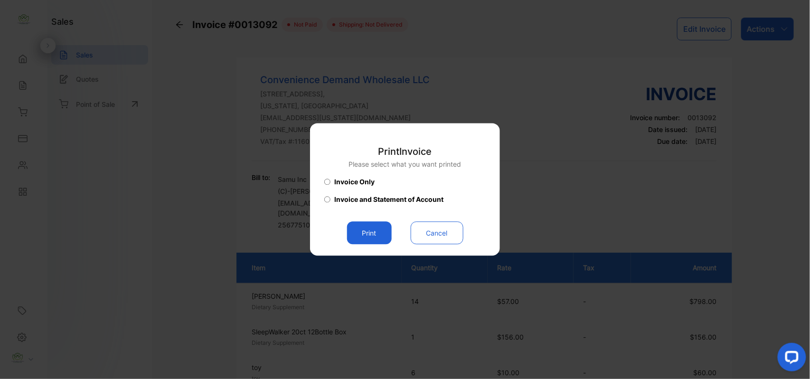
click at [358, 230] on button "Print" at bounding box center [369, 233] width 45 height 23
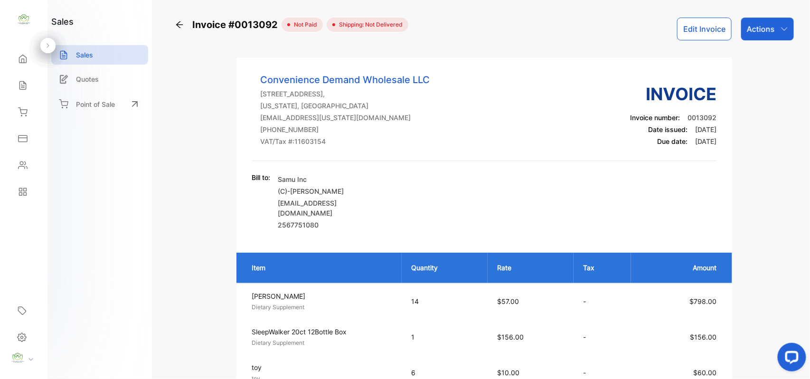
click at [20, 85] on icon at bounding box center [23, 86] width 10 height 10
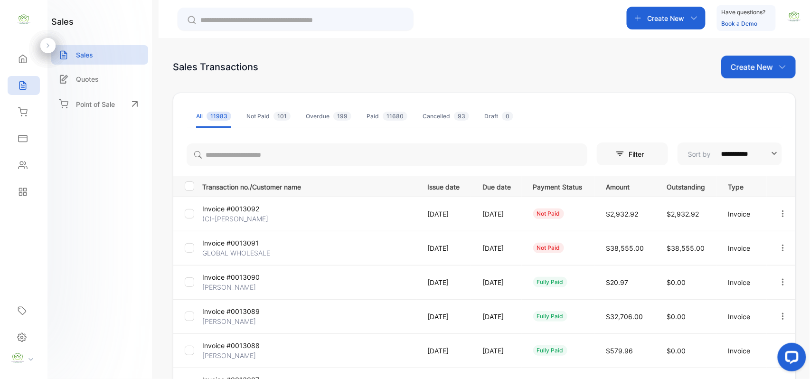
click at [242, 210] on p "Invoice #0013092" at bounding box center [237, 209] width 71 height 10
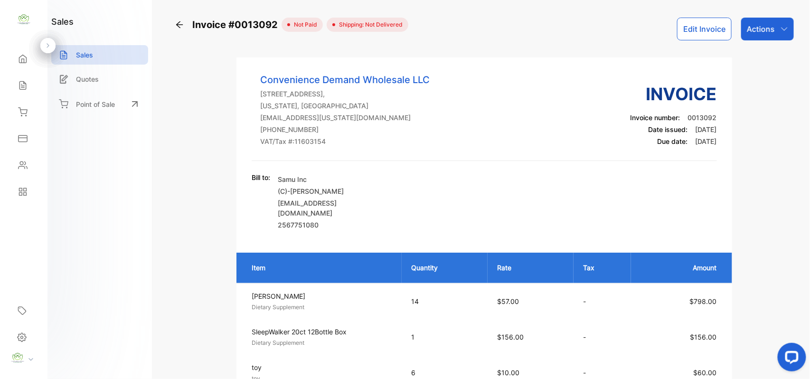
click at [710, 26] on button "Edit Invoice" at bounding box center [704, 29] width 55 height 23
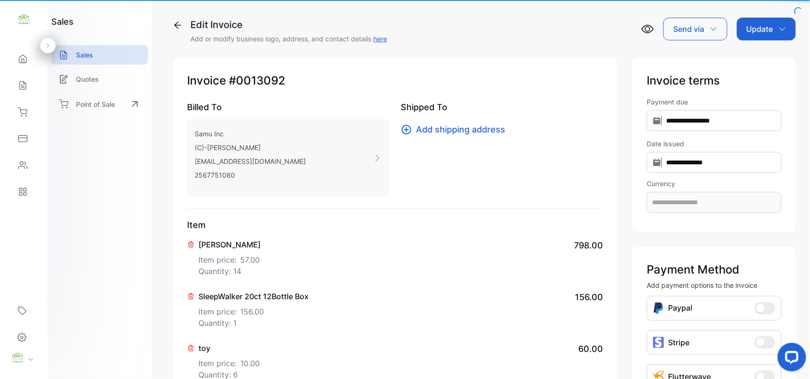
type input "**********"
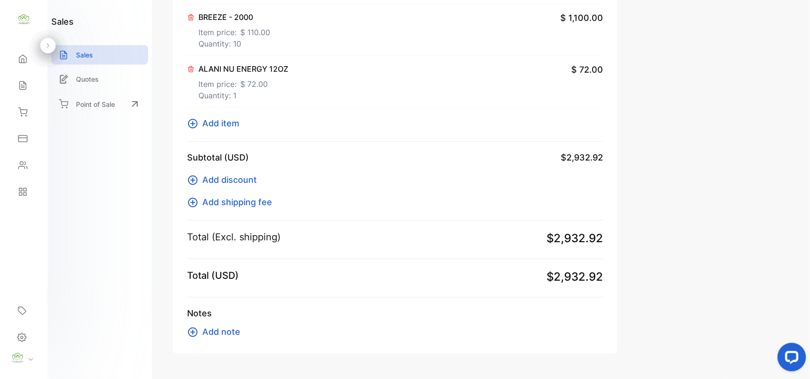
scroll to position [723, 0]
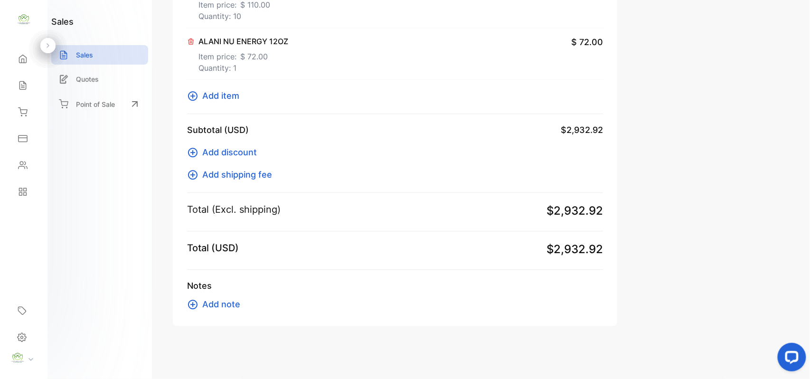
click at [238, 97] on span "Add item" at bounding box center [220, 95] width 37 height 13
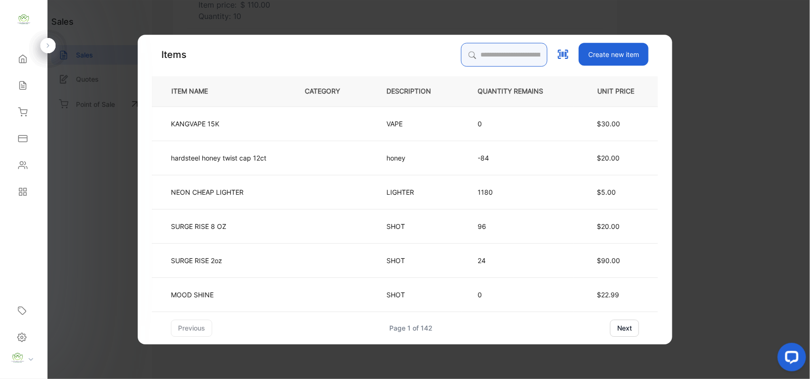
click at [499, 59] on input "search" at bounding box center [504, 55] width 86 height 24
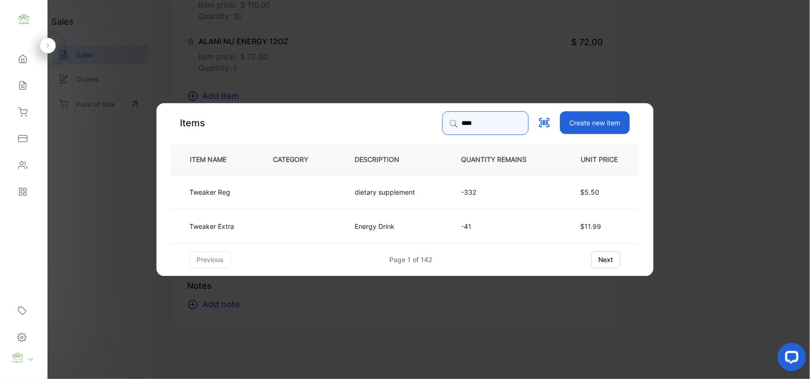
type input "****"
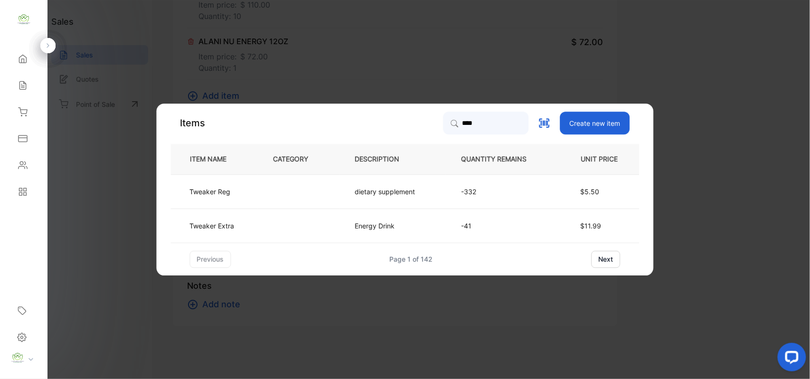
click at [303, 196] on td at bounding box center [299, 191] width 82 height 34
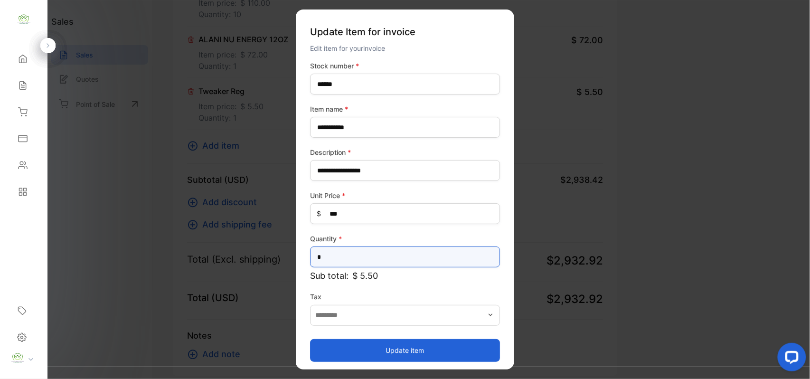
click at [372, 257] on input "*" at bounding box center [405, 257] width 190 height 21
type input "*"
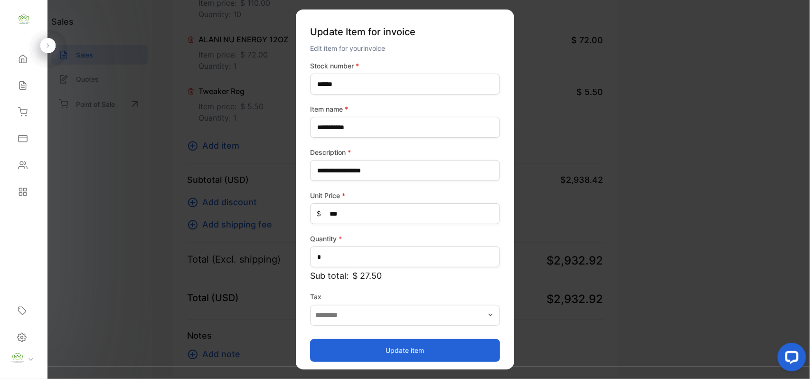
click at [356, 360] on button "Update item" at bounding box center [405, 350] width 190 height 23
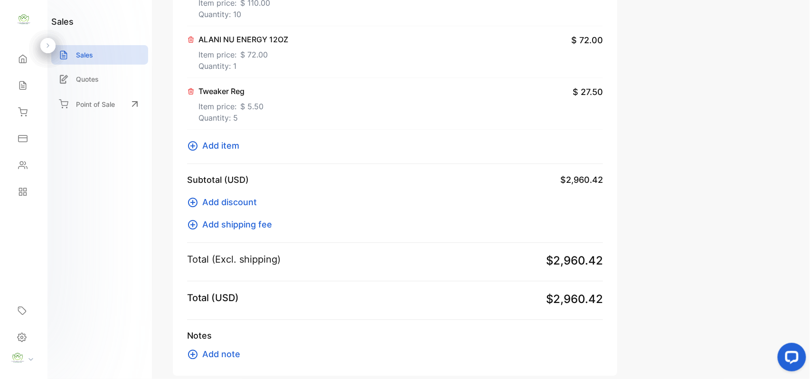
click at [219, 151] on span "Add item" at bounding box center [220, 145] width 37 height 13
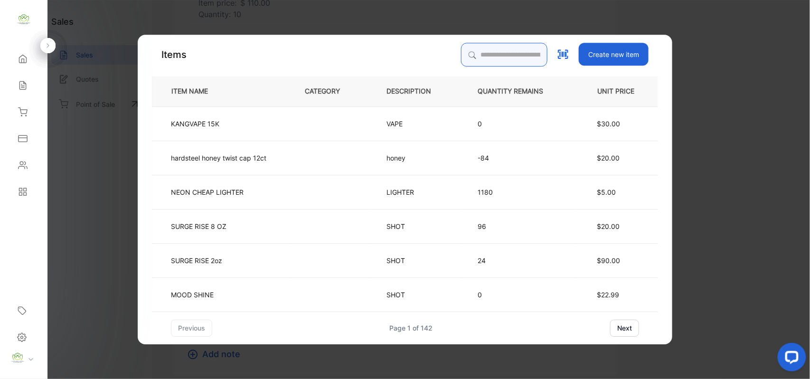
click at [478, 59] on input "search" at bounding box center [504, 55] width 86 height 24
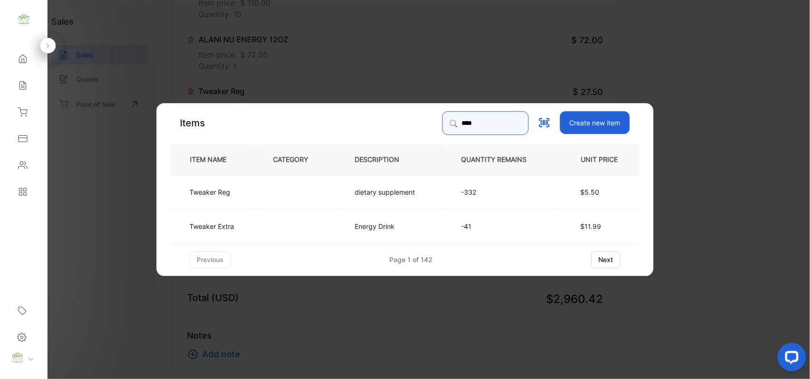
type input "****"
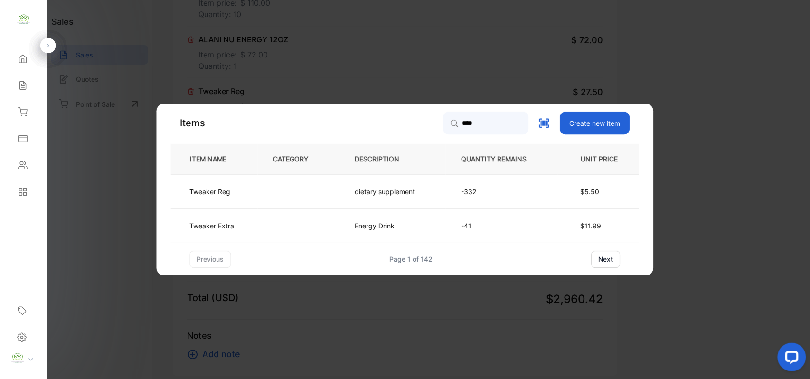
drag, startPoint x: 309, startPoint y: 223, endPoint x: 319, endPoint y: 233, distance: 14.4
click at [319, 233] on td at bounding box center [299, 226] width 82 height 34
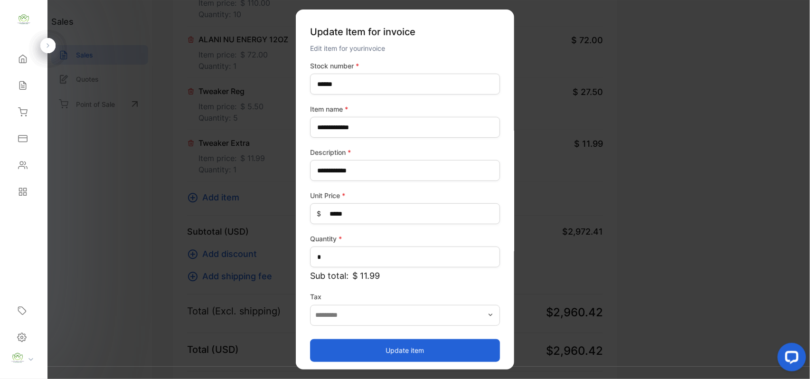
click at [390, 351] on button "Update item" at bounding box center [405, 350] width 190 height 23
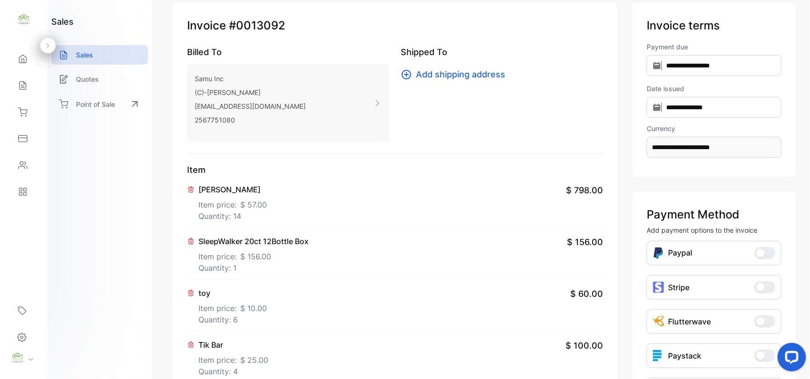
scroll to position [0, 0]
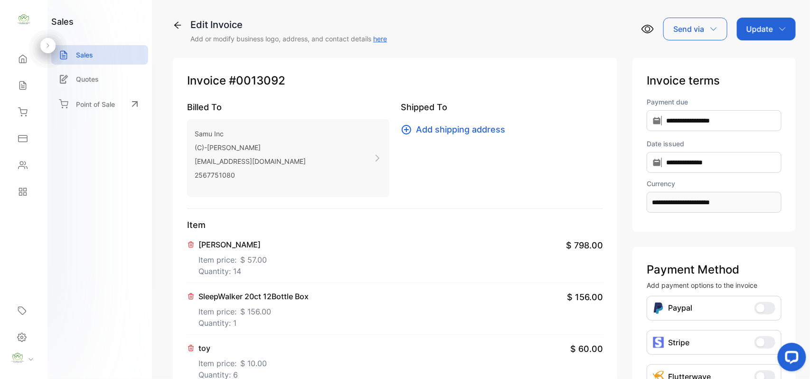
click at [757, 27] on p "Update" at bounding box center [760, 28] width 27 height 11
click at [747, 58] on div "Invoice" at bounding box center [768, 60] width 55 height 19
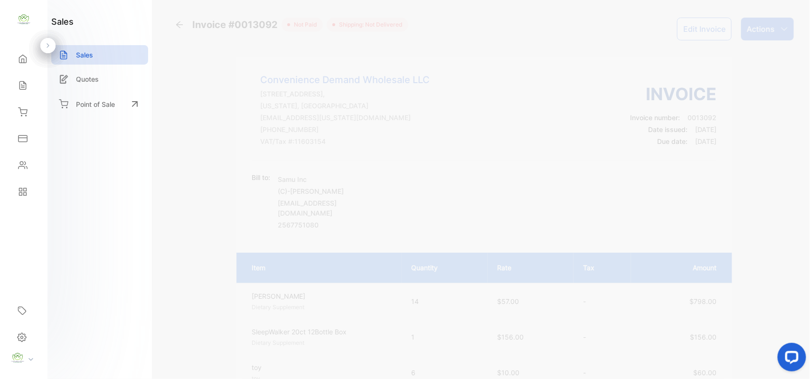
click at [763, 34] on p "Actions" at bounding box center [761, 28] width 28 height 11
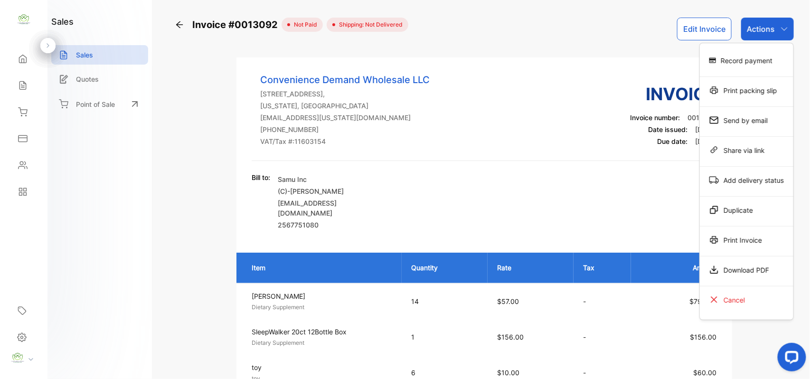
drag, startPoint x: 27, startPoint y: 163, endPoint x: 87, endPoint y: 162, distance: 60.8
click at [27, 164] on icon at bounding box center [23, 166] width 10 height 10
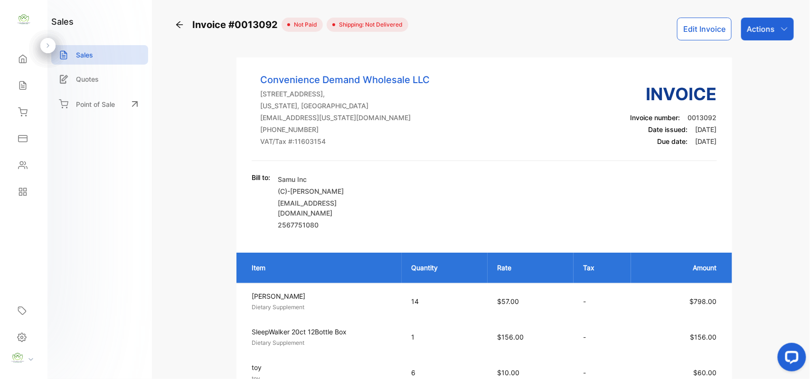
drag, startPoint x: 23, startPoint y: 165, endPoint x: 32, endPoint y: 168, distance: 9.3
click at [29, 167] on div "Contacts" at bounding box center [24, 165] width 32 height 19
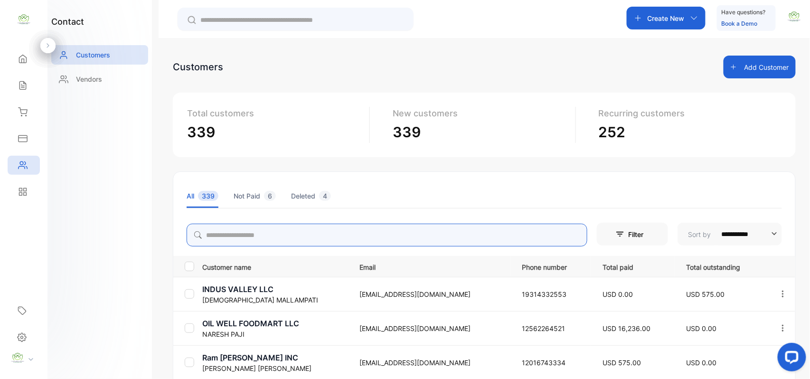
click at [277, 240] on input "search" at bounding box center [387, 235] width 401 height 23
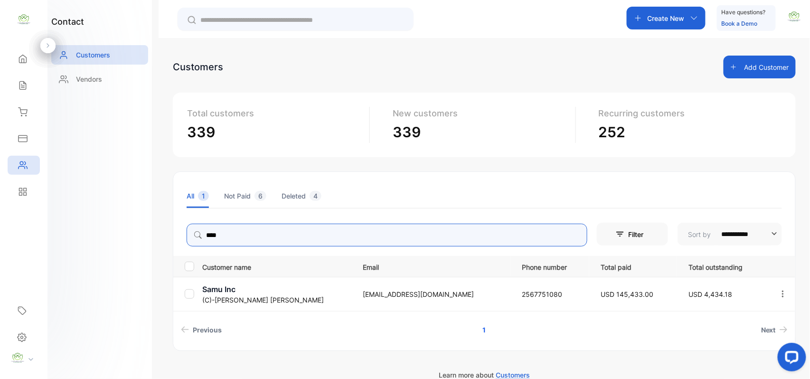
type input "****"
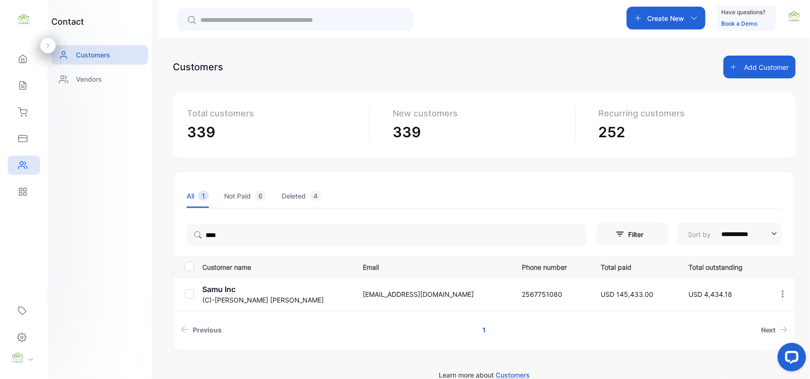
click at [123, 266] on div "contact Customers Vendors" at bounding box center [100, 189] width 105 height 379
drag, startPoint x: 227, startPoint y: 301, endPoint x: 214, endPoint y: 304, distance: 13.3
click at [226, 301] on p "(C)-Mamindra Karki" at bounding box center [276, 300] width 149 height 10
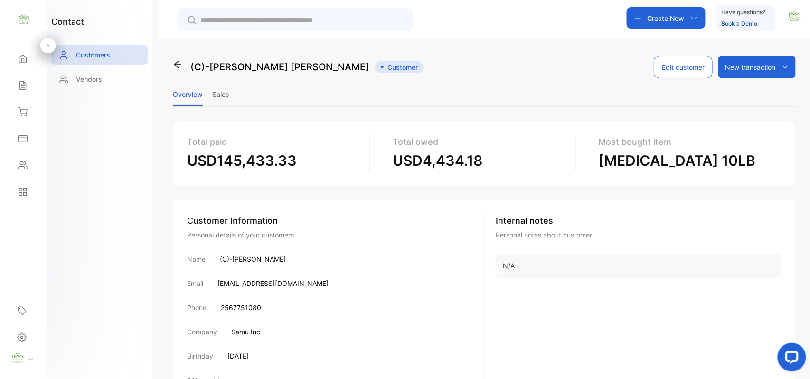
click at [219, 92] on li "Sales" at bounding box center [220, 94] width 17 height 24
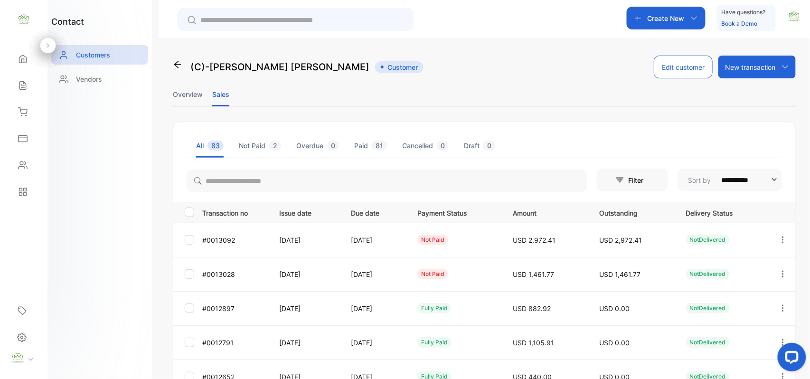
click at [785, 275] on icon "button" at bounding box center [783, 274] width 9 height 9
click at [723, 339] on div "Add payment" at bounding box center [740, 330] width 107 height 19
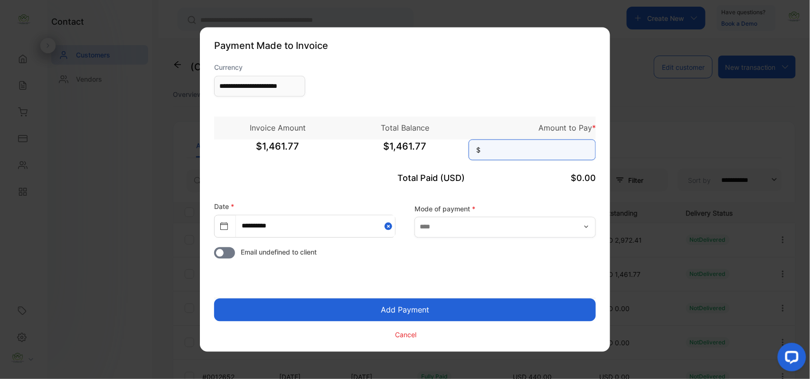
click at [536, 148] on input at bounding box center [532, 150] width 127 height 21
type input "********"
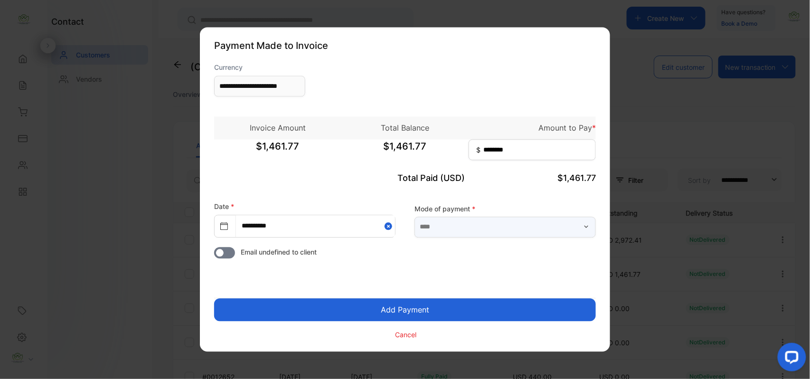
click at [492, 222] on input "text" at bounding box center [505, 227] width 181 height 21
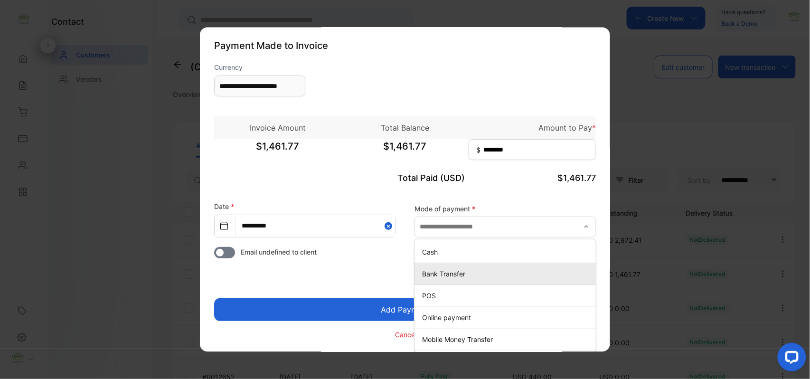
drag, startPoint x: 464, startPoint y: 270, endPoint x: 455, endPoint y: 278, distance: 12.2
click at [464, 270] on p "Bank Transfer" at bounding box center [507, 274] width 170 height 10
type input "**********"
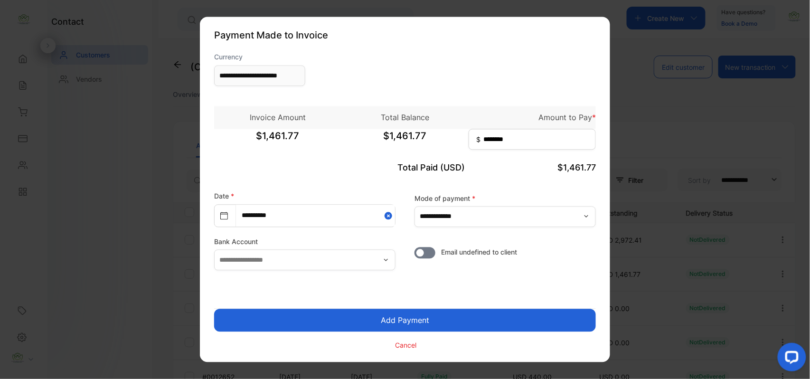
click at [387, 320] on button "Add Payment" at bounding box center [405, 320] width 382 height 23
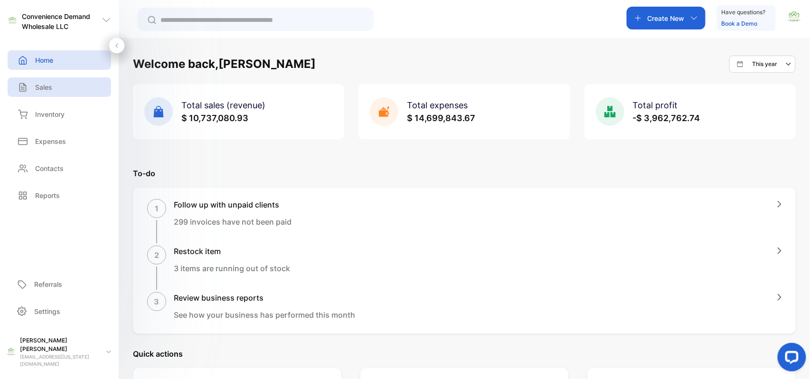
click at [76, 87] on div "Sales" at bounding box center [60, 86] width 104 height 19
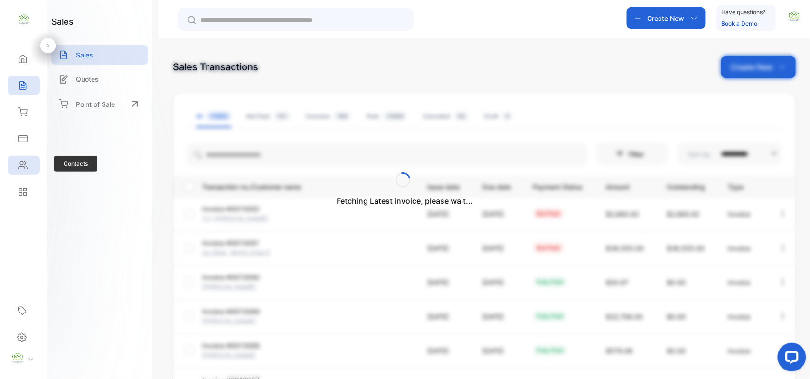
click at [30, 162] on div "Contacts" at bounding box center [24, 165] width 32 height 19
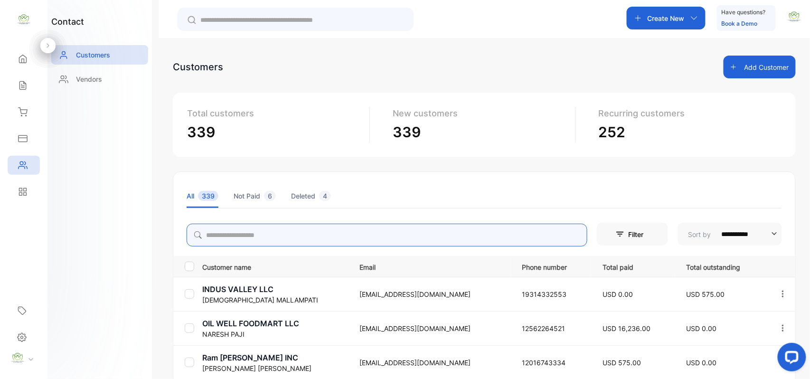
click at [256, 235] on input "search" at bounding box center [387, 235] width 401 height 23
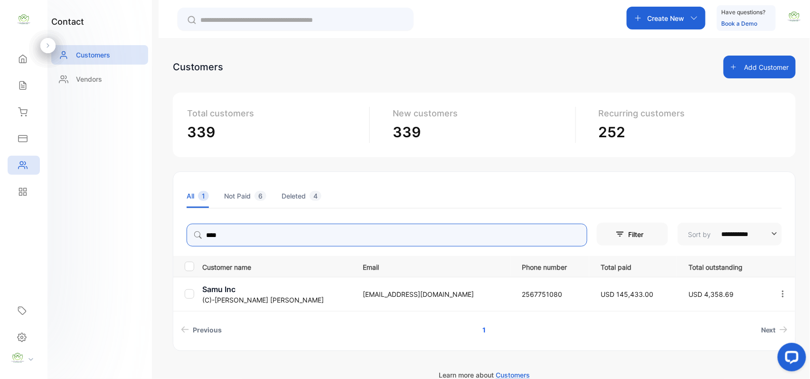
type input "****"
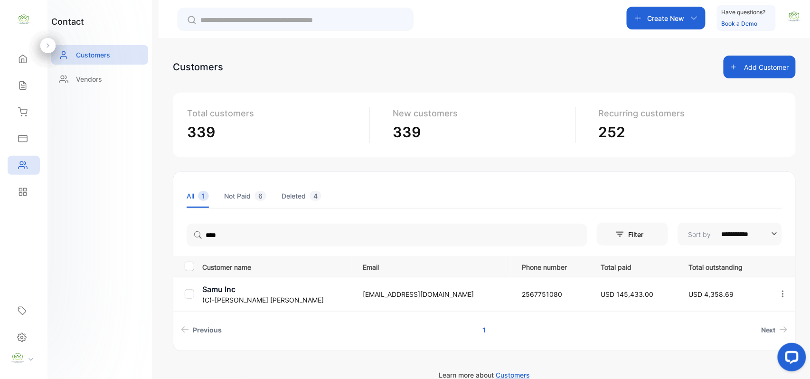
click at [243, 289] on p "Samu Inc" at bounding box center [276, 289] width 149 height 11
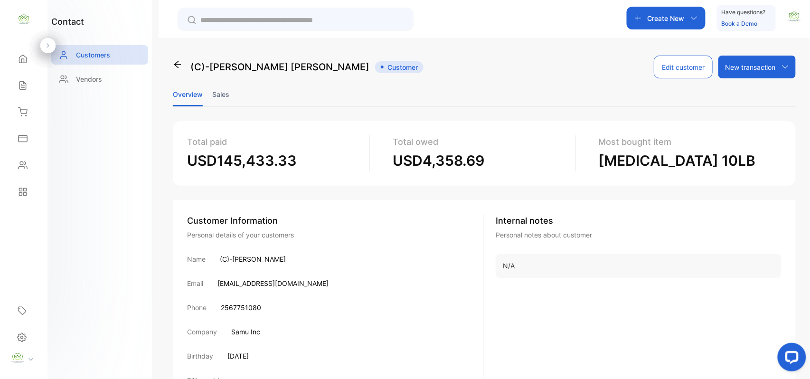
click at [219, 90] on li "Sales" at bounding box center [220, 94] width 17 height 24
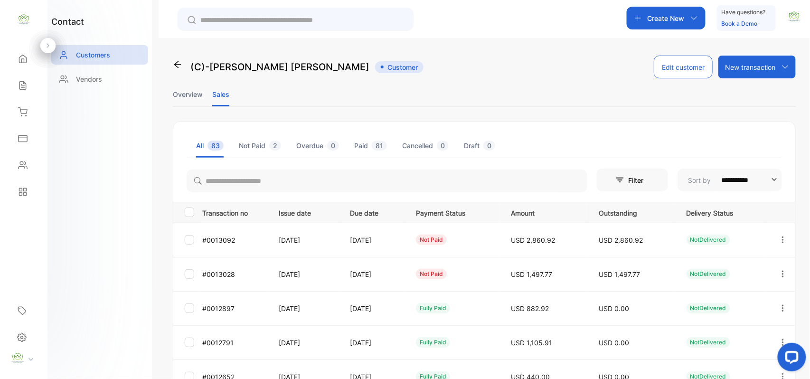
click at [780, 273] on icon "button" at bounding box center [783, 274] width 9 height 9
click at [731, 303] on div "View" at bounding box center [740, 303] width 107 height 19
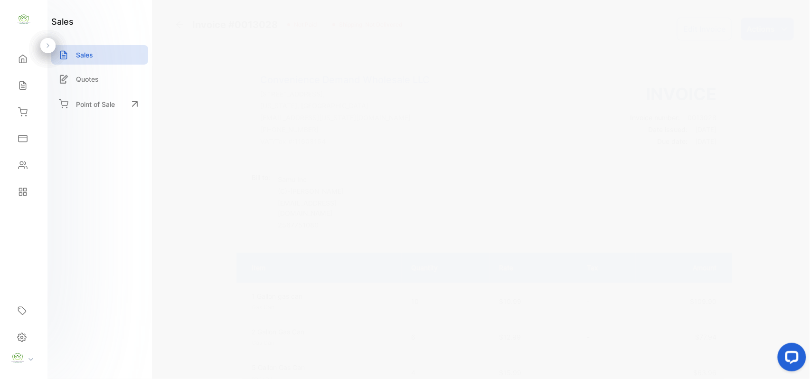
click at [702, 27] on button "Edit Invoice" at bounding box center [704, 29] width 55 height 23
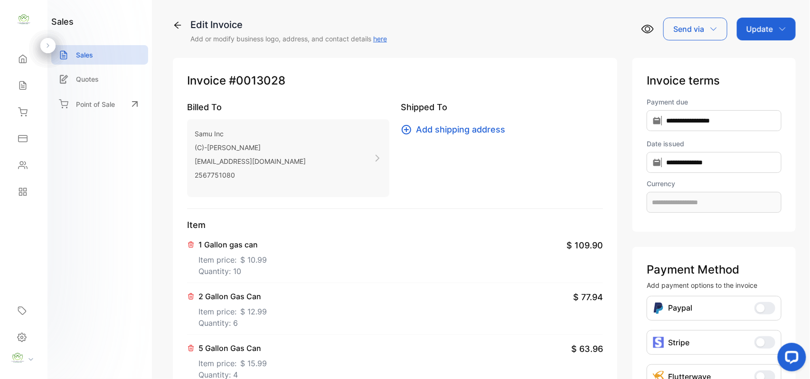
type input "**********"
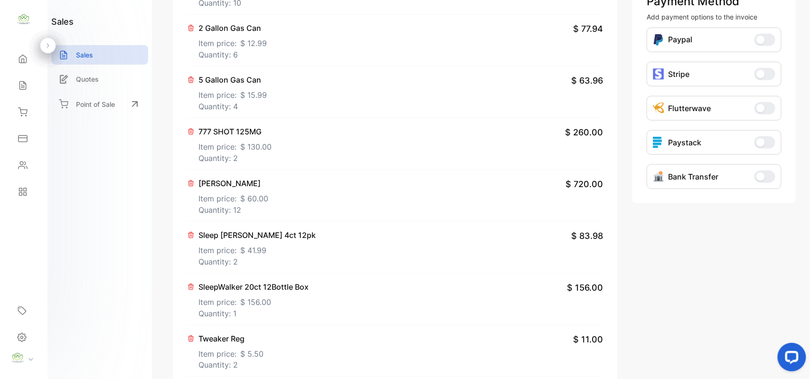
scroll to position [295, 0]
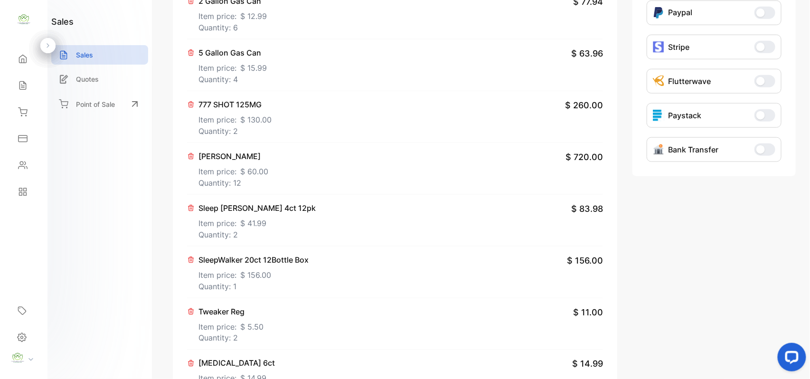
click at [246, 184] on p "Quantity: 12" at bounding box center [234, 182] width 70 height 11
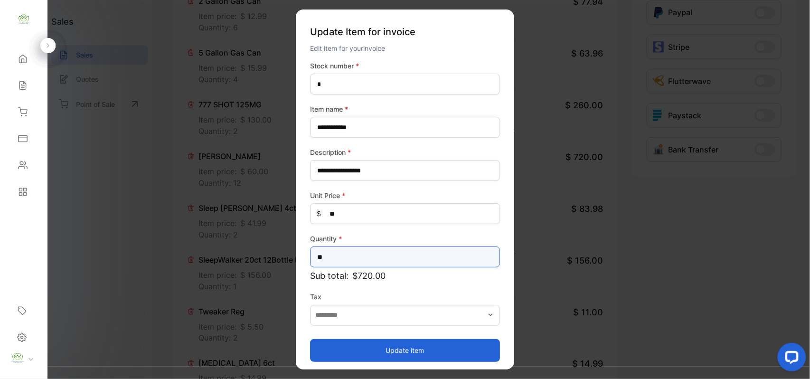
click at [385, 255] on input "**" at bounding box center [405, 257] width 190 height 21
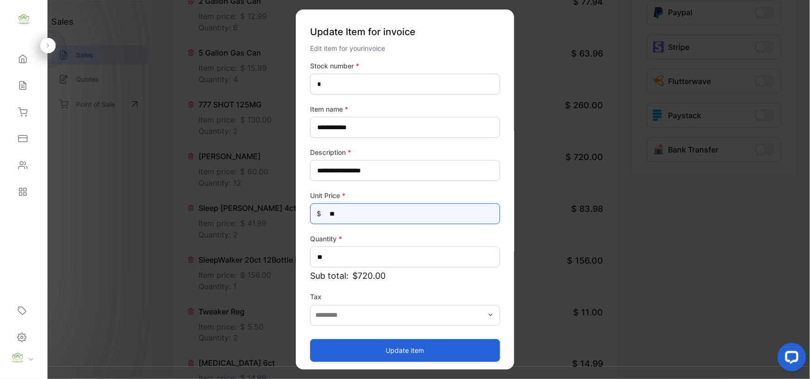
click at [377, 216] on Price-inputprice "**" at bounding box center [405, 213] width 190 height 21
type Price-inputprice "*"
type Price-inputprice "**"
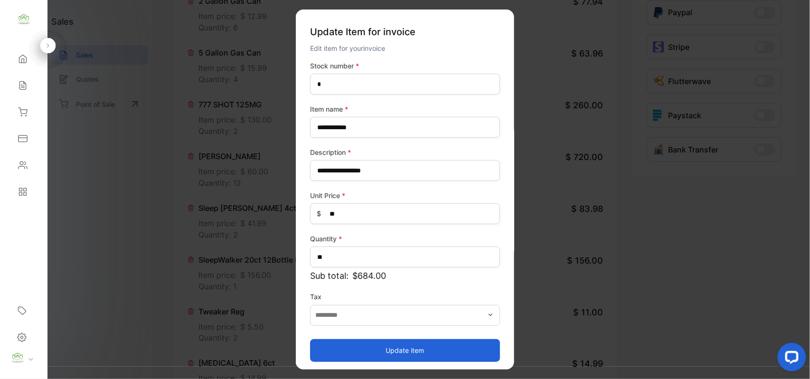
click at [335, 355] on button "Update item" at bounding box center [405, 350] width 190 height 23
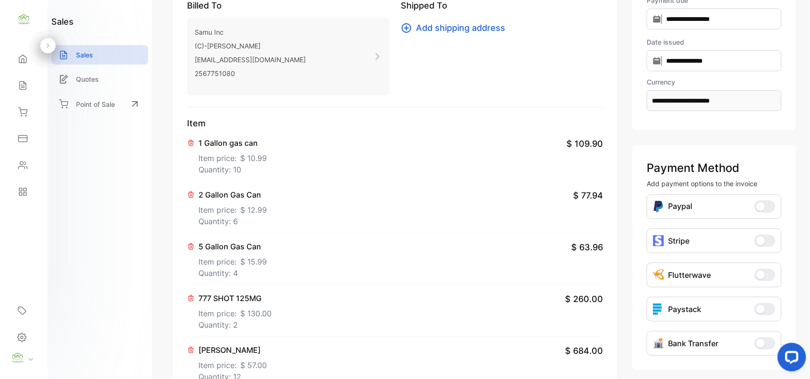
scroll to position [0, 0]
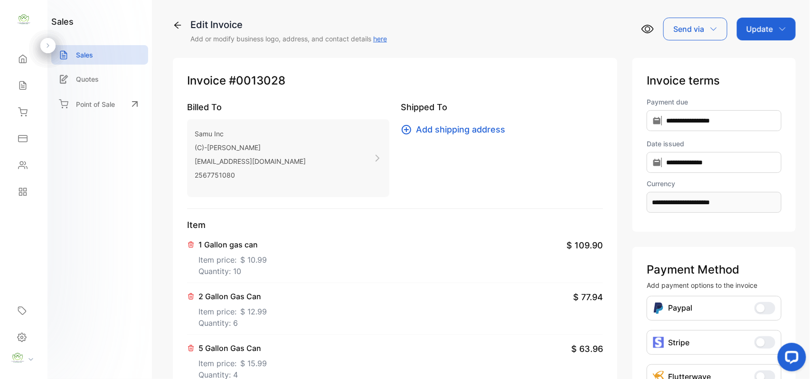
click at [780, 33] on div "Update" at bounding box center [766, 29] width 59 height 23
click at [768, 56] on div "Invoice" at bounding box center [768, 60] width 55 height 19
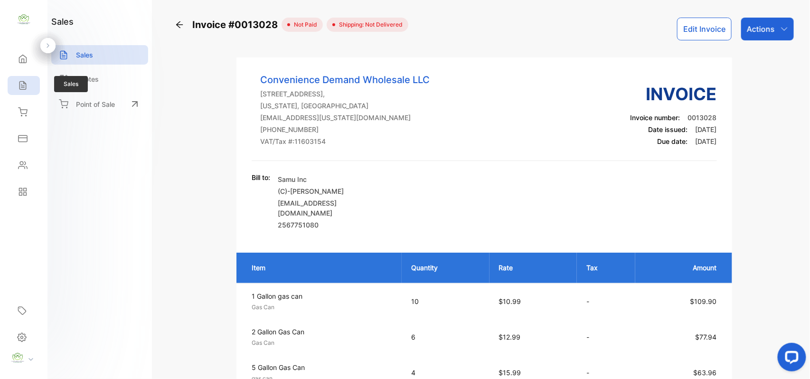
click at [24, 84] on icon at bounding box center [23, 86] width 10 height 10
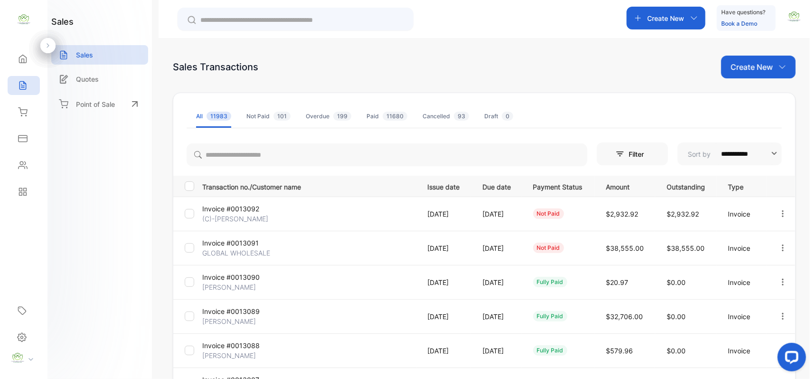
click at [248, 214] on p "(C)-Mamindra Karki" at bounding box center [237, 219] width 71 height 10
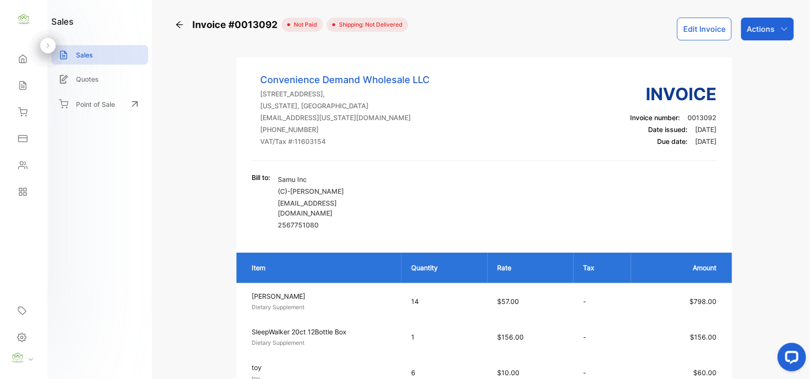
drag, startPoint x: 766, startPoint y: 17, endPoint x: 764, endPoint y: 41, distance: 23.8
click at [767, 20] on div "Actions" at bounding box center [768, 29] width 53 height 23
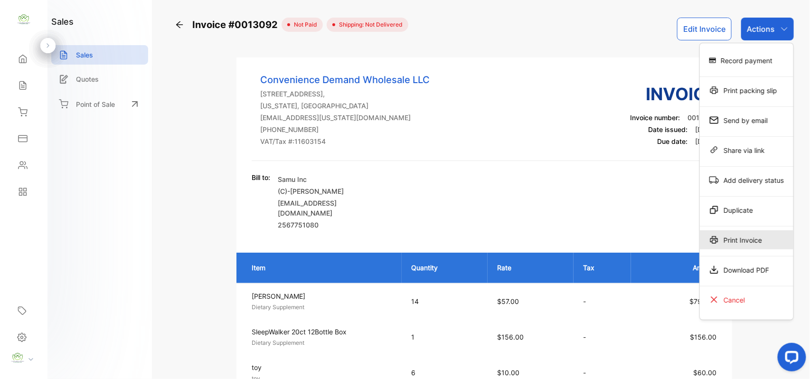
click at [738, 239] on div "Print Invoice" at bounding box center [747, 239] width 94 height 19
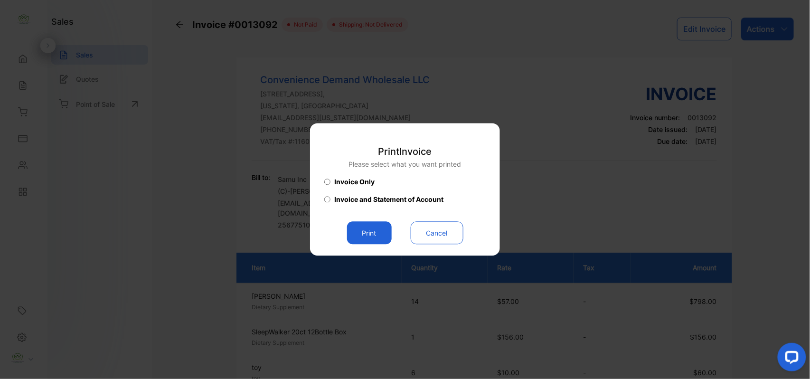
click at [374, 230] on button "Print" at bounding box center [369, 233] width 45 height 23
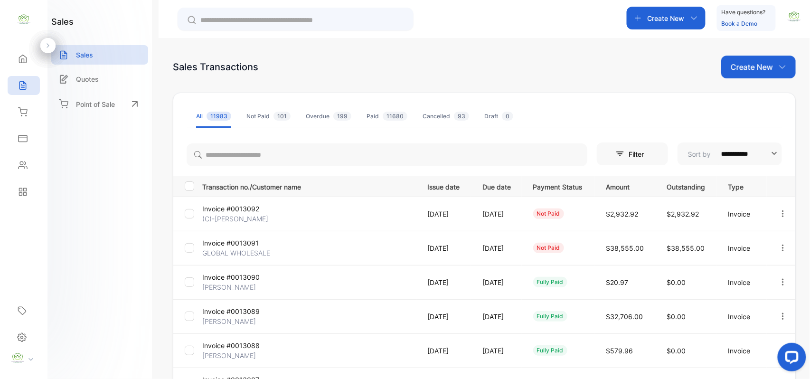
click at [21, 161] on icon at bounding box center [23, 166] width 10 height 10
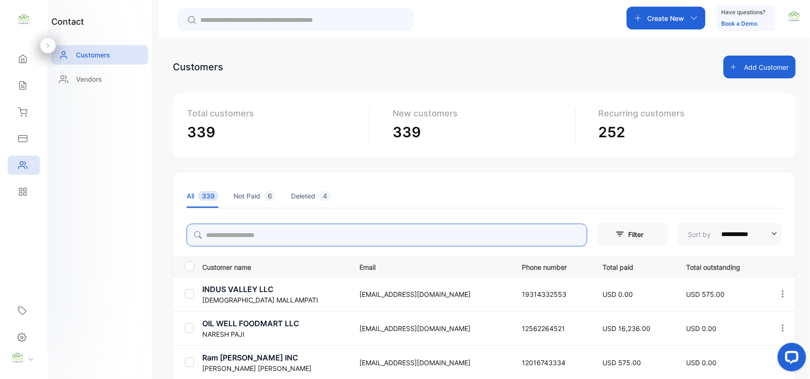
click at [224, 232] on input "search" at bounding box center [387, 235] width 401 height 23
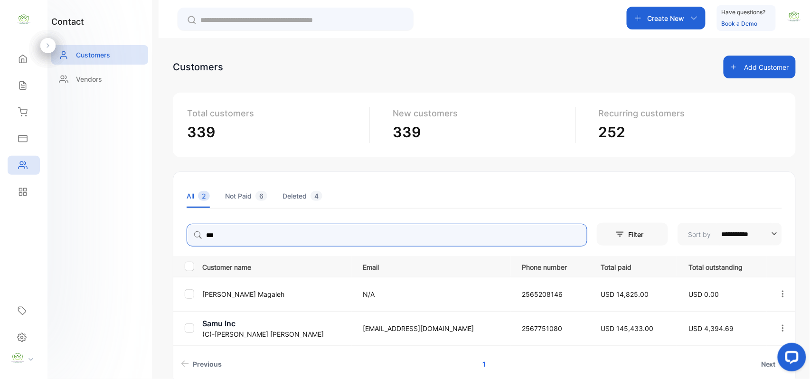
type input "***"
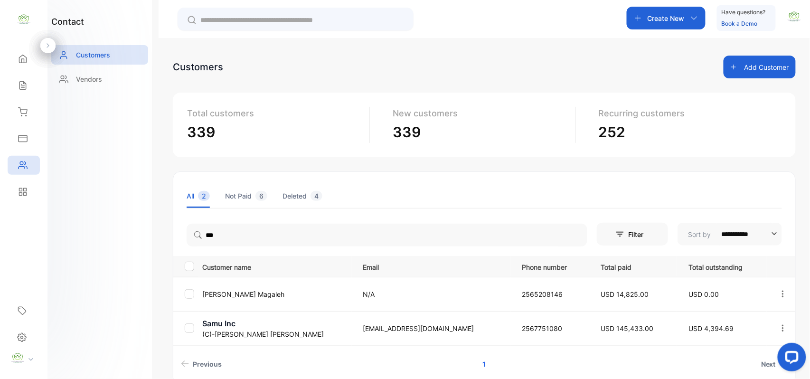
click at [241, 331] on p "(C)-Mamindra Karki" at bounding box center [276, 334] width 149 height 10
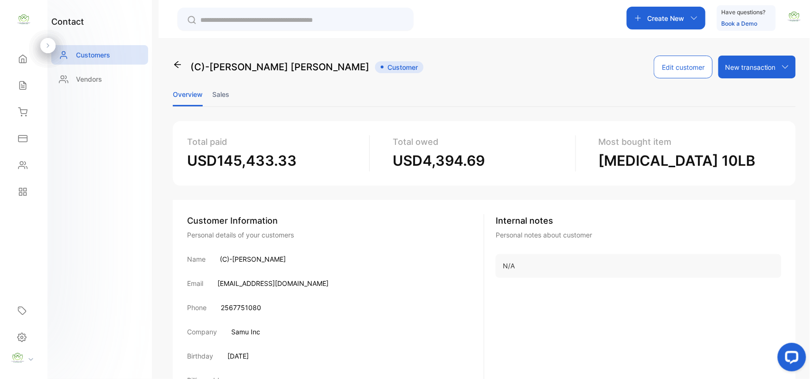
click at [227, 92] on li "Sales" at bounding box center [220, 94] width 17 height 24
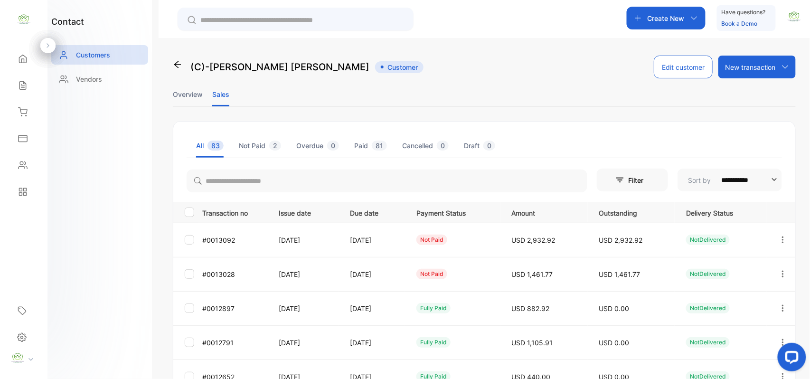
click at [782, 272] on icon "button" at bounding box center [783, 273] width 2 height 7
click at [722, 296] on div "View" at bounding box center [740, 303] width 107 height 19
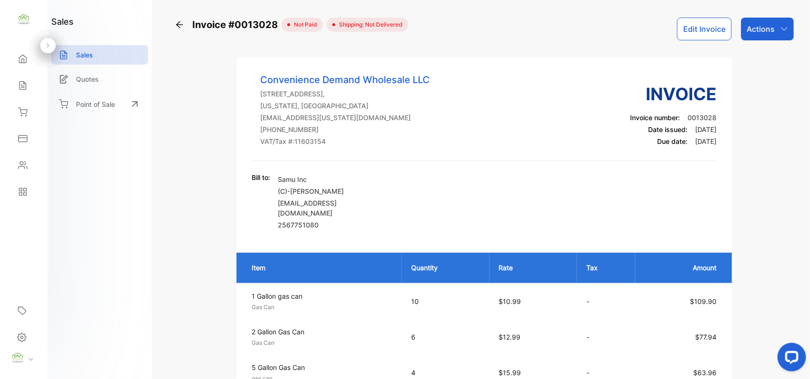
click at [772, 25] on p "Actions" at bounding box center [761, 28] width 28 height 11
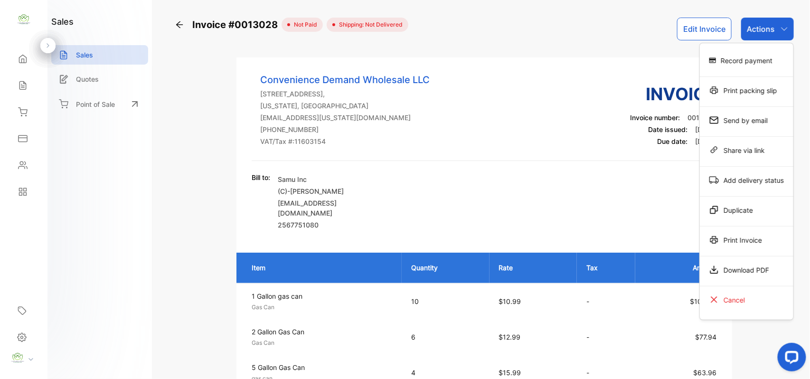
click at [755, 244] on div "Print Invoice" at bounding box center [747, 239] width 94 height 19
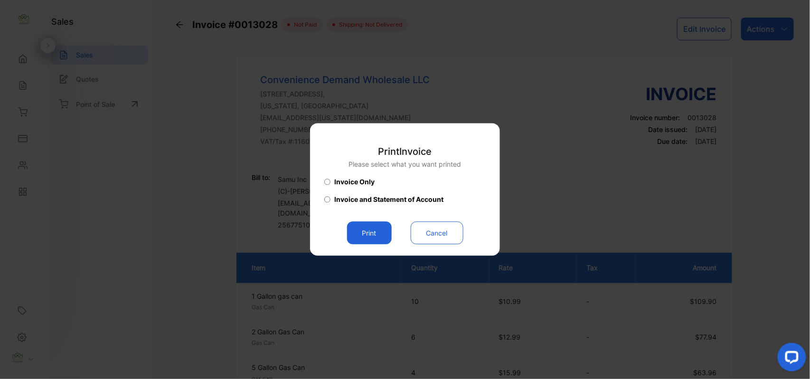
drag, startPoint x: 369, startPoint y: 234, endPoint x: 383, endPoint y: 241, distance: 15.7
click at [381, 241] on button "Print" at bounding box center [369, 233] width 45 height 23
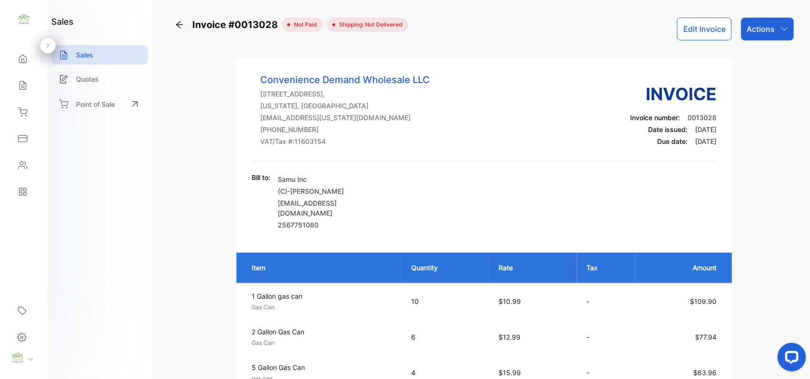
click at [25, 164] on icon at bounding box center [23, 166] width 10 height 10
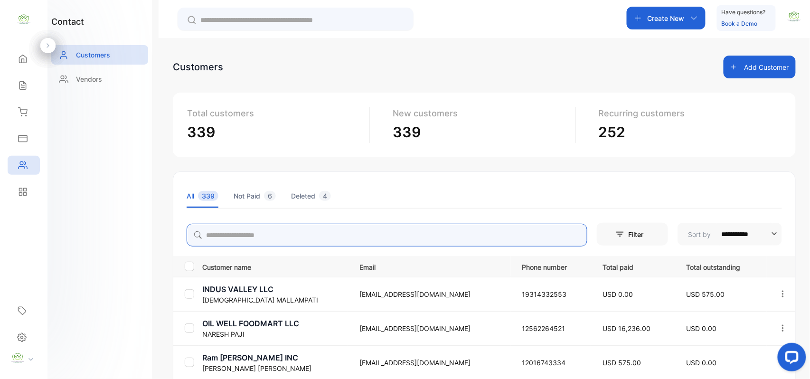
click at [293, 238] on input "search" at bounding box center [387, 235] width 401 height 23
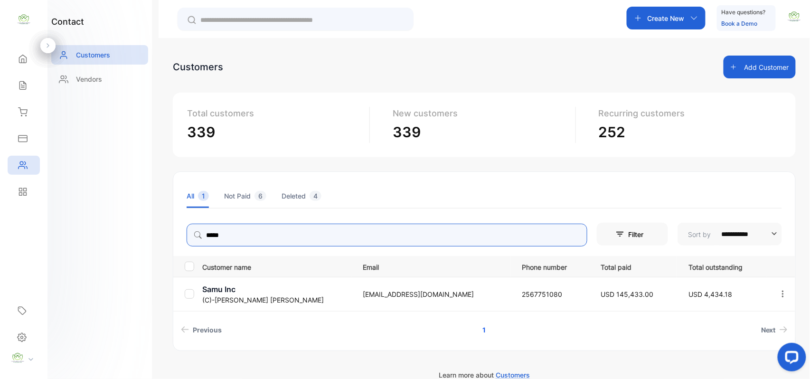
type input "*****"
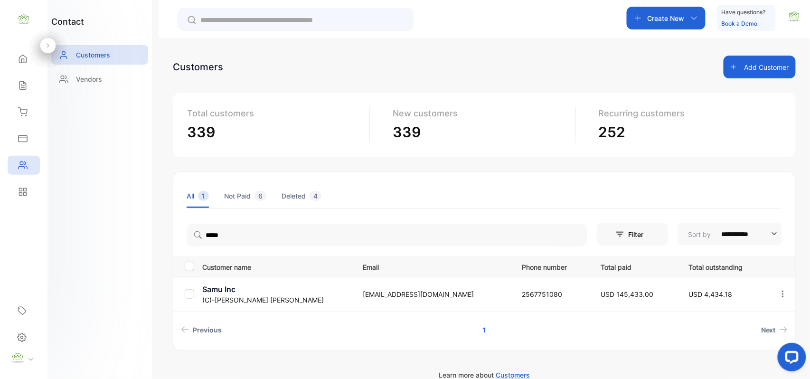
click at [116, 258] on div "contact Customers Vendors" at bounding box center [100, 189] width 105 height 379
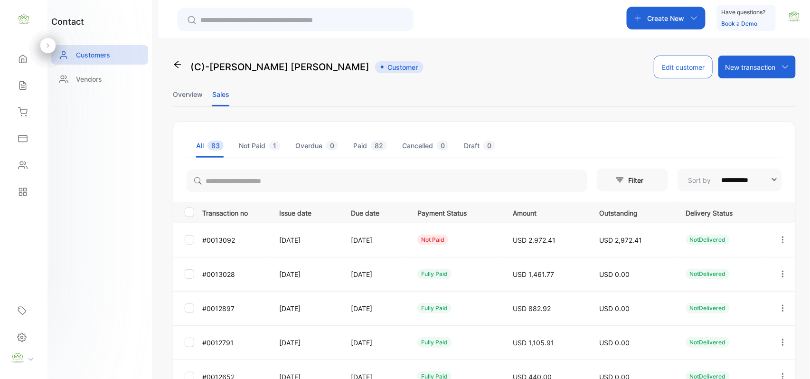
click at [779, 237] on icon "button" at bounding box center [783, 240] width 9 height 9
click at [738, 301] on span "Add payment" at bounding box center [719, 295] width 48 height 11
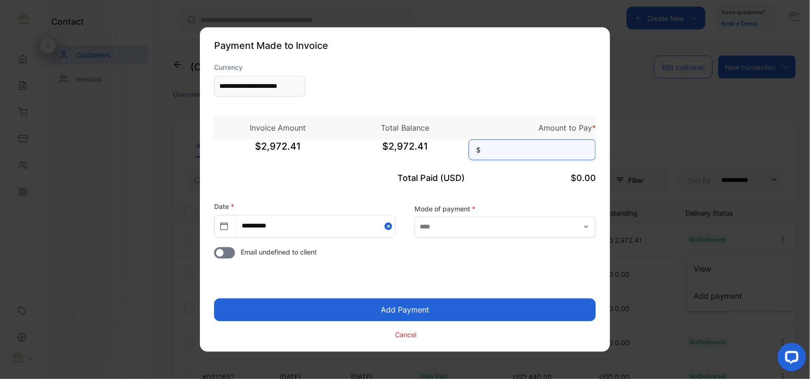
click at [514, 147] on input at bounding box center [532, 150] width 127 height 21
type input "********"
click at [214, 299] on button "Add Payment" at bounding box center [405, 310] width 382 height 23
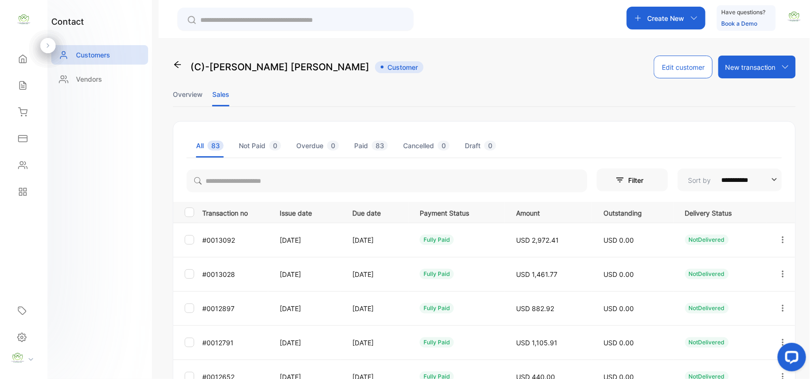
click at [783, 234] on button "button" at bounding box center [783, 240] width 9 height 23
click at [696, 272] on span "View" at bounding box center [704, 268] width 18 height 11
click at [698, 269] on span "View" at bounding box center [704, 268] width 18 height 11
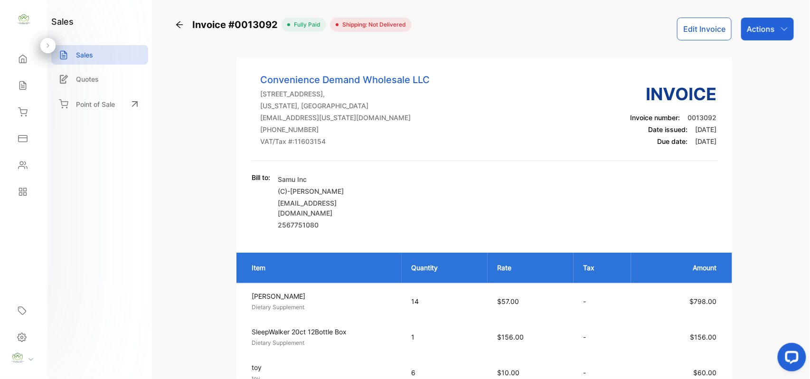
click at [761, 28] on p "Actions" at bounding box center [761, 28] width 28 height 11
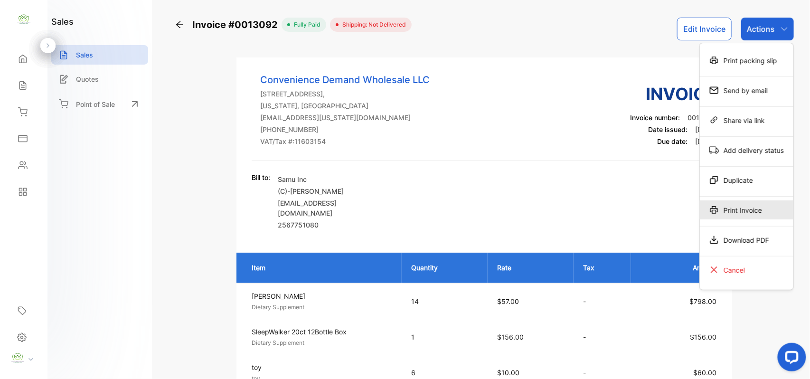
click at [728, 214] on div "Print Invoice" at bounding box center [747, 209] width 94 height 19
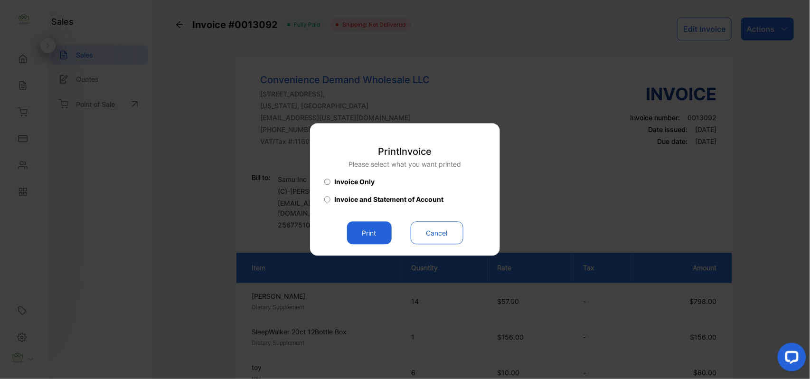
click at [366, 226] on button "Print" at bounding box center [369, 233] width 45 height 23
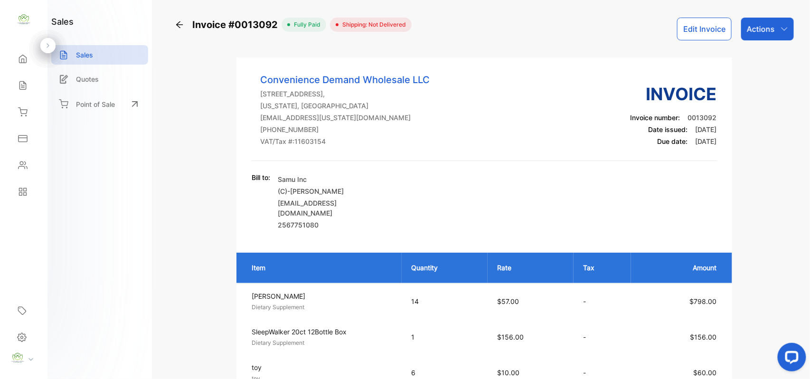
drag, startPoint x: 30, startPoint y: 81, endPoint x: 48, endPoint y: 70, distance: 20.9
click at [40, 75] on div "Home Home Sales Sales Inventory Inventory Expenses Expenses Contacts Contacts R…" at bounding box center [24, 126] width 48 height 160
